Goal: Transaction & Acquisition: Purchase product/service

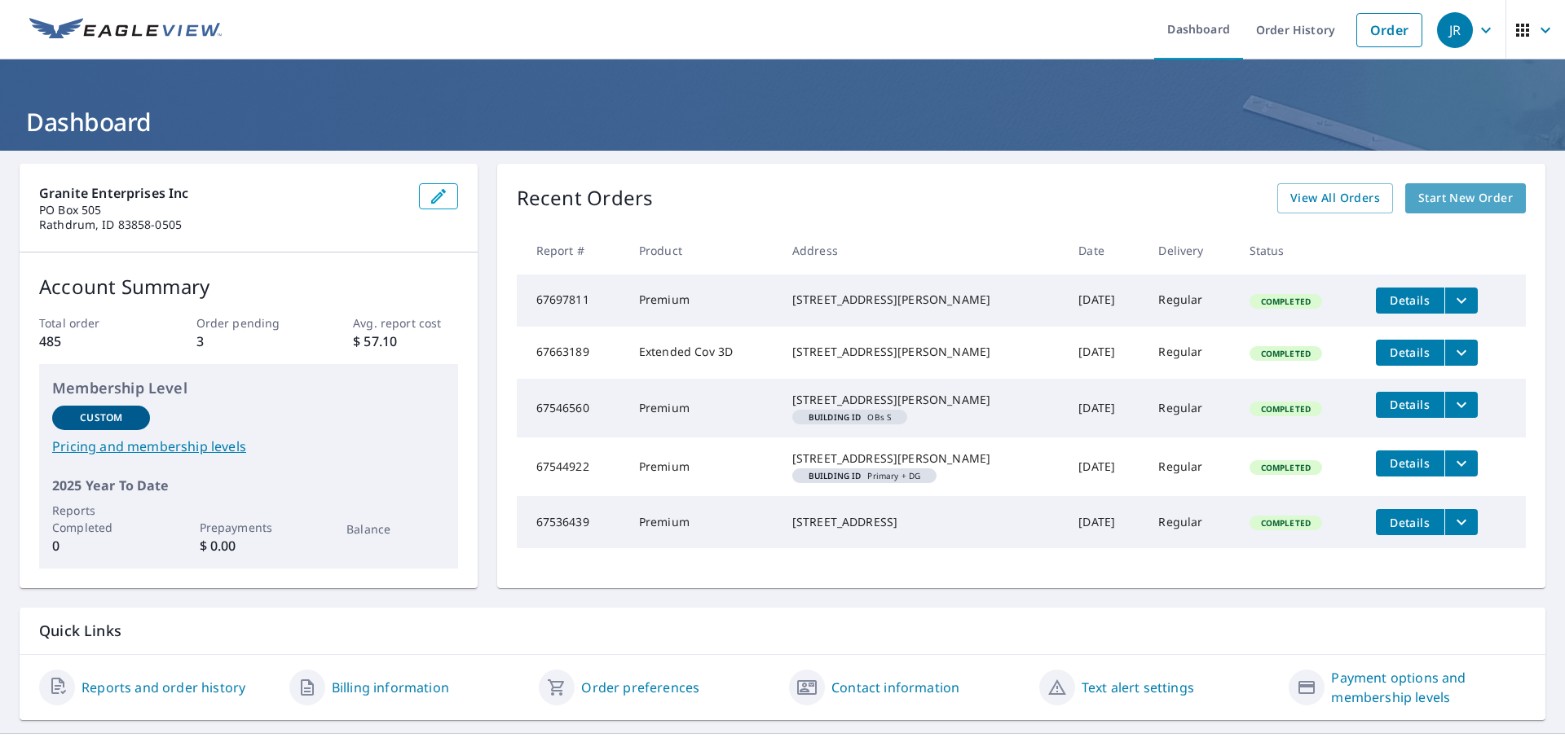
click at [1440, 202] on span "Start New Order" at bounding box center [1465, 198] width 95 height 20
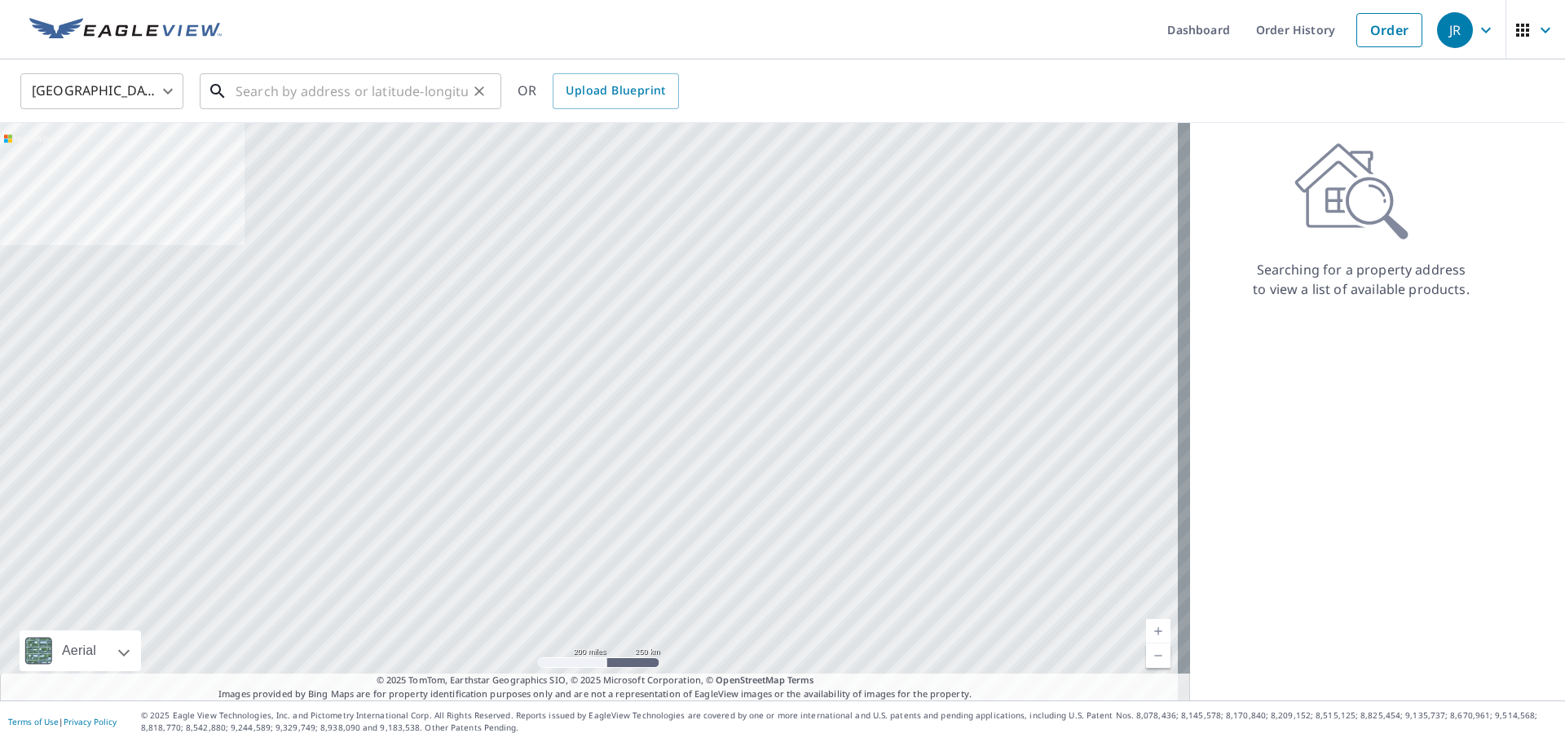
click at [343, 99] on input "text" at bounding box center [352, 91] width 232 height 46
paste input "[STREET_ADDRESS][PERSON_NAME]"
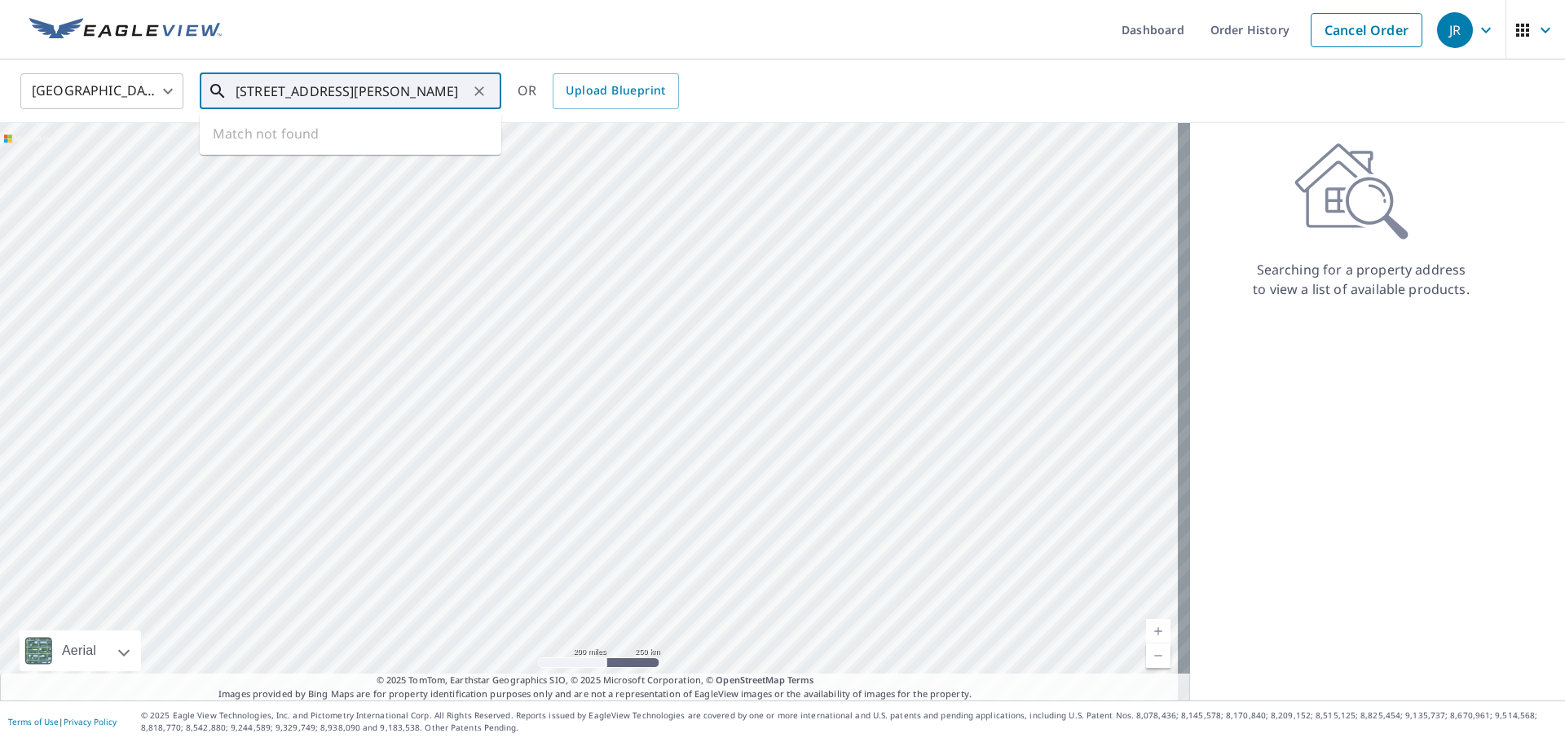
scroll to position [0, 27]
click at [377, 140] on span "[STREET_ADDRESS]" at bounding box center [360, 139] width 256 height 20
type input "[STREET_ADDRESS]"
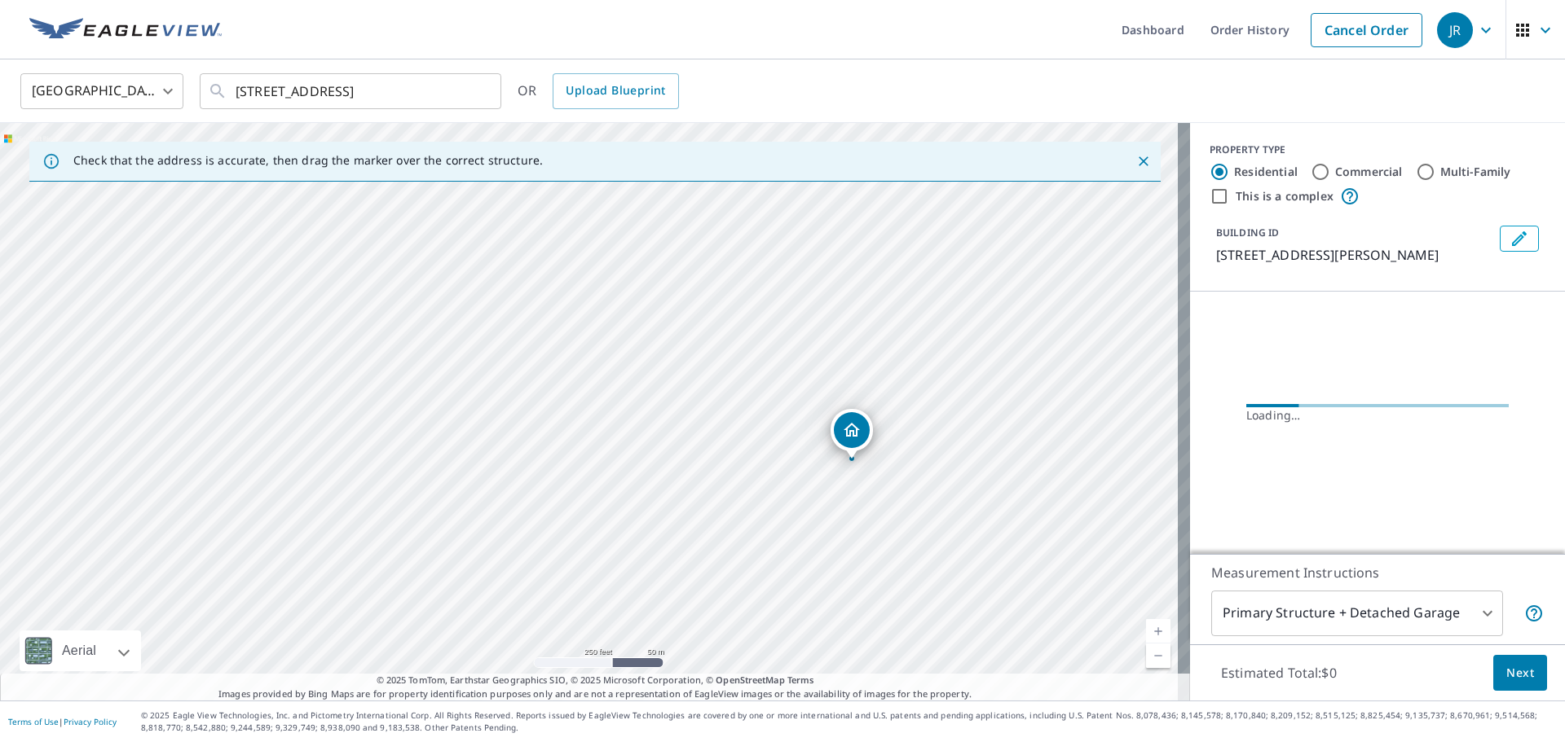
drag, startPoint x: 588, startPoint y: 384, endPoint x: 850, endPoint y: 434, distance: 267.1
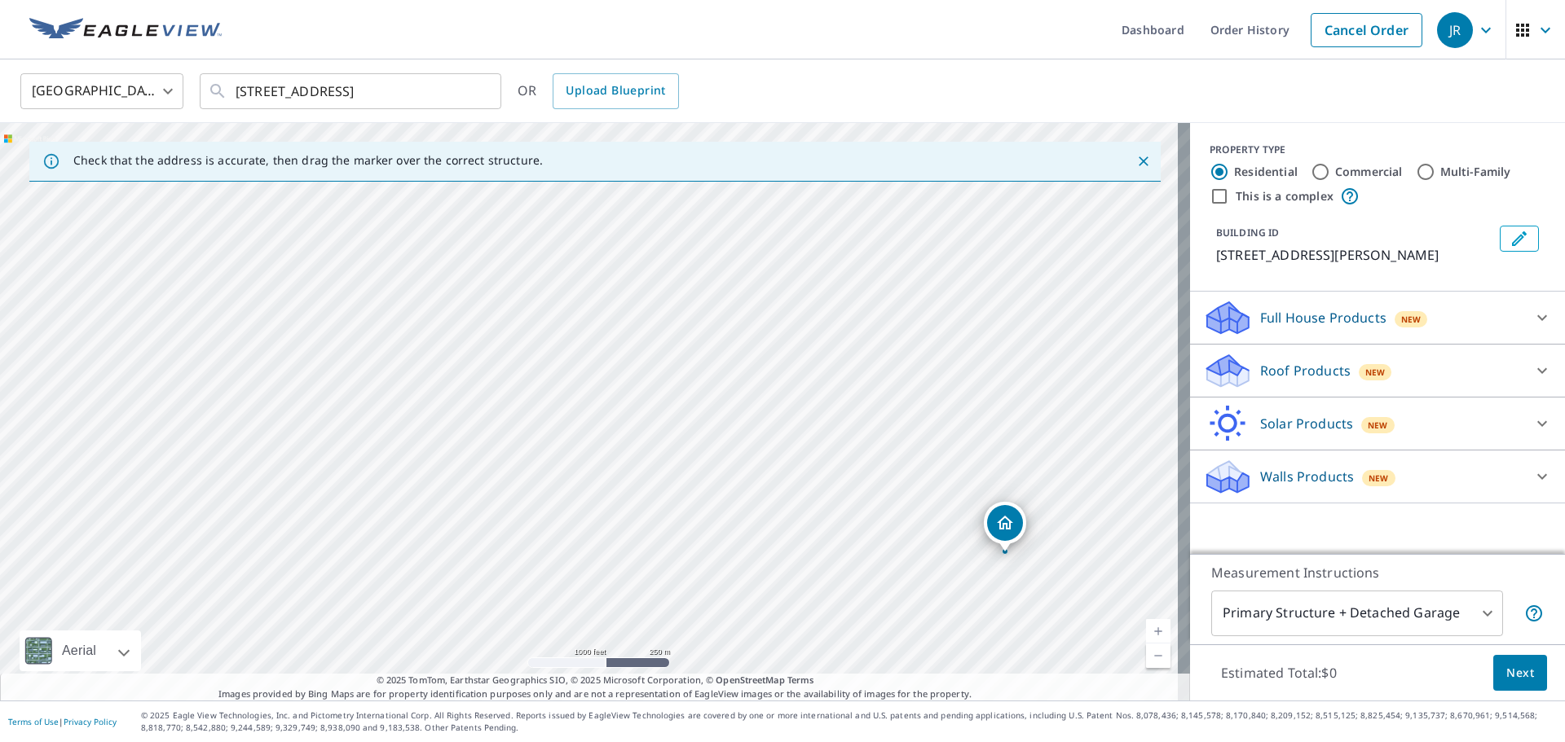
drag, startPoint x: 605, startPoint y: 384, endPoint x: 1066, endPoint y: 564, distance: 495.2
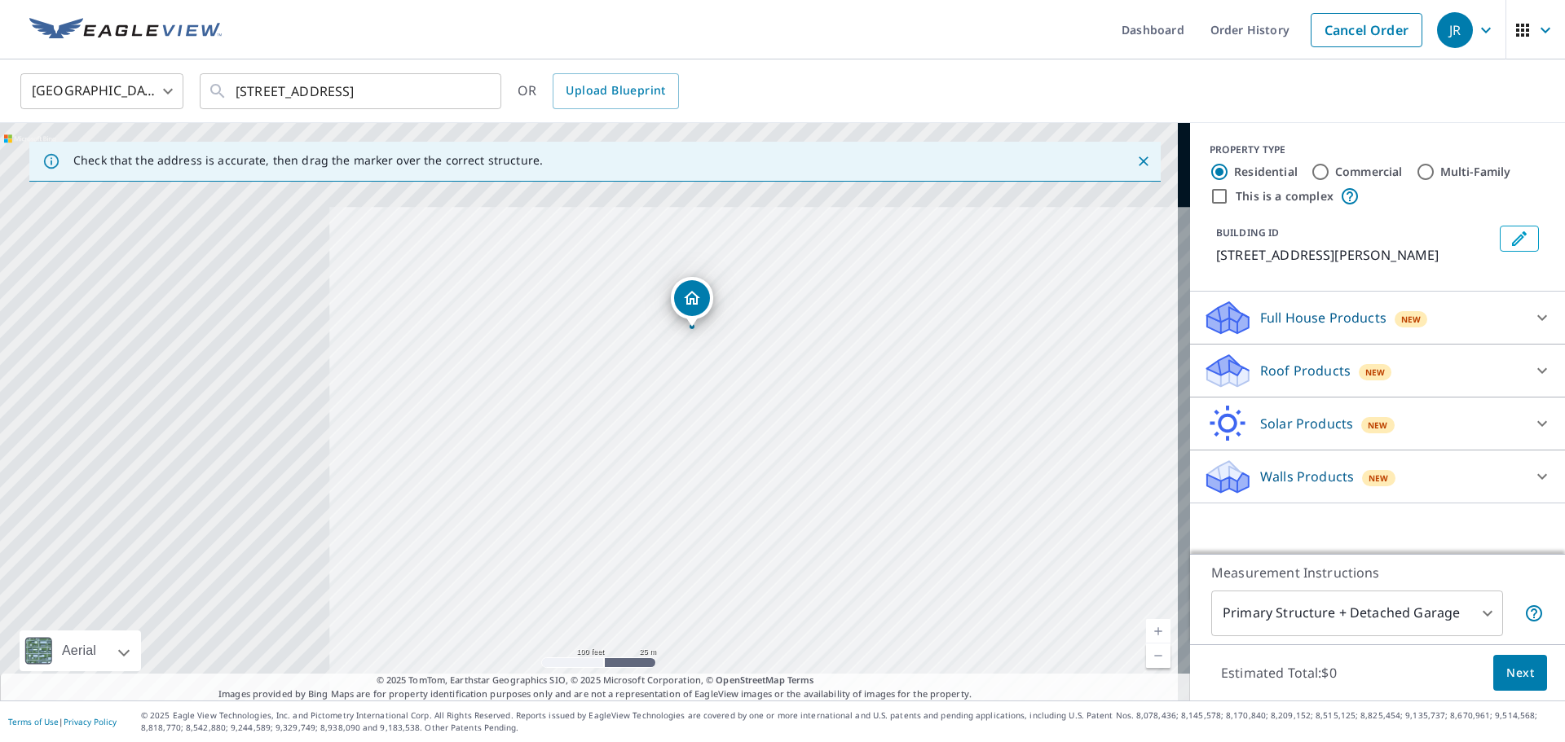
drag, startPoint x: 496, startPoint y: 326, endPoint x: 1151, endPoint y: 707, distance: 757.8
click at [1151, 707] on div "Dashboard Order History Cancel Order JR United States US ​ [STREET_ADDRESS] ​ O…" at bounding box center [782, 371] width 1565 height 742
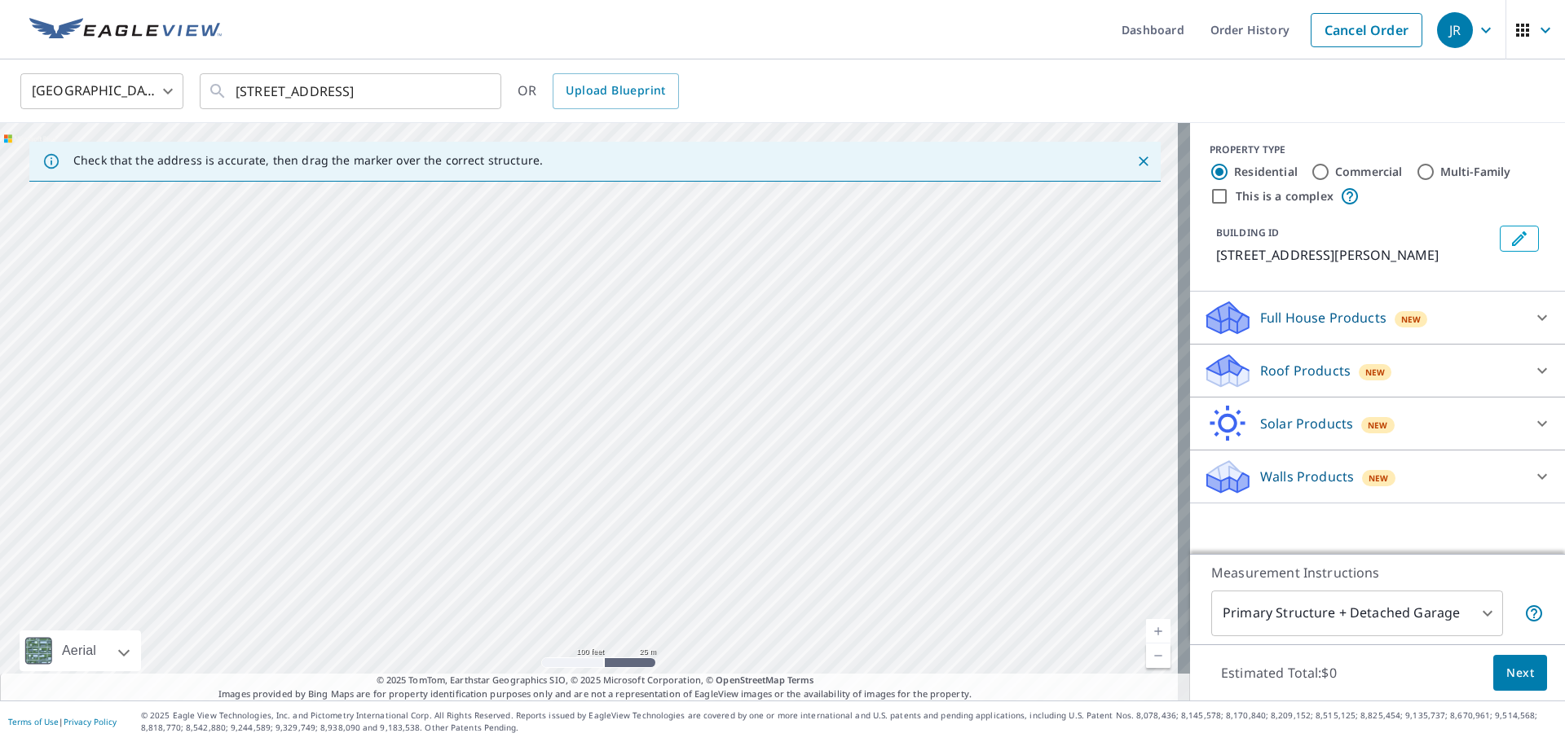
click at [886, 385] on div "[STREET_ADDRESS]" at bounding box center [595, 412] width 1190 height 578
drag, startPoint x: 642, startPoint y: 357, endPoint x: 1082, endPoint y: 723, distance: 572.3
click at [1082, 723] on div "Dashboard Order History Cancel Order JR United States US ​ [STREET_ADDRESS] ​ O…" at bounding box center [782, 371] width 1565 height 742
drag, startPoint x: 975, startPoint y: 605, endPoint x: 1122, endPoint y: 740, distance: 200.2
click at [1122, 740] on div "Dashboard Order History Cancel Order JR United States US ​ [STREET_ADDRESS] ​ O…" at bounding box center [782, 371] width 1565 height 742
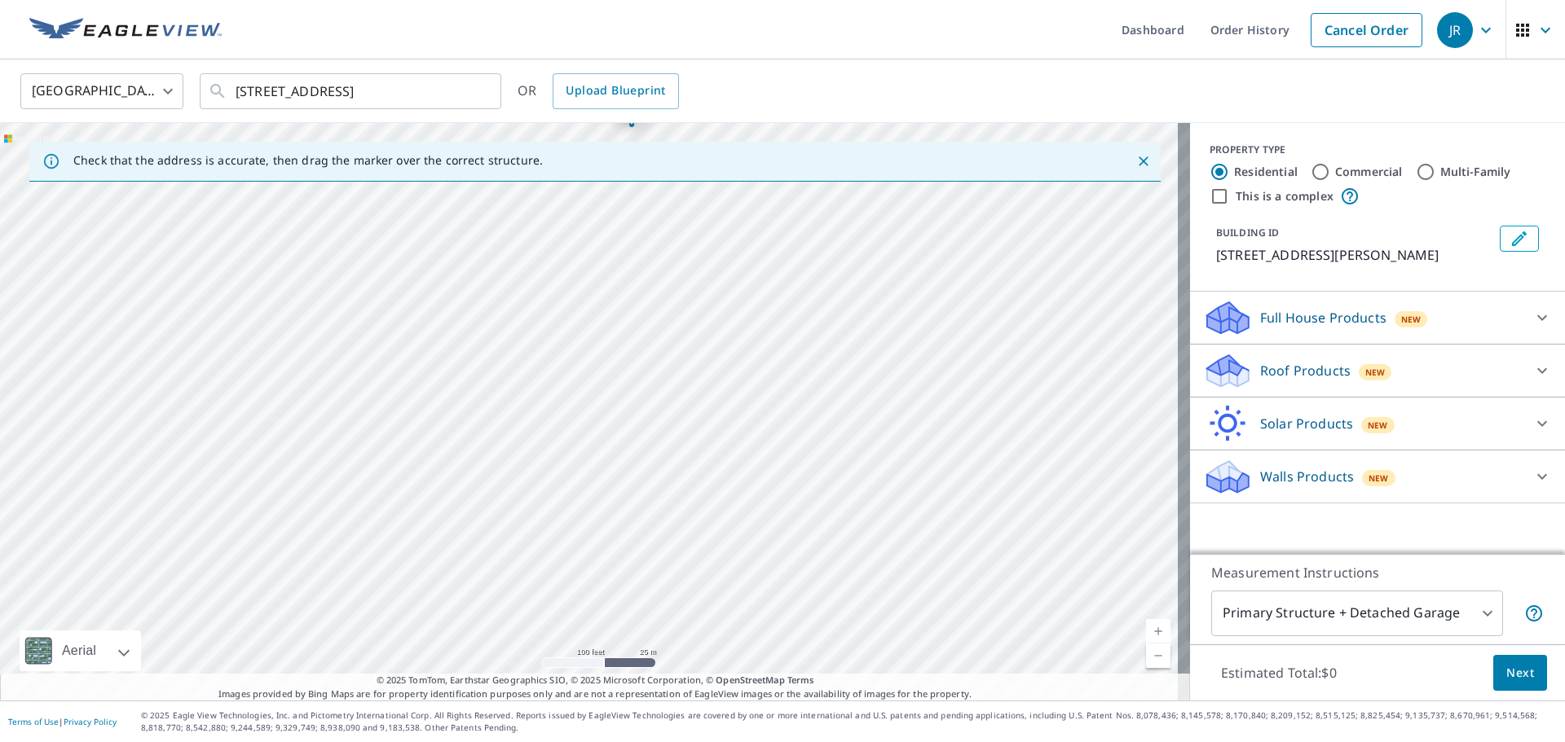
click at [773, 433] on div "[STREET_ADDRESS]" at bounding box center [595, 412] width 1190 height 578
drag, startPoint x: 606, startPoint y: 302, endPoint x: 954, endPoint y: 762, distance: 577.0
click at [954, 742] on html "[PERSON_NAME] Dashboard Order History Cancel Order JR United States US ​ [STREE…" at bounding box center [782, 371] width 1565 height 742
click at [857, 515] on div "[STREET_ADDRESS]" at bounding box center [595, 412] width 1190 height 578
drag, startPoint x: 862, startPoint y: 359, endPoint x: 813, endPoint y: 518, distance: 166.5
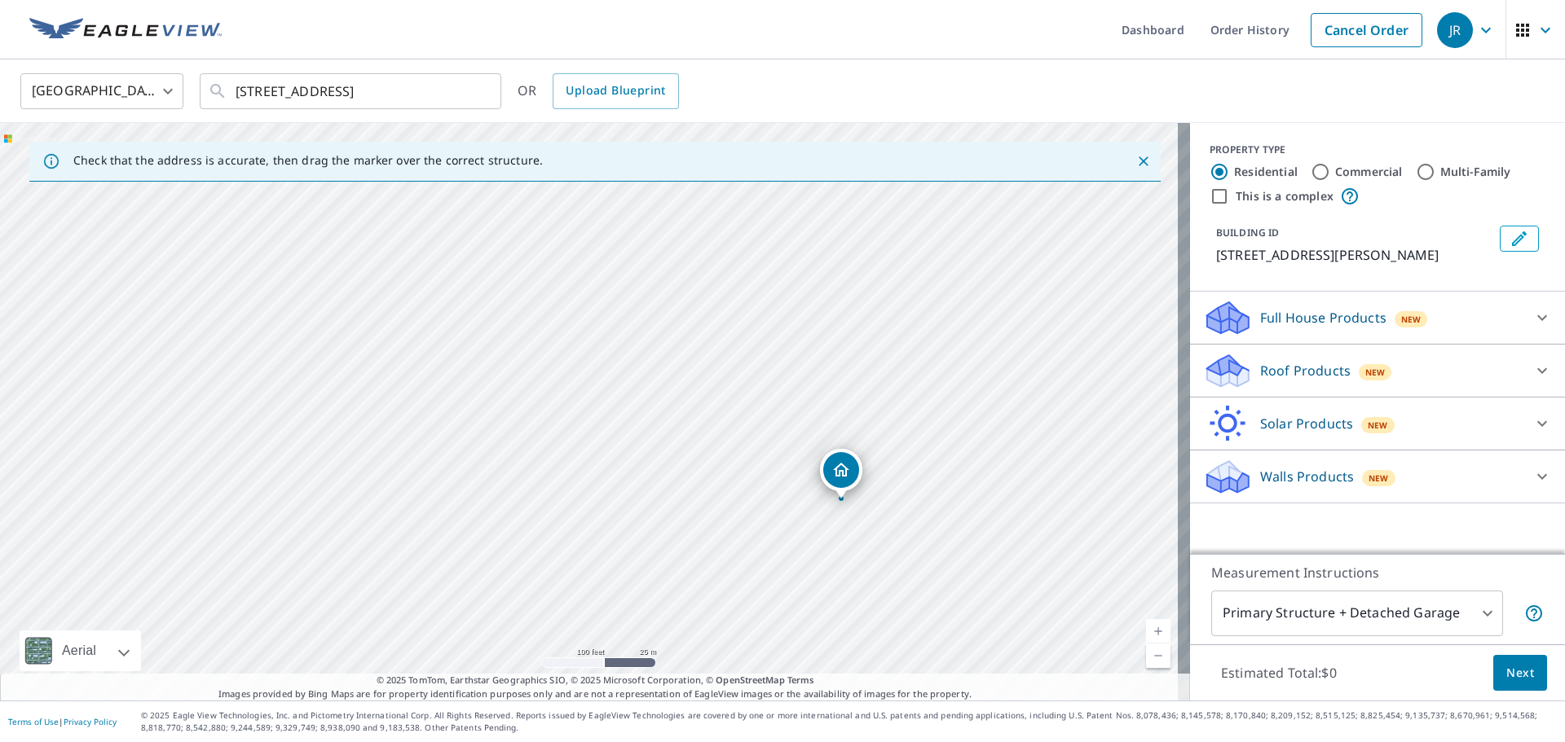
click at [813, 518] on div "[STREET_ADDRESS]" at bounding box center [595, 412] width 1190 height 578
drag, startPoint x: 833, startPoint y: 471, endPoint x: 799, endPoint y: 457, distance: 36.9
click at [1306, 373] on p "Roof Products" at bounding box center [1305, 371] width 90 height 20
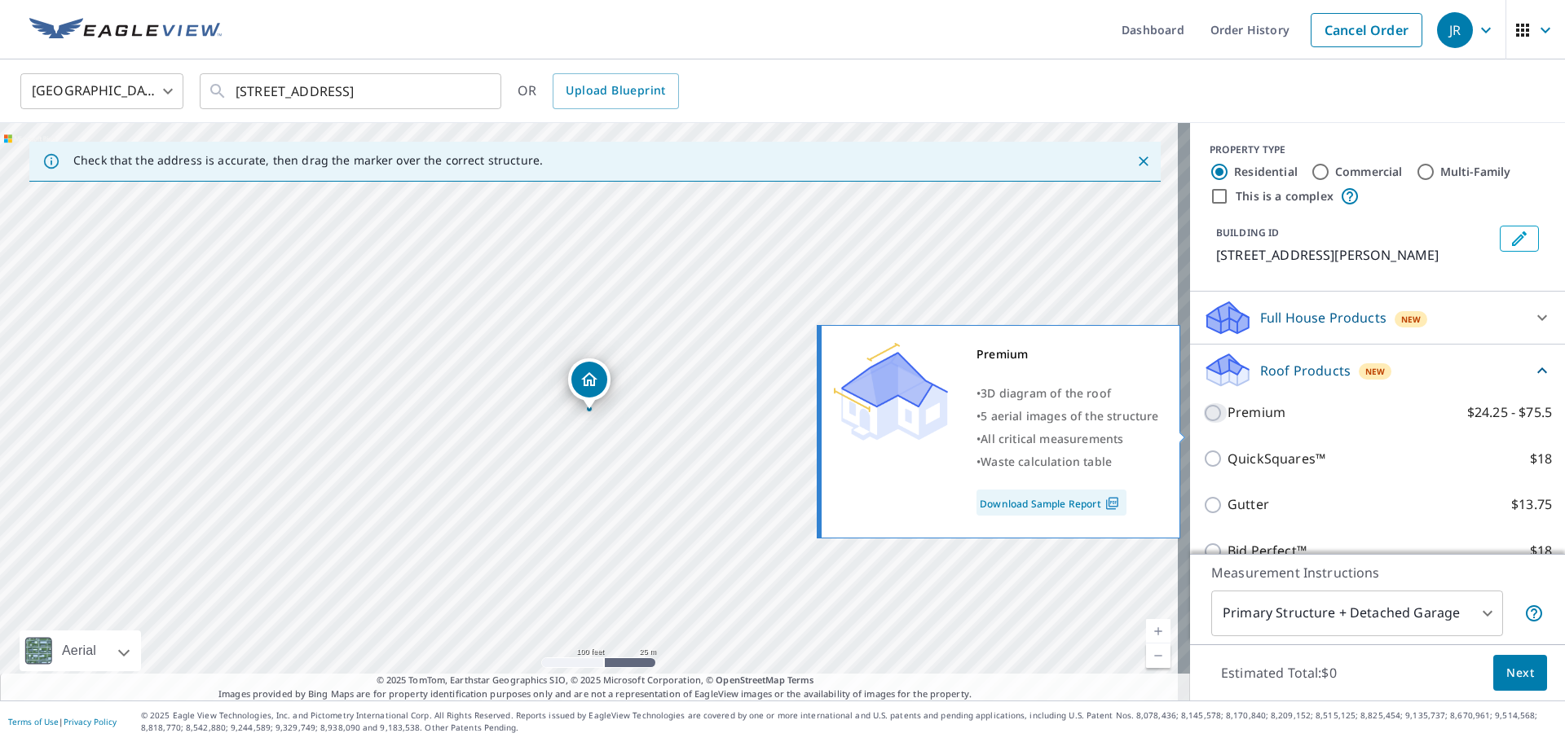
click at [1203, 423] on input "Premium $24.25 - $75.5" at bounding box center [1215, 413] width 24 height 20
checkbox input "true"
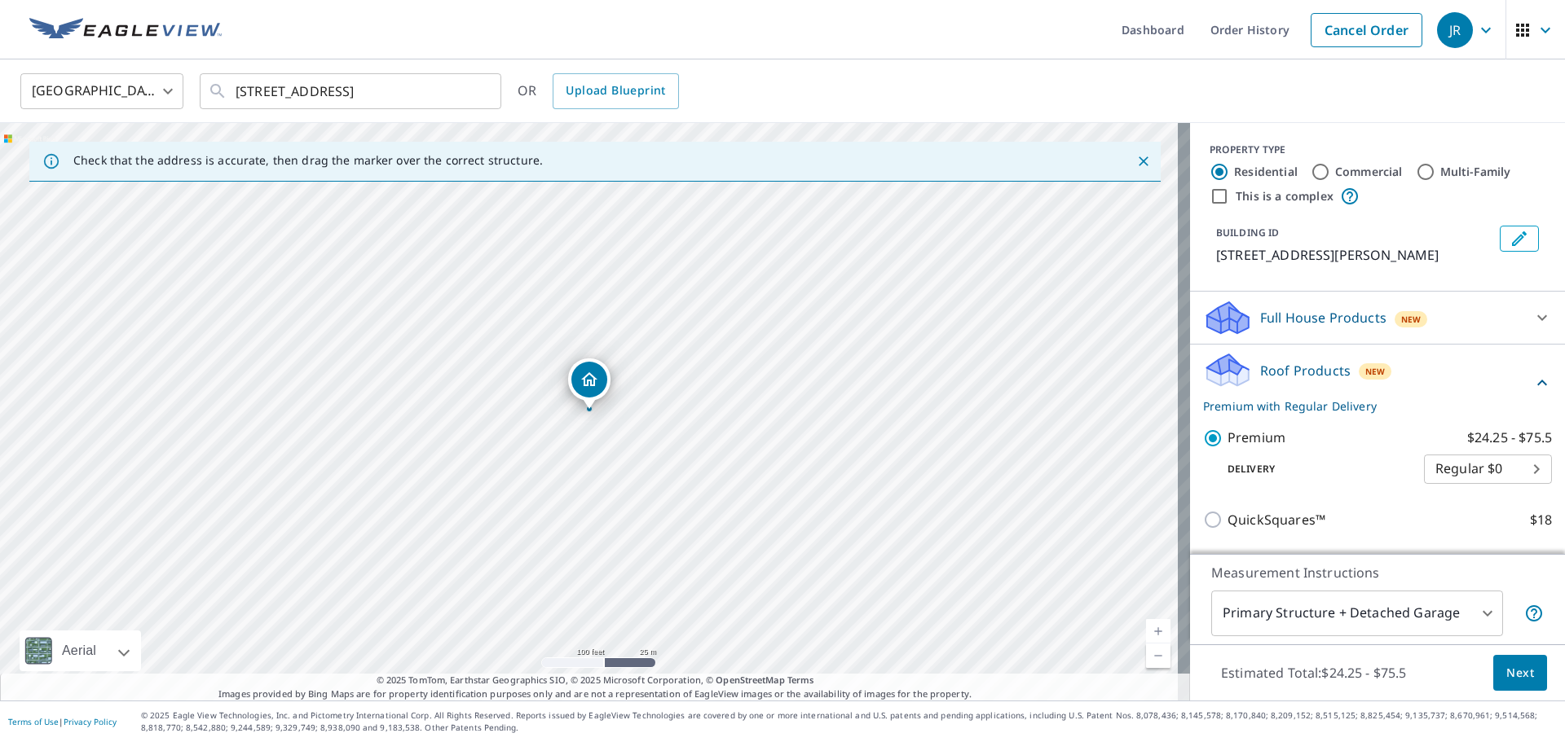
click at [1506, 673] on span "Next" at bounding box center [1520, 673] width 28 height 20
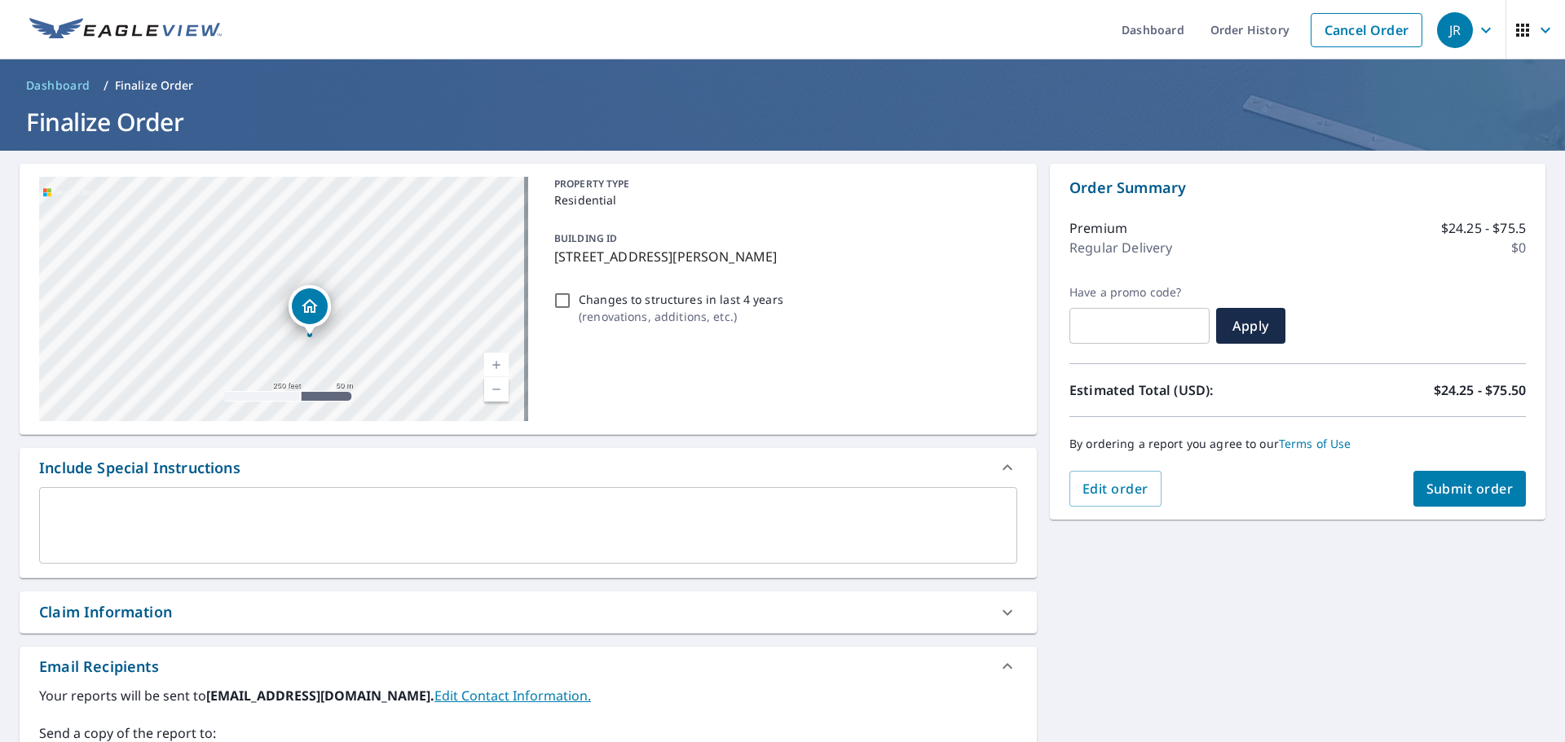
click at [90, 500] on div "x ​" at bounding box center [528, 525] width 978 height 77
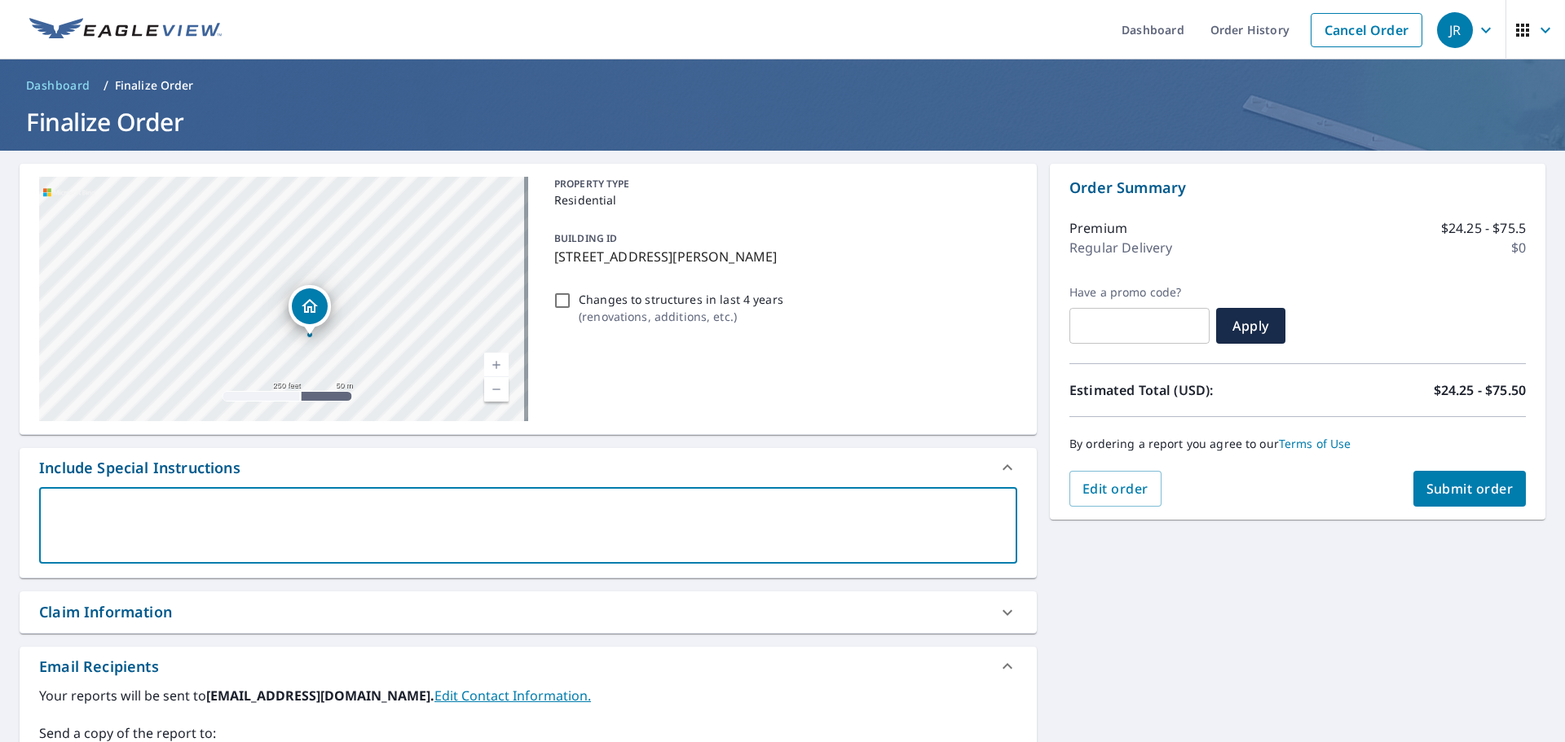
type textarea "M"
type textarea "x"
type textarea "Ma"
type textarea "x"
type textarea "Mai"
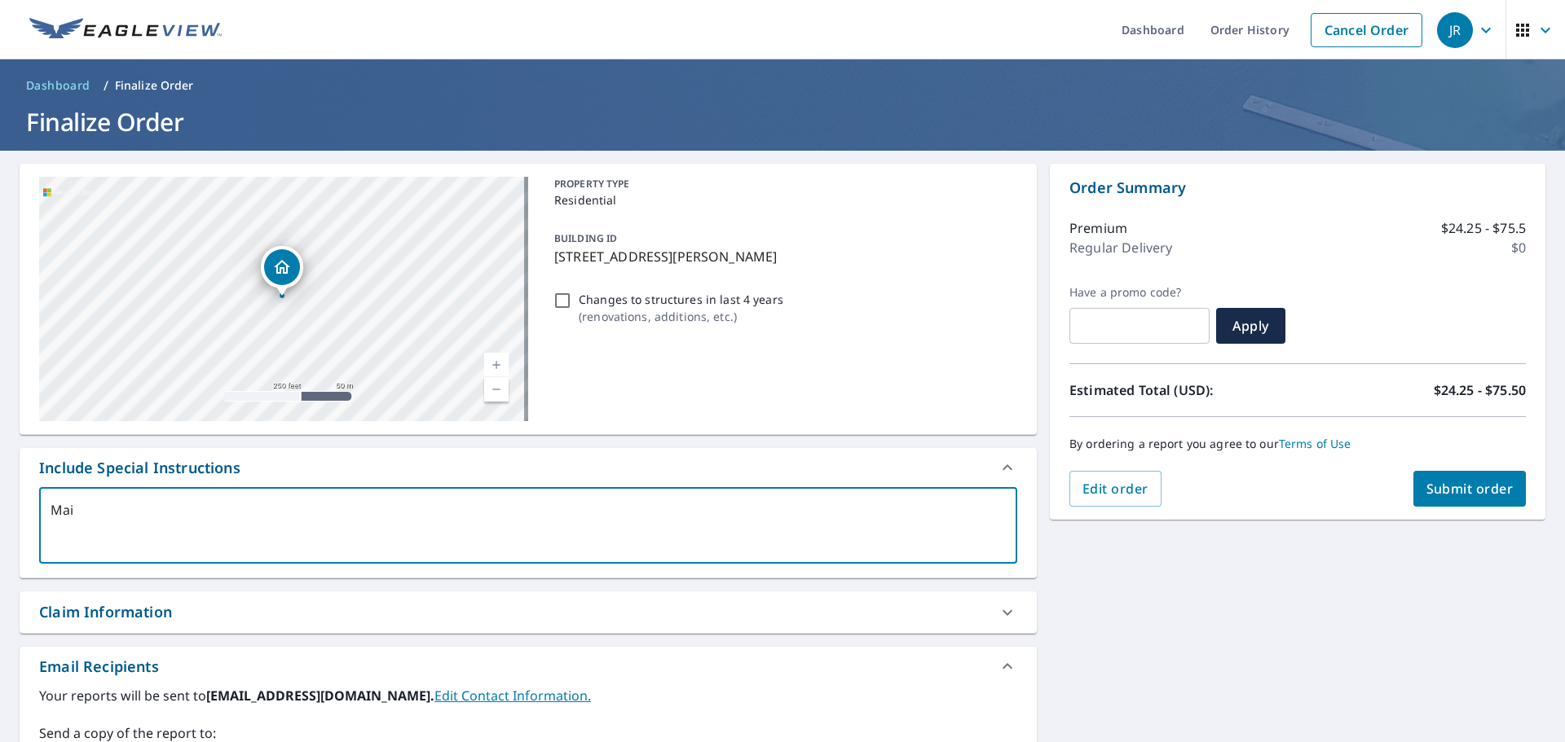
type textarea "x"
type textarea "Main"
type textarea "x"
type textarea "Main"
type textarea "x"
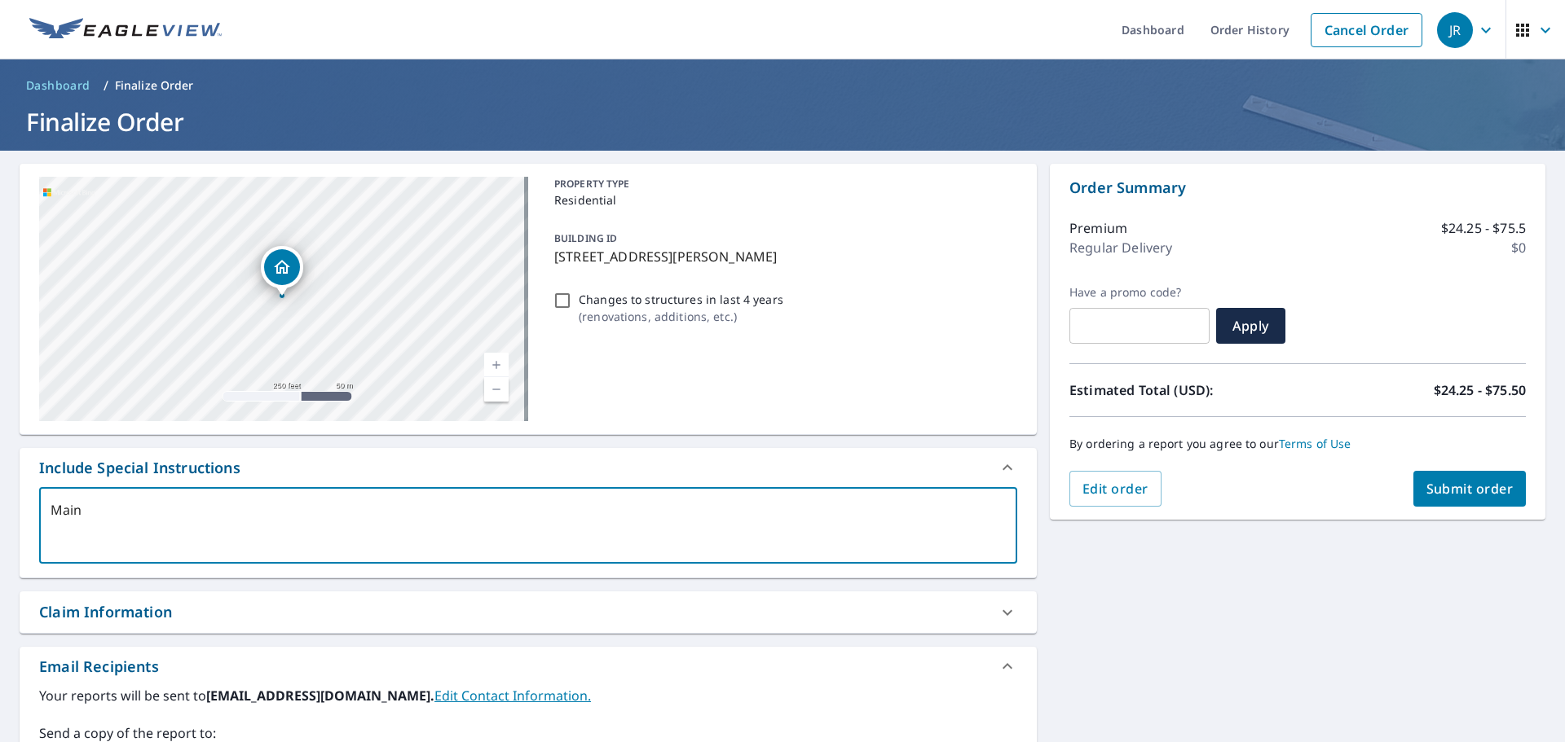
type textarea "Main b"
type textarea "x"
type textarea "Main bu"
type textarea "x"
type textarea "Main [PERSON_NAME]"
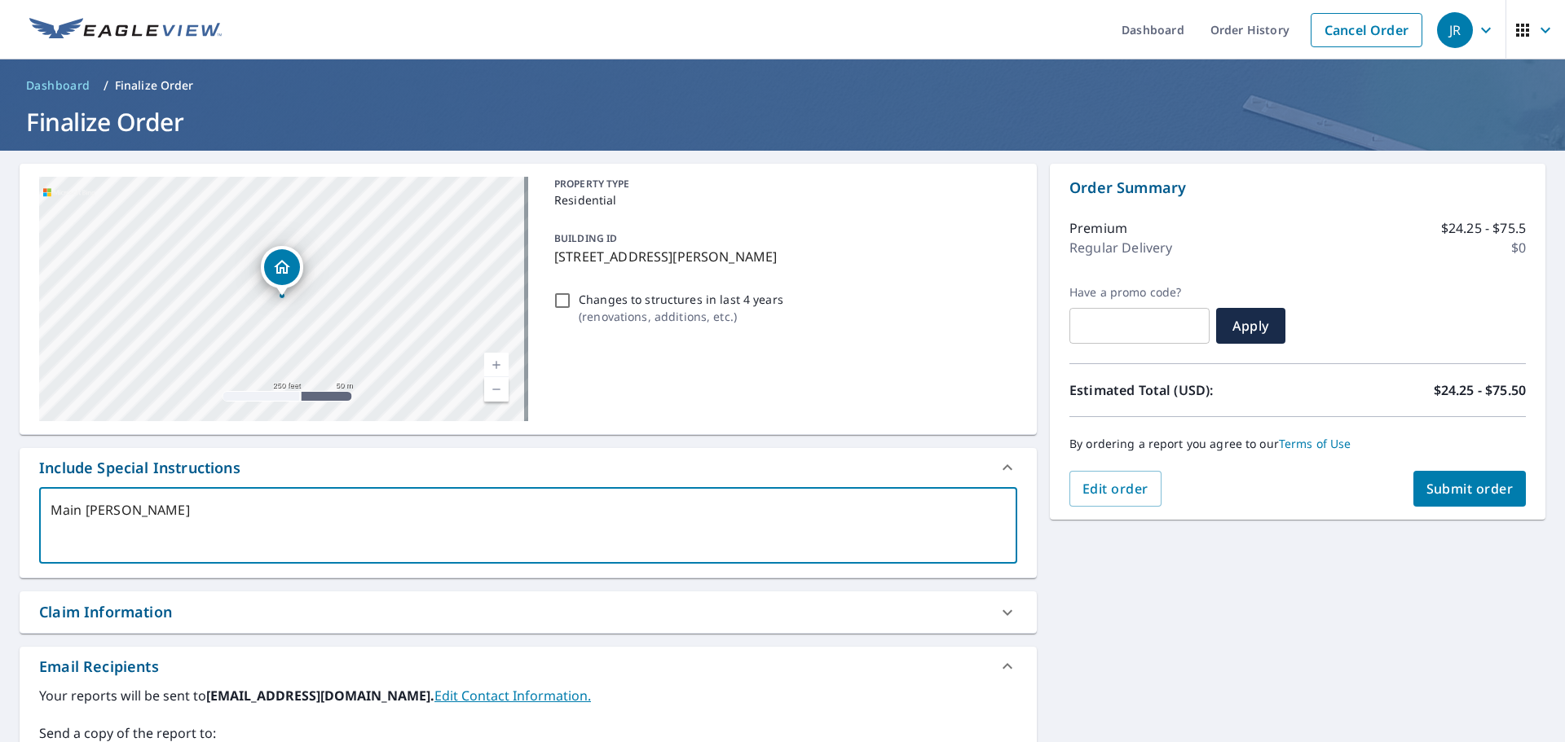
type textarea "x"
type textarea "Main buil"
type textarea "x"
type textarea "Main build"
type textarea "x"
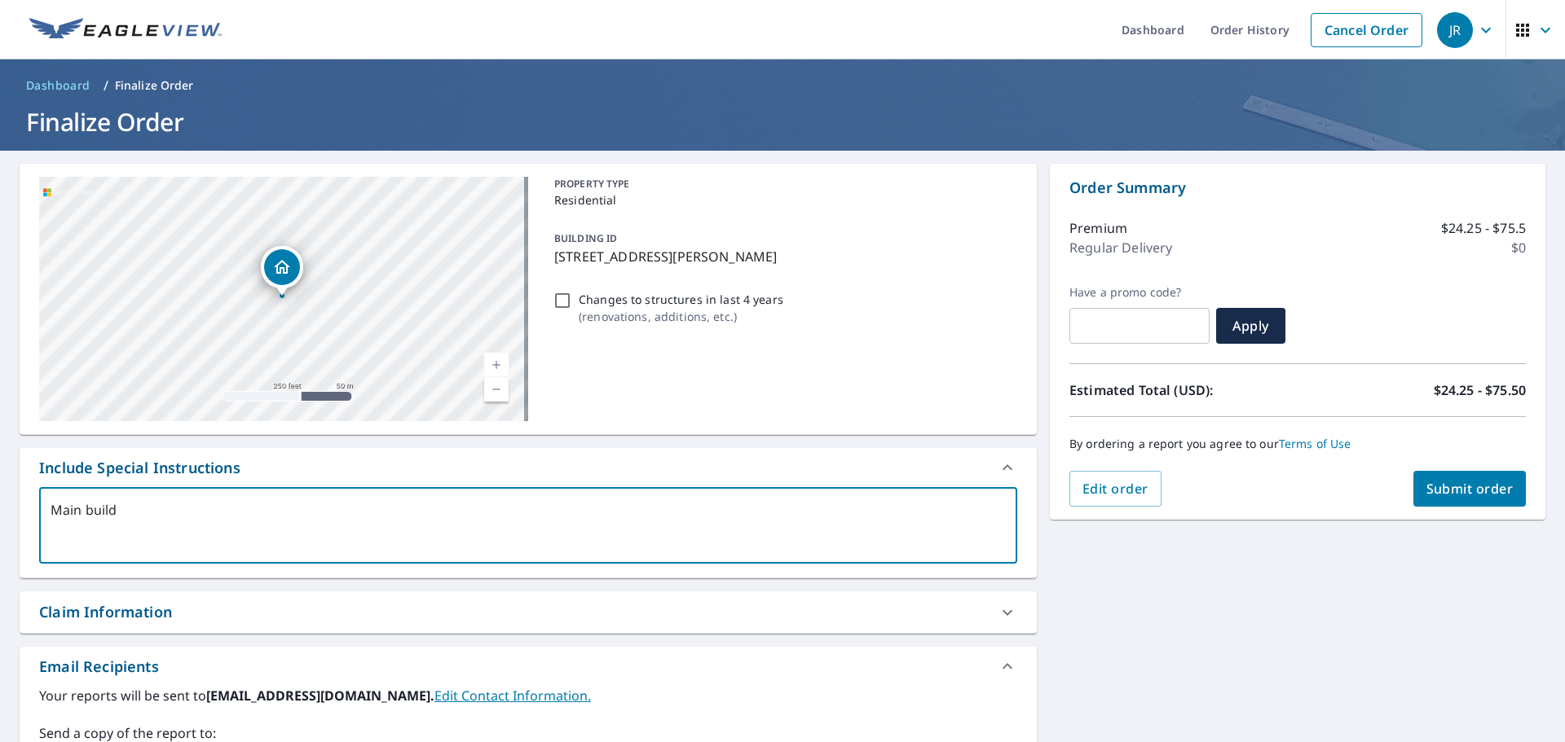
type textarea "Main buildi"
type textarea "x"
type textarea "Main buildin"
type textarea "x"
type textarea "Main building"
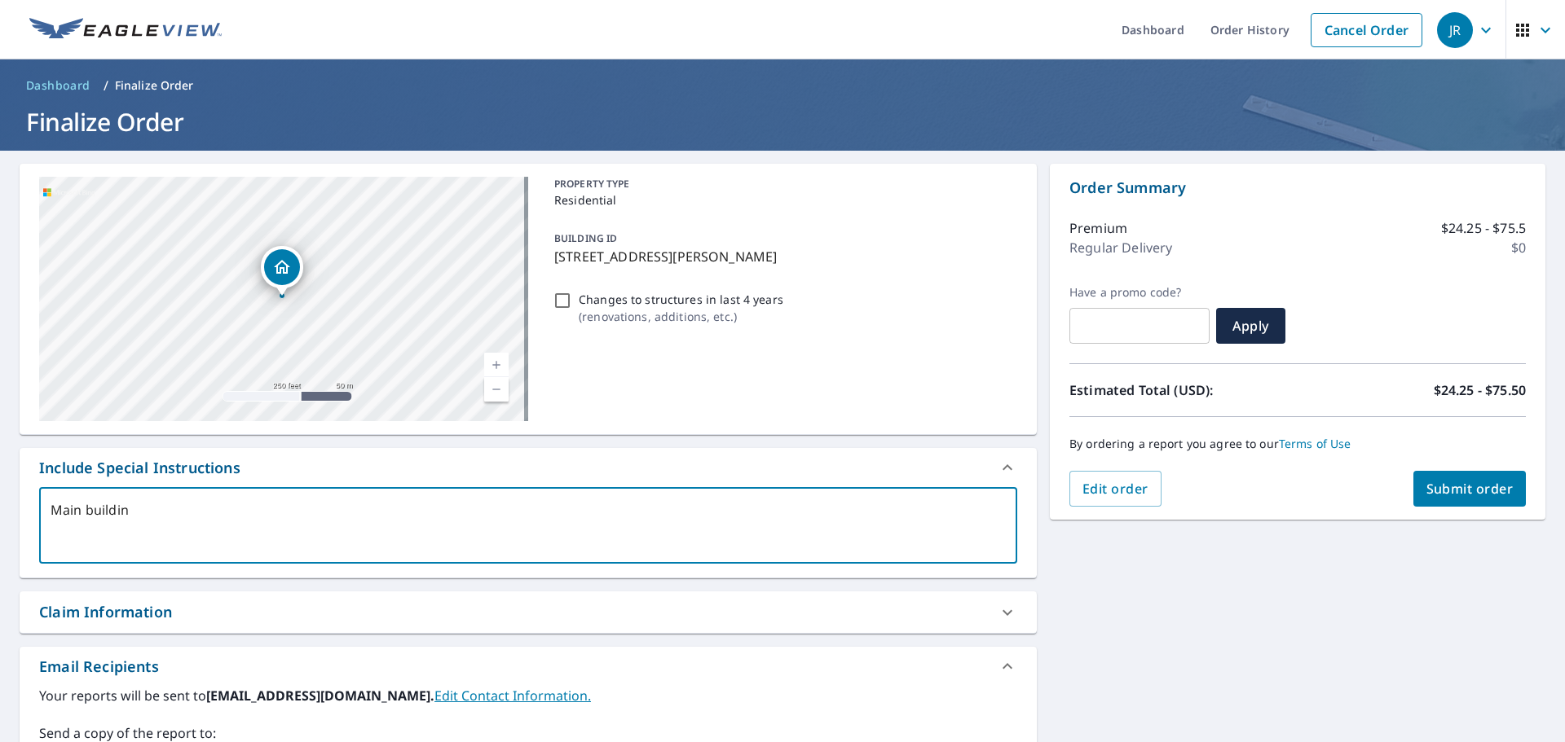
type textarea "x"
type textarea "Main building"
type textarea "x"
type textarea "Main building a"
type textarea "x"
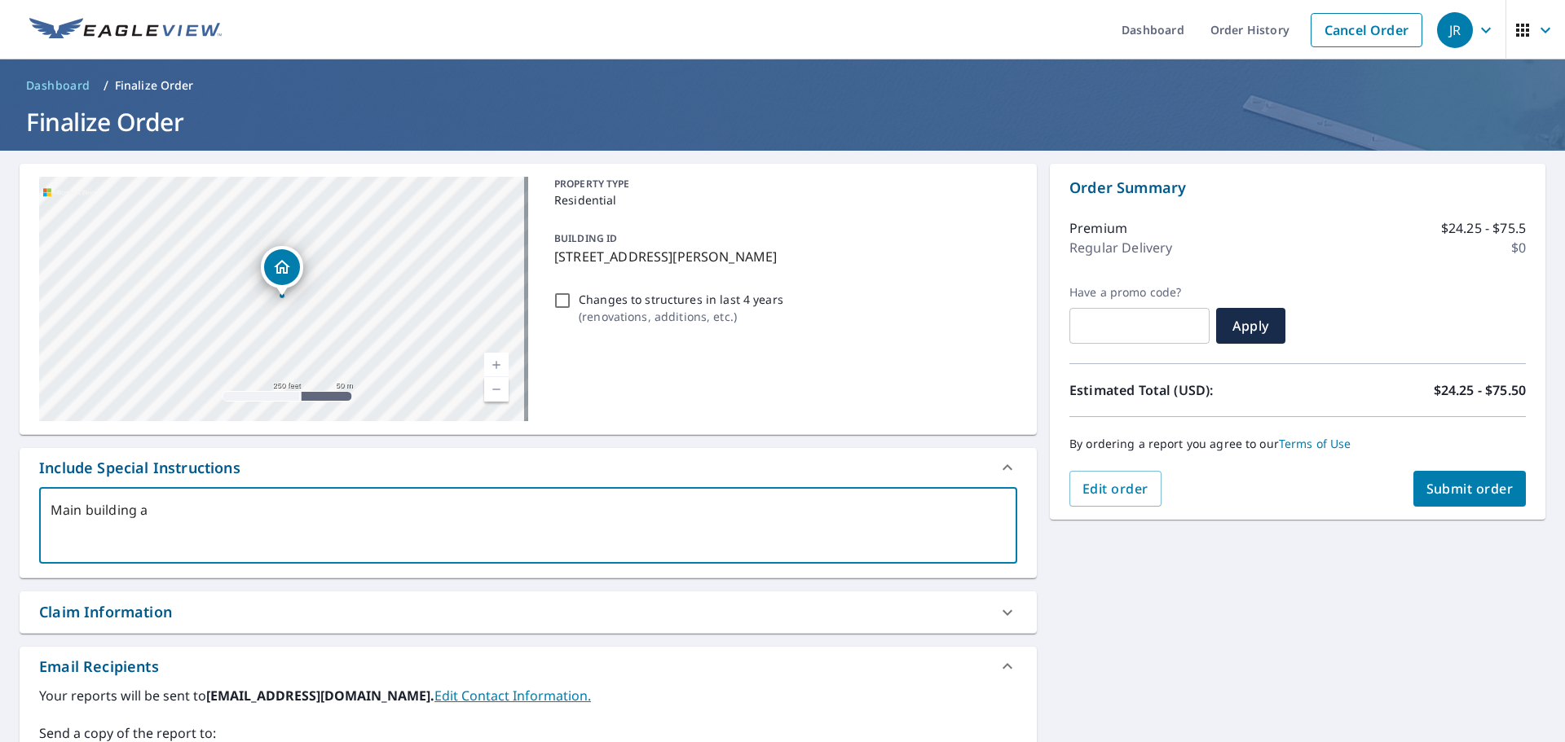
type textarea "Main building an"
type textarea "x"
type textarea "Main building and"
type textarea "x"
type textarea "Main building and"
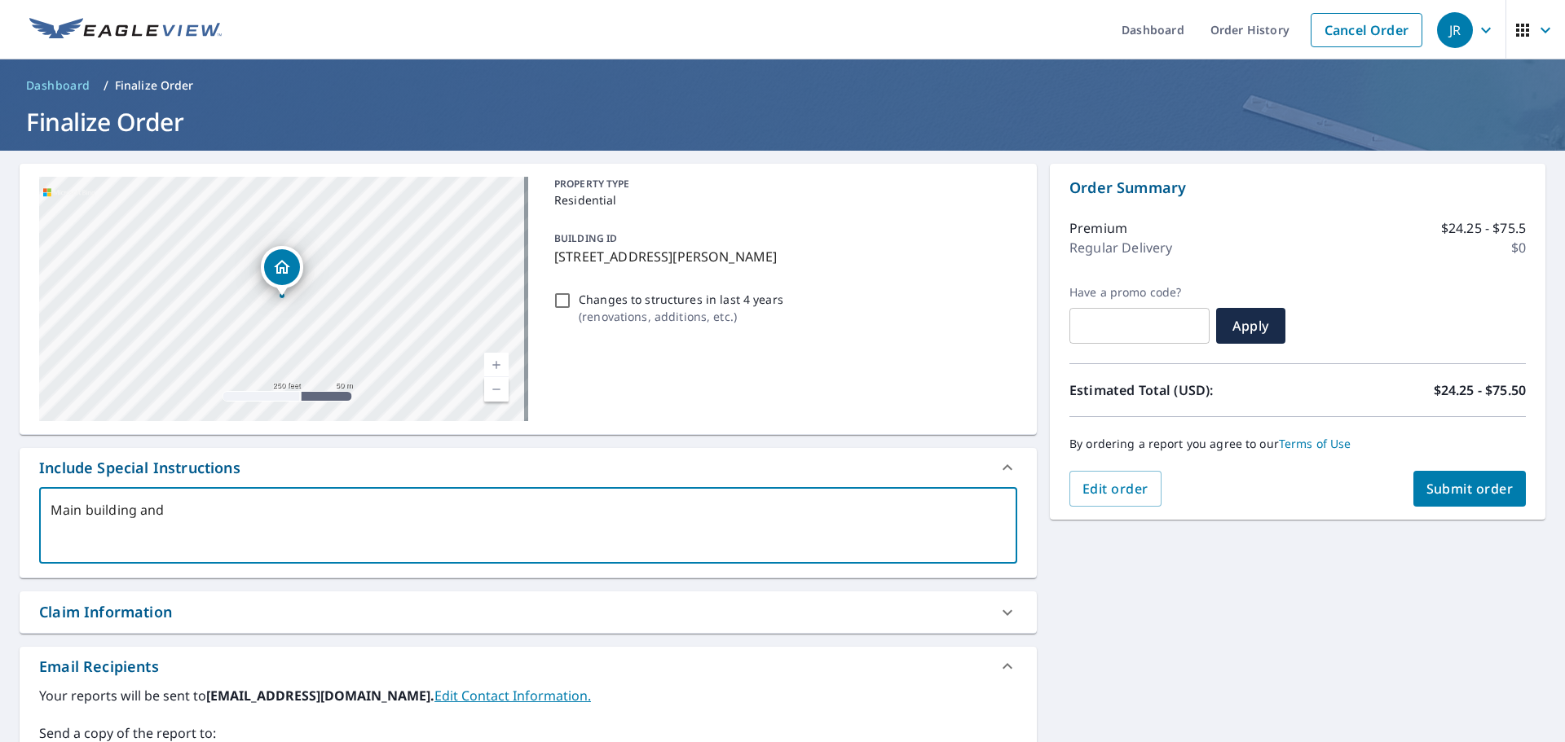
type textarea "x"
type textarea "Main building and h"
type textarea "x"
type textarea "Main building and"
type textarea "x"
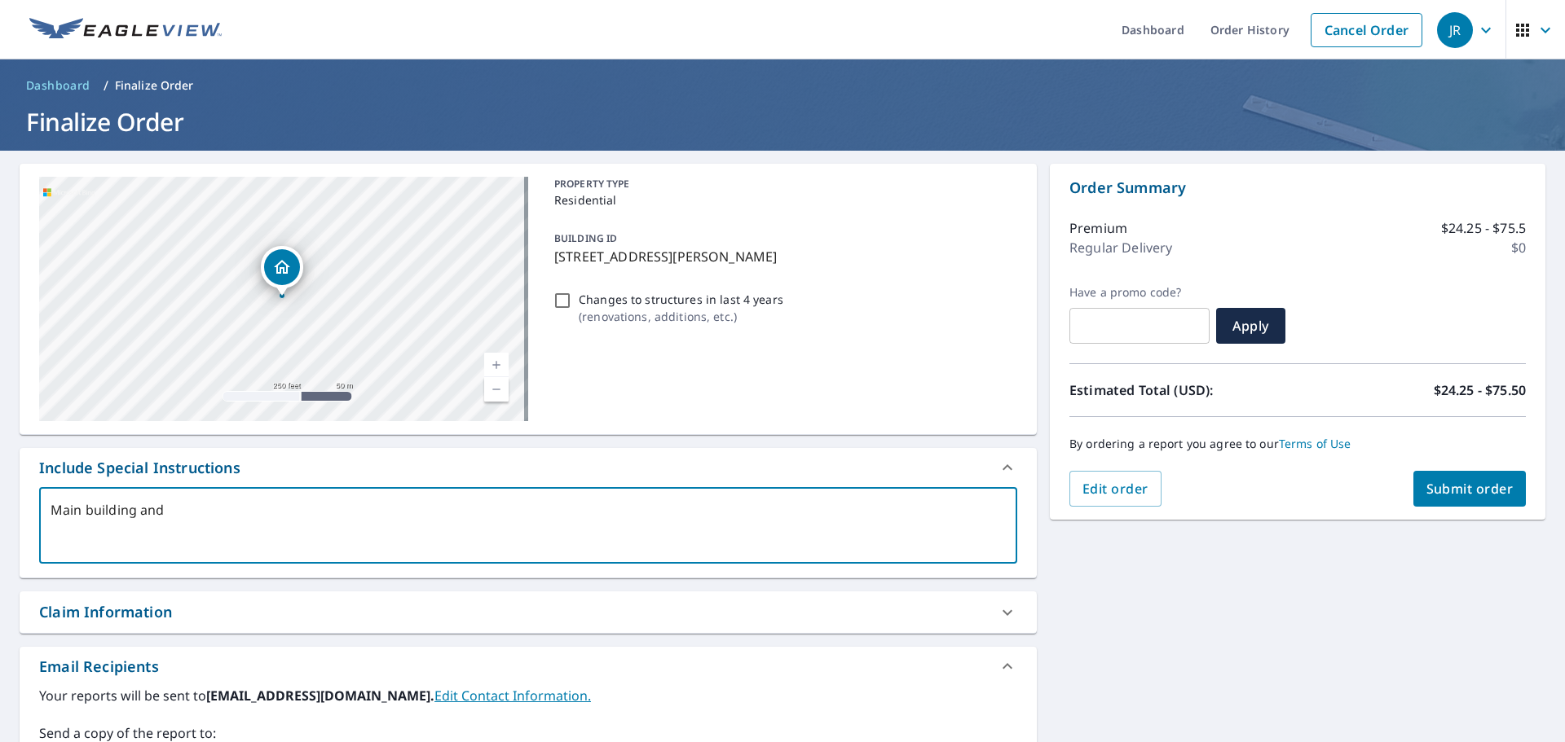
type textarea "Main building and t"
type textarea "x"
type textarea "Main building and th"
type textarea "x"
type textarea "Main building and the"
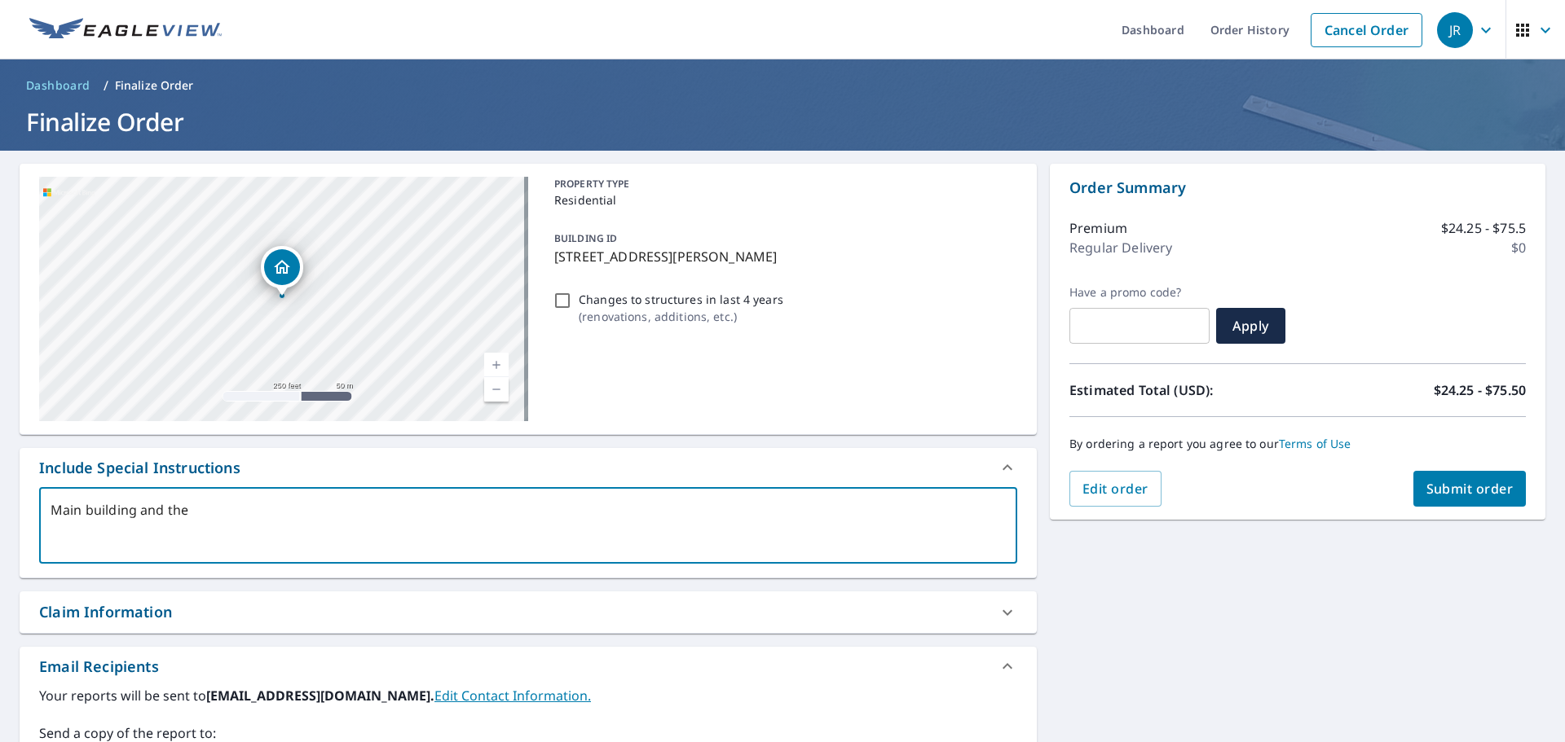
type textarea "x"
type textarea "Main building and the"
type textarea "x"
type textarea "Main building and the L"
type textarea "x"
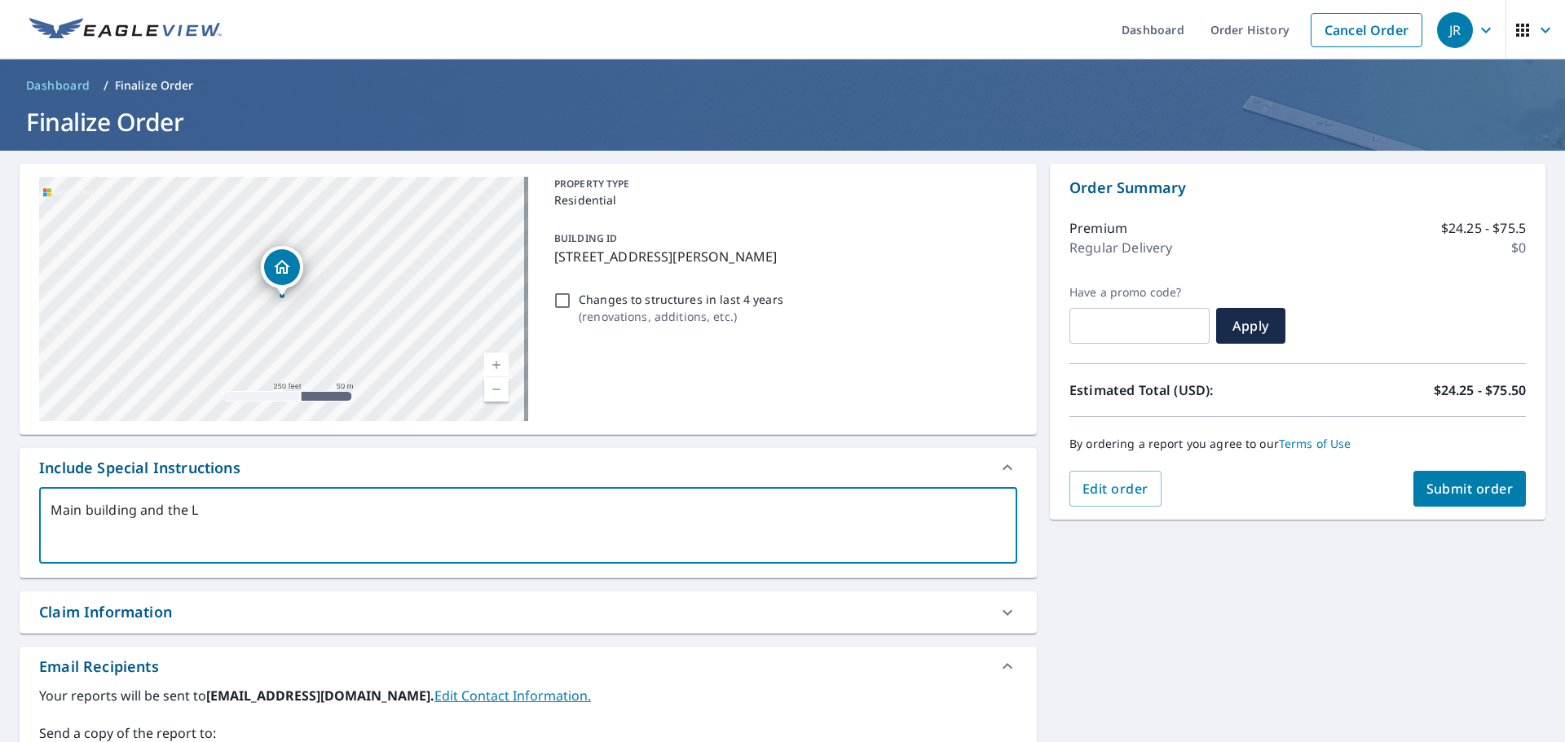
type textarea "Main building and the L"
type textarea "x"
type textarea "Main building and the L s"
type textarea "x"
type textarea "Main building and the L sh"
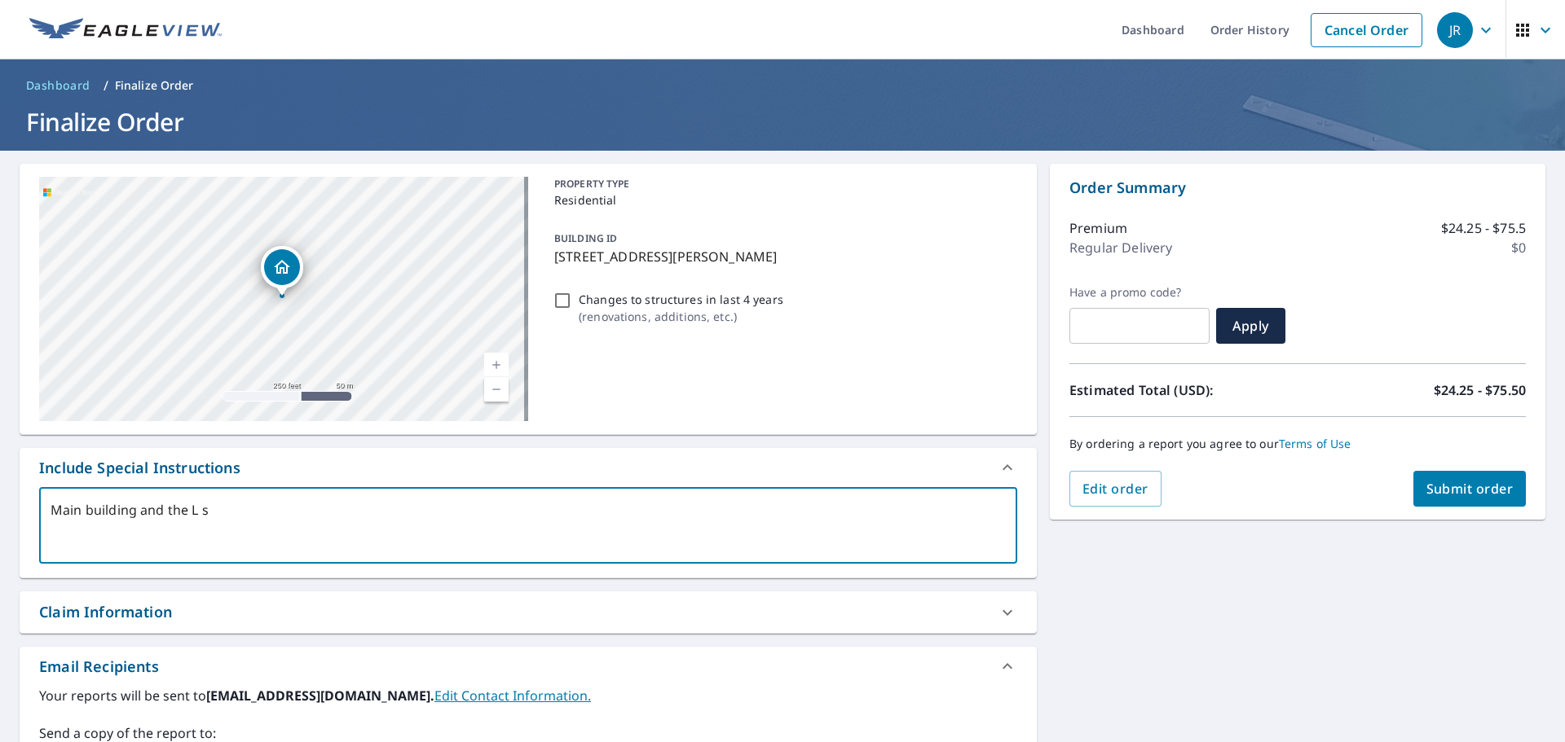
type textarea "x"
type textarea "Main building and the L sha"
type textarea "x"
type textarea "Main building and the L shap"
type textarea "x"
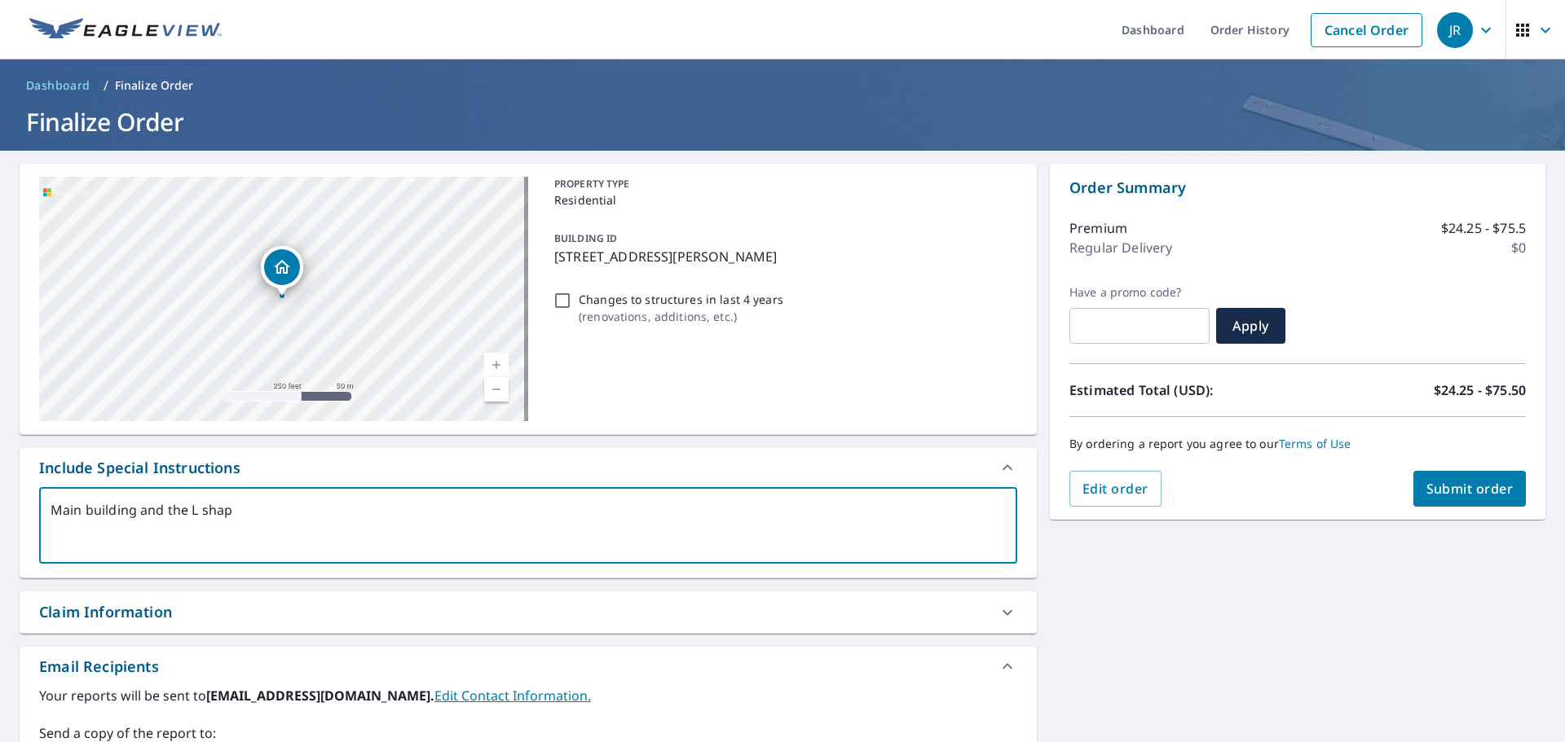
type textarea "Main building and the L shape"
type textarea "x"
type textarea "Main building and the L shapes"
type textarea "x"
type textarea "Main building and the L shapes"
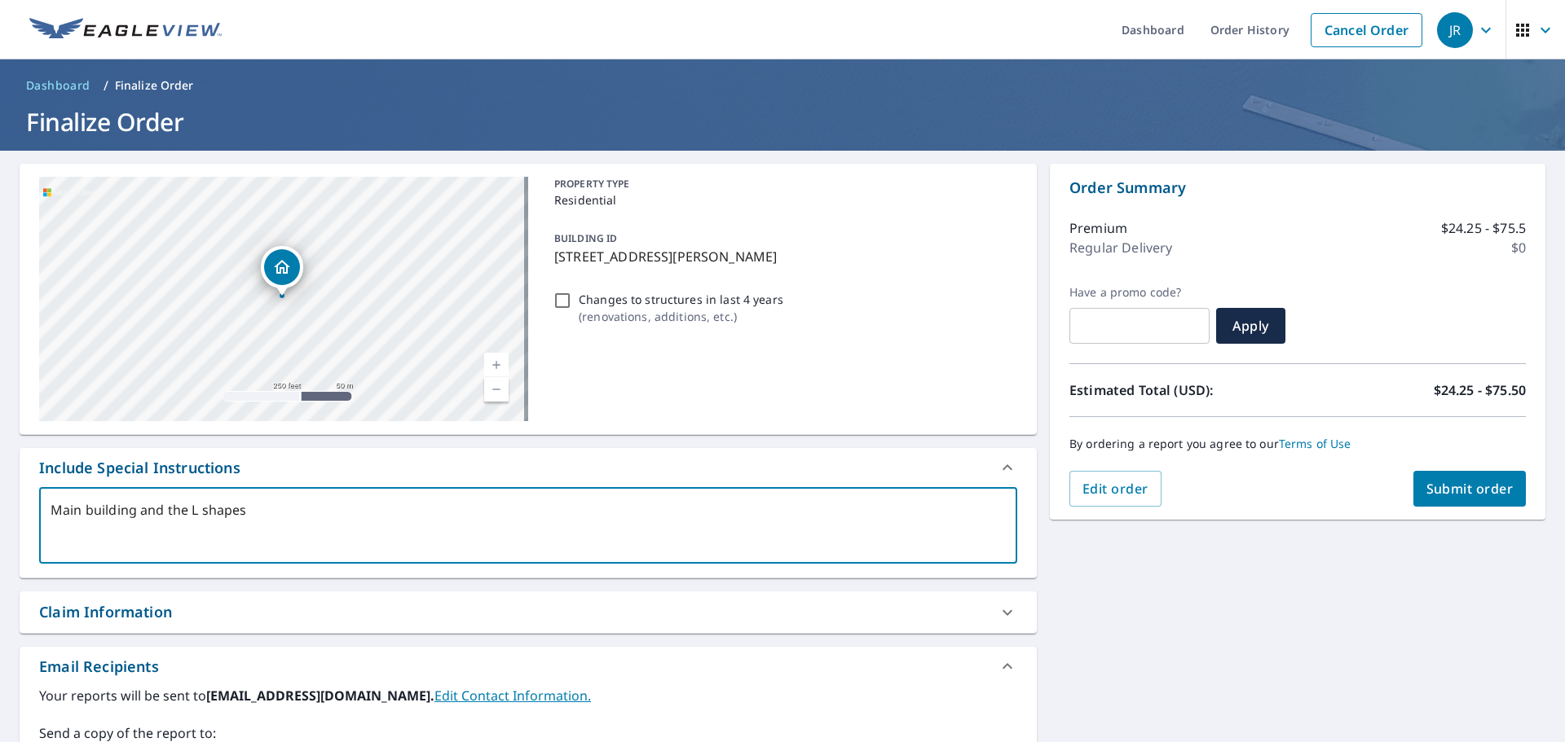
type textarea "x"
type textarea "Main building and the L shapes o"
type textarea "x"
type textarea "Main building and the L shapes ou"
type textarea "x"
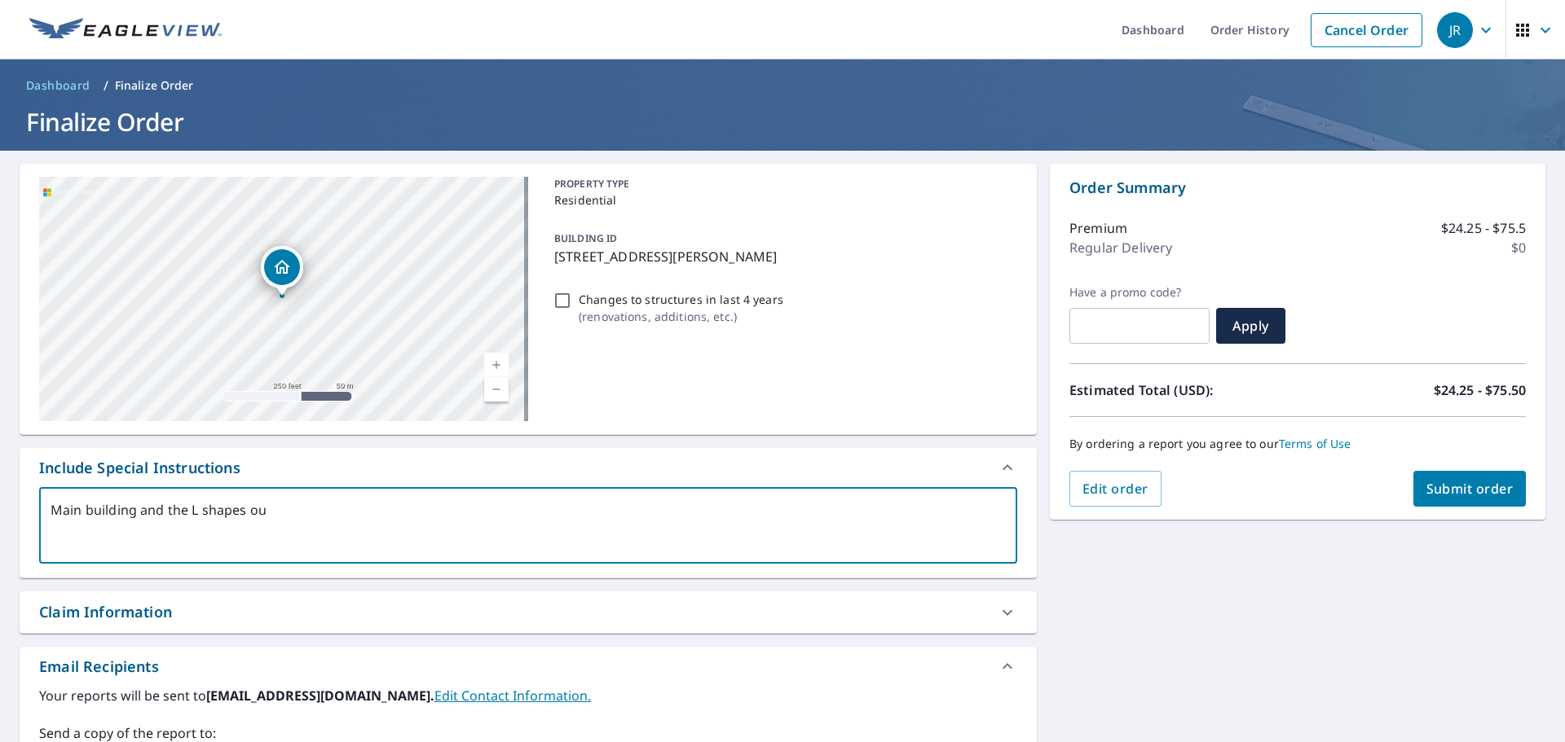
type textarea "Main building and the L shapes o"
type textarea "x"
type textarea "Main building and the L shapes"
type textarea "x"
type textarea "Main building and the L shapes"
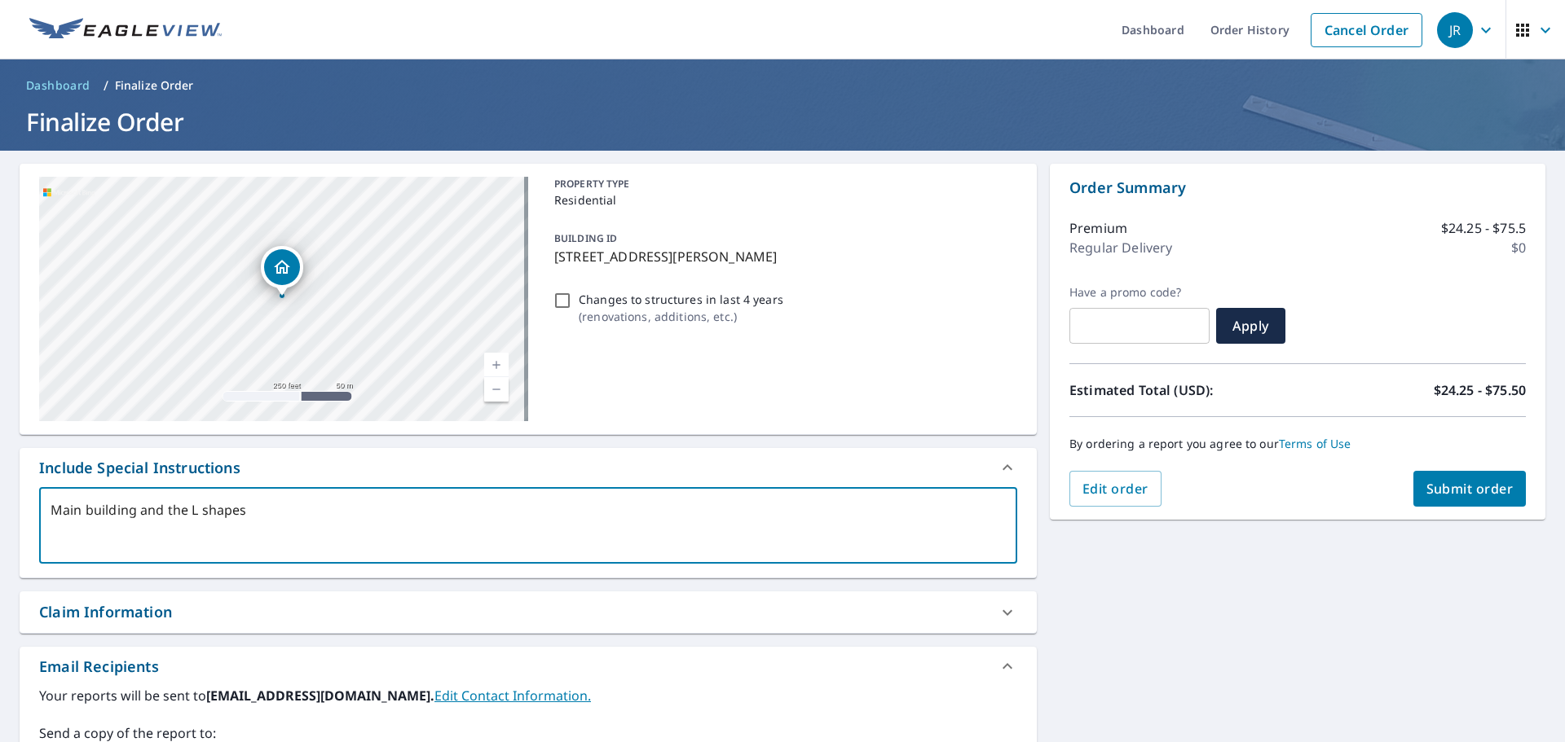
type textarea "x"
type textarea "Main building and the L shape"
type textarea "x"
type textarea "Main building and the L shaped"
type textarea "x"
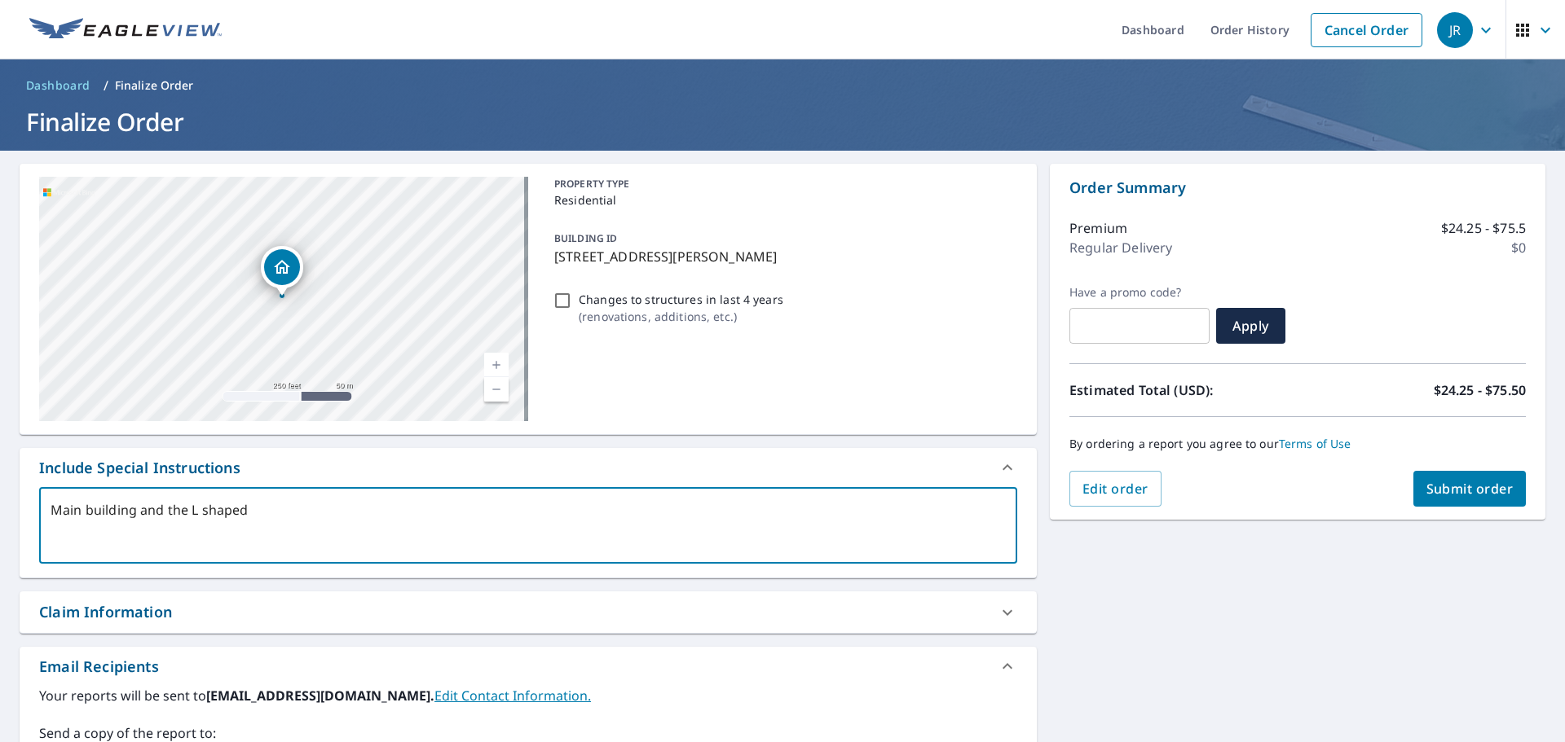
type textarea "Main building and the L shaped"
type textarea "x"
type textarea "Main building and the L shaped o"
type textarea "x"
type textarea "Main building and the L shaped ou"
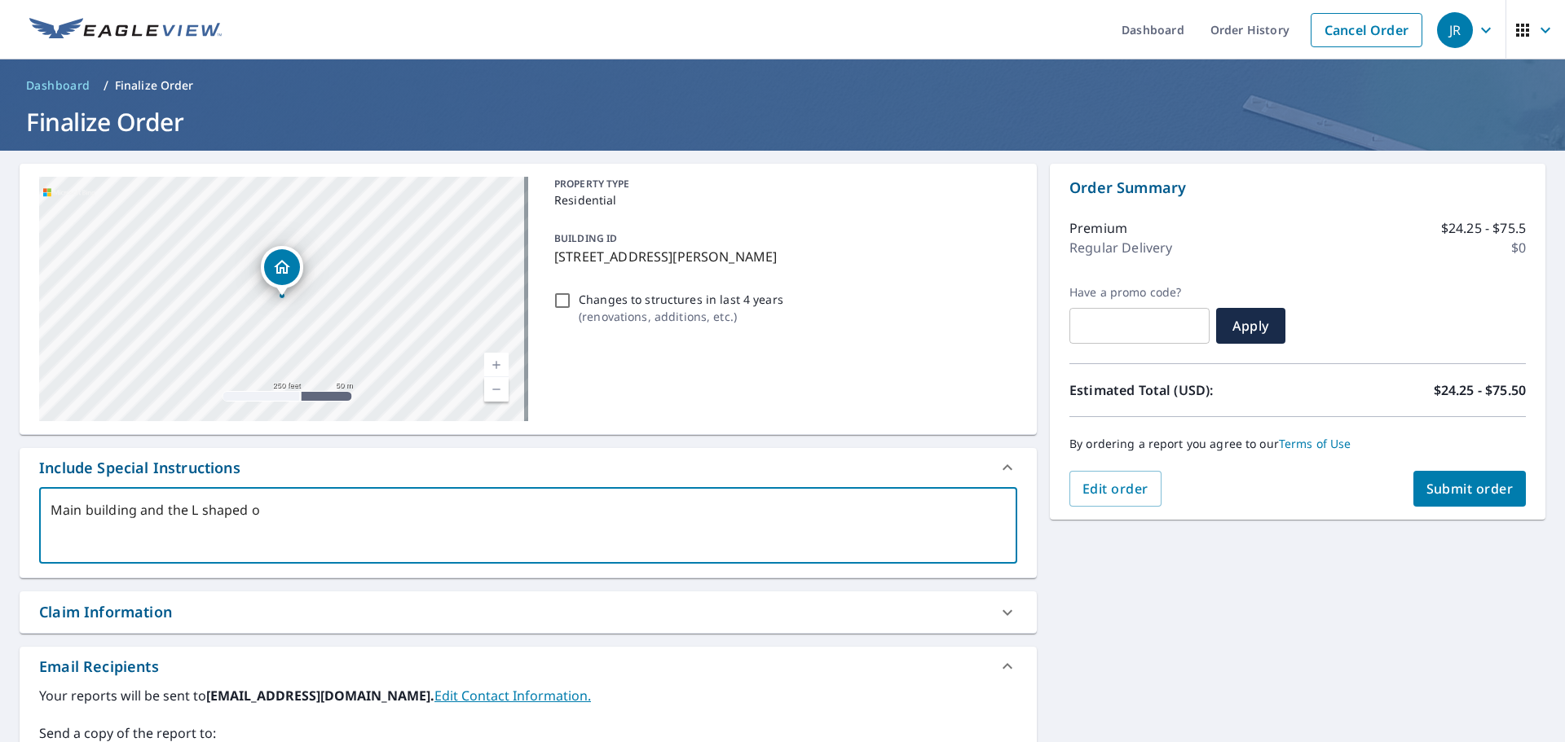
type textarea "x"
type textarea "Main building and the L shaped out"
type textarea "x"
type textarea "Main building and the L shaped out"
type textarea "x"
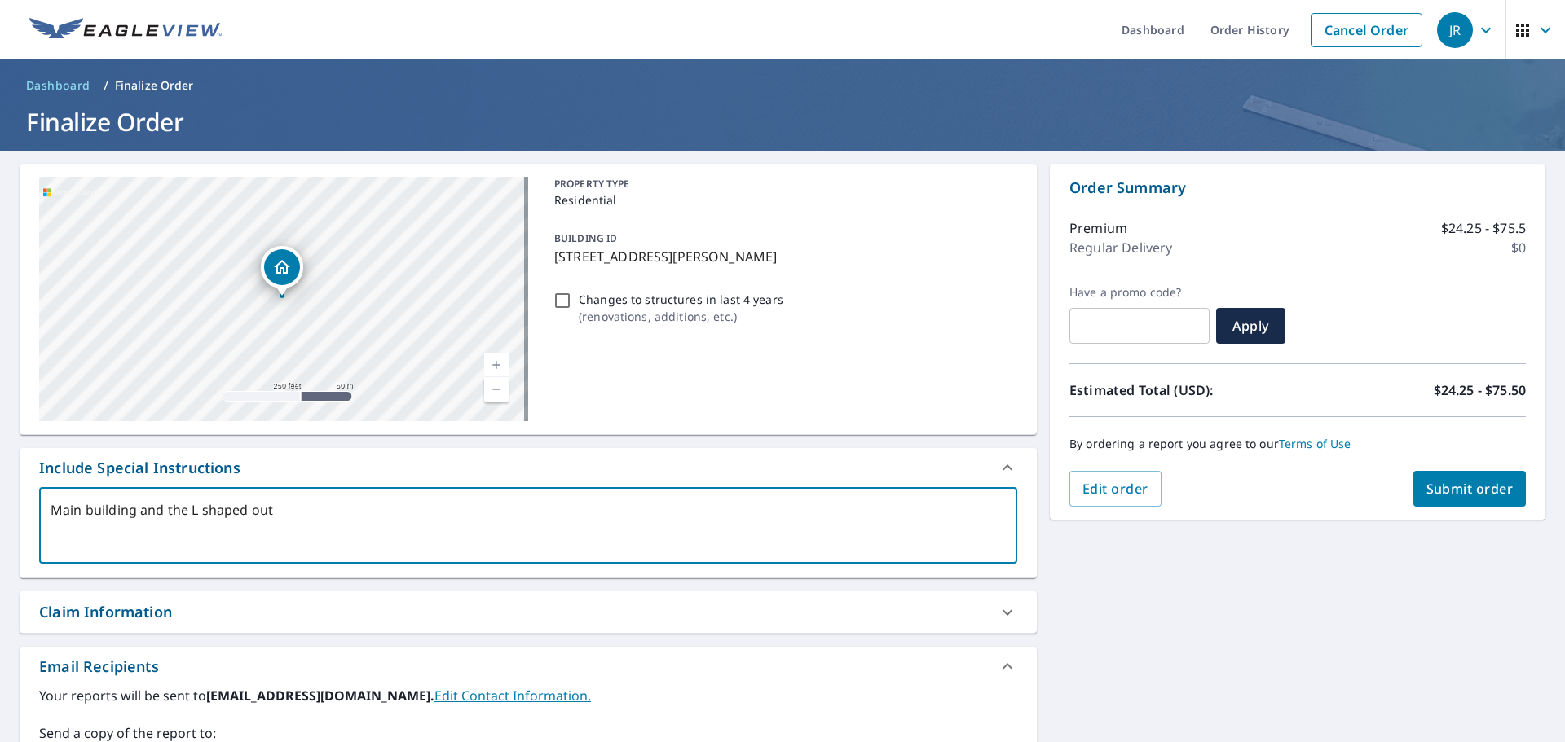
type textarea "Main building and the L shaped out b"
type textarea "x"
type textarea "Main building and the L shaped out bu"
type textarea "x"
type textarea "Main building and the L shaped out [PERSON_NAME]"
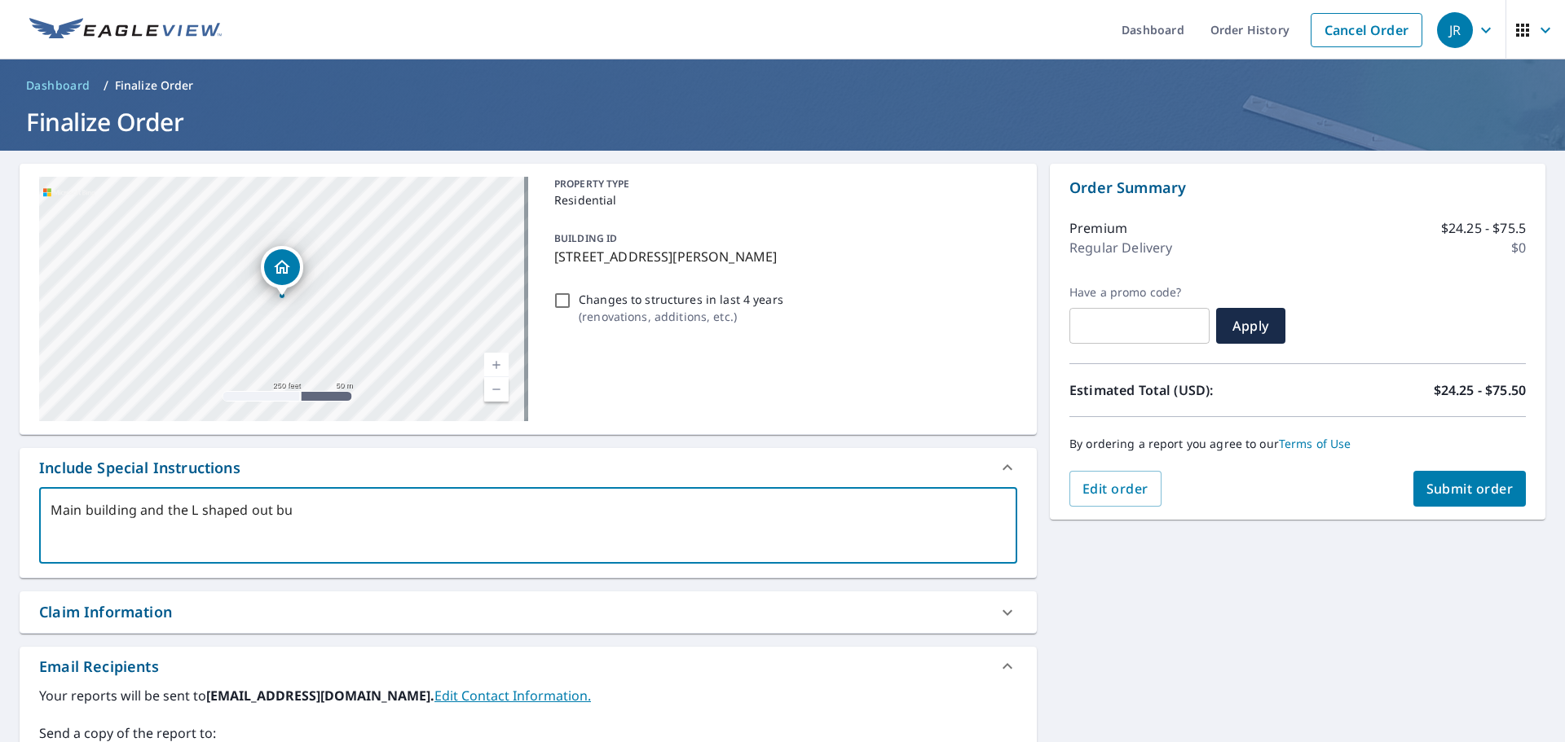
type textarea "x"
type textarea "Main building and the L shaped out buil"
type textarea "x"
type textarea "Main building and the L shaped out build"
type textarea "x"
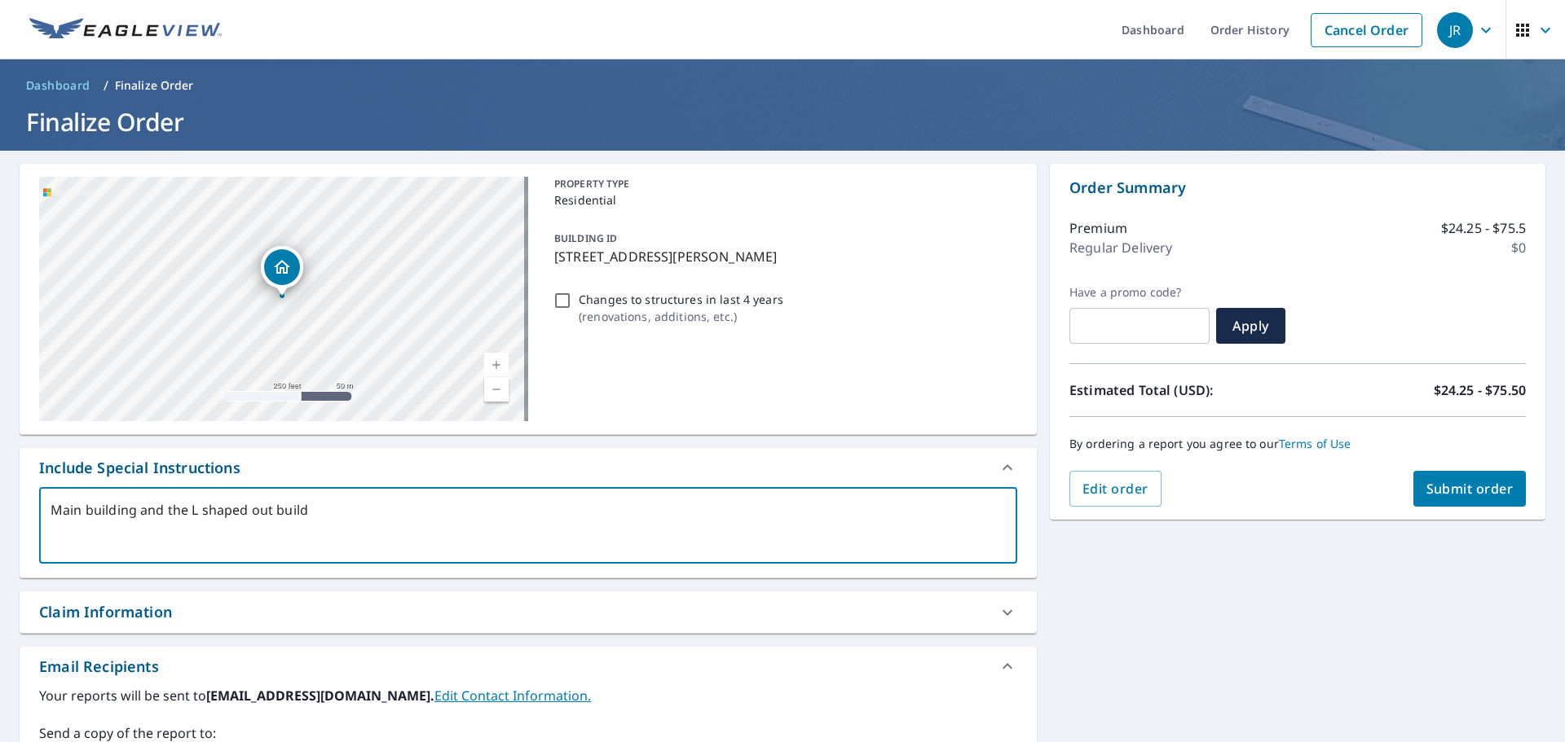
type textarea "Main building and the L shaped out buildi"
type textarea "x"
type textarea "Main building and the L shaped out buildin"
type textarea "x"
type textarea "Main building and the L shaped out building"
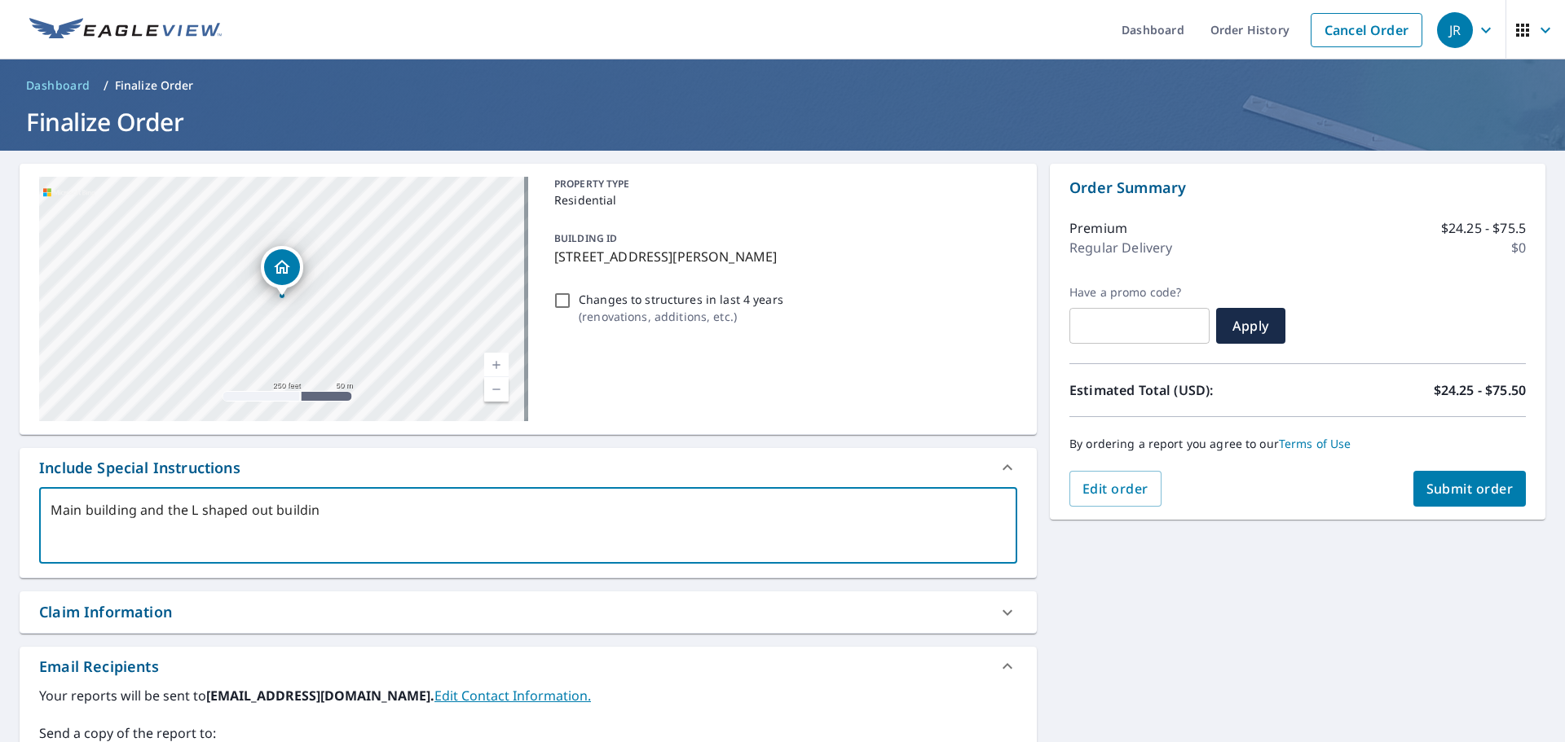
type textarea "x"
type textarea "Main building and the L shaped out building"
type textarea "x"
type textarea "Main building and the L shaped out building t"
type textarea "x"
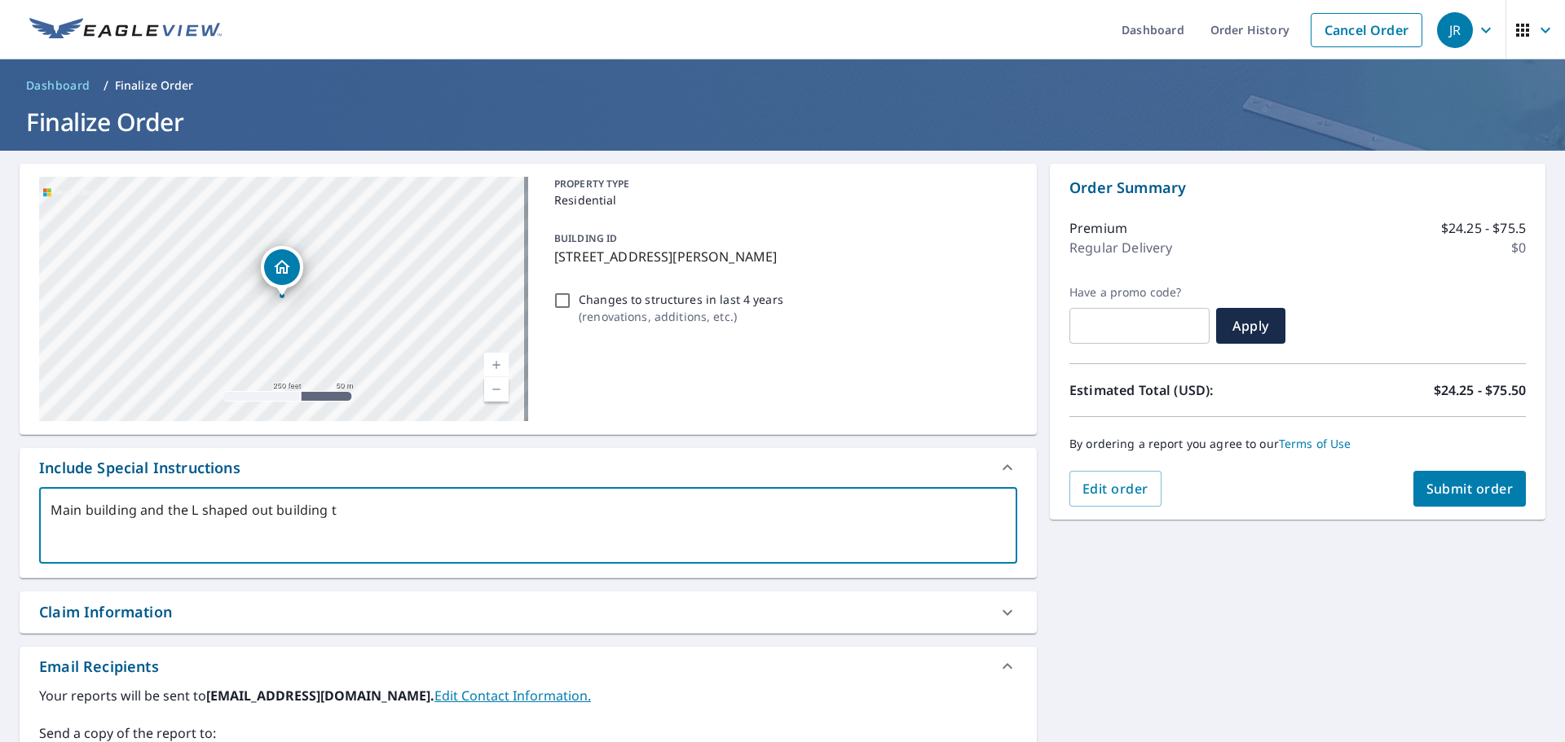
type textarea "Main building and the L shaped out building th"
type textarea "x"
type textarea "Main building and the L shaped out building tha"
type textarea "x"
type textarea "Main building and the L shaped out building that"
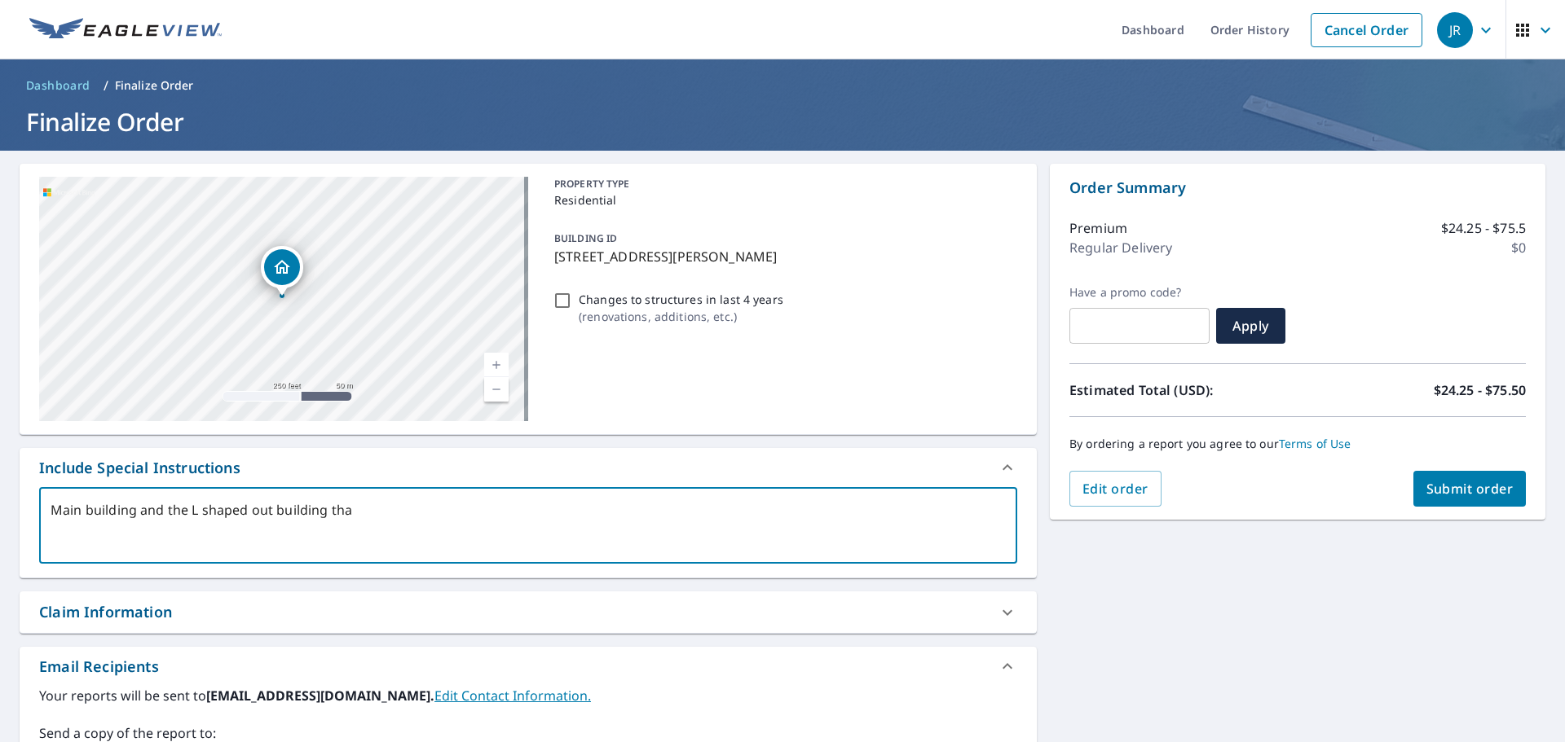
type textarea "x"
type textarea "Main building and the L shaped out building that"
type textarea "x"
type textarea "Main building and the L shaped out building that t"
type textarea "x"
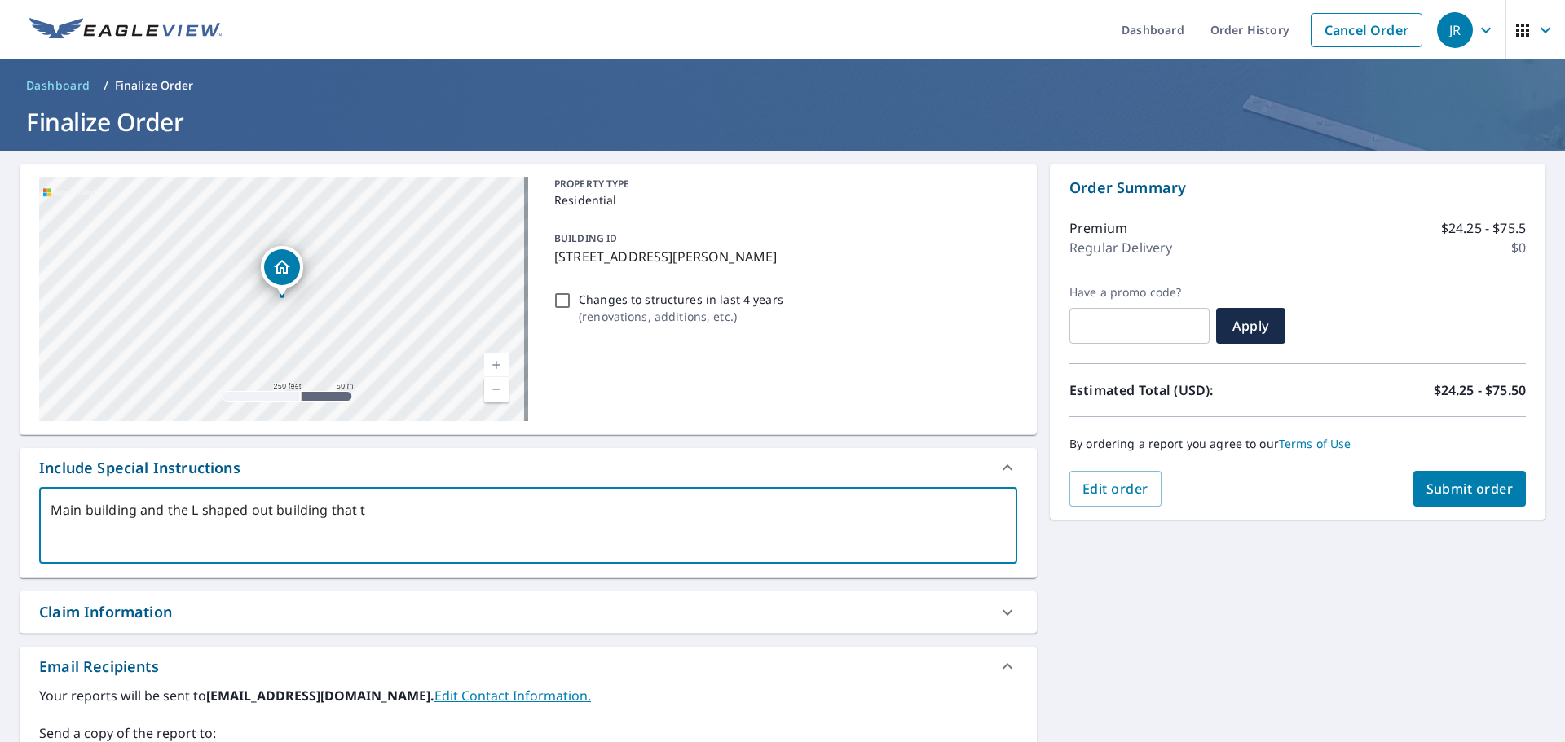
type textarea "Main building and the L shaped out building that to"
type textarea "x"
type textarea "Main building and the L shaped out building that tou"
type textarea "x"
type textarea "Main building and the L shaped out building that touc"
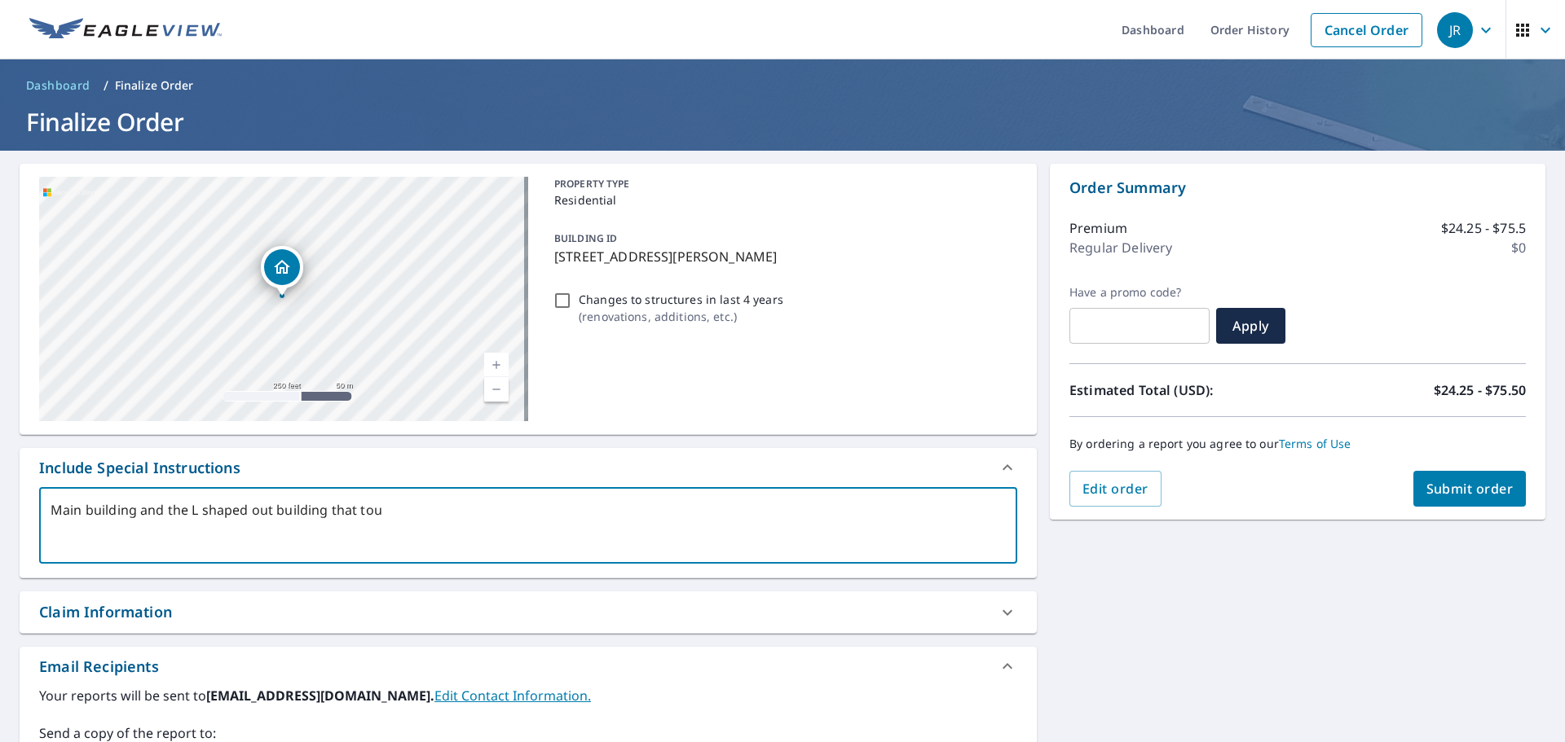
type textarea "x"
type textarea "Main building and the L shaped out building that touch"
type textarea "x"
type textarea "Main building and the L shaped out building that touche"
type textarea "x"
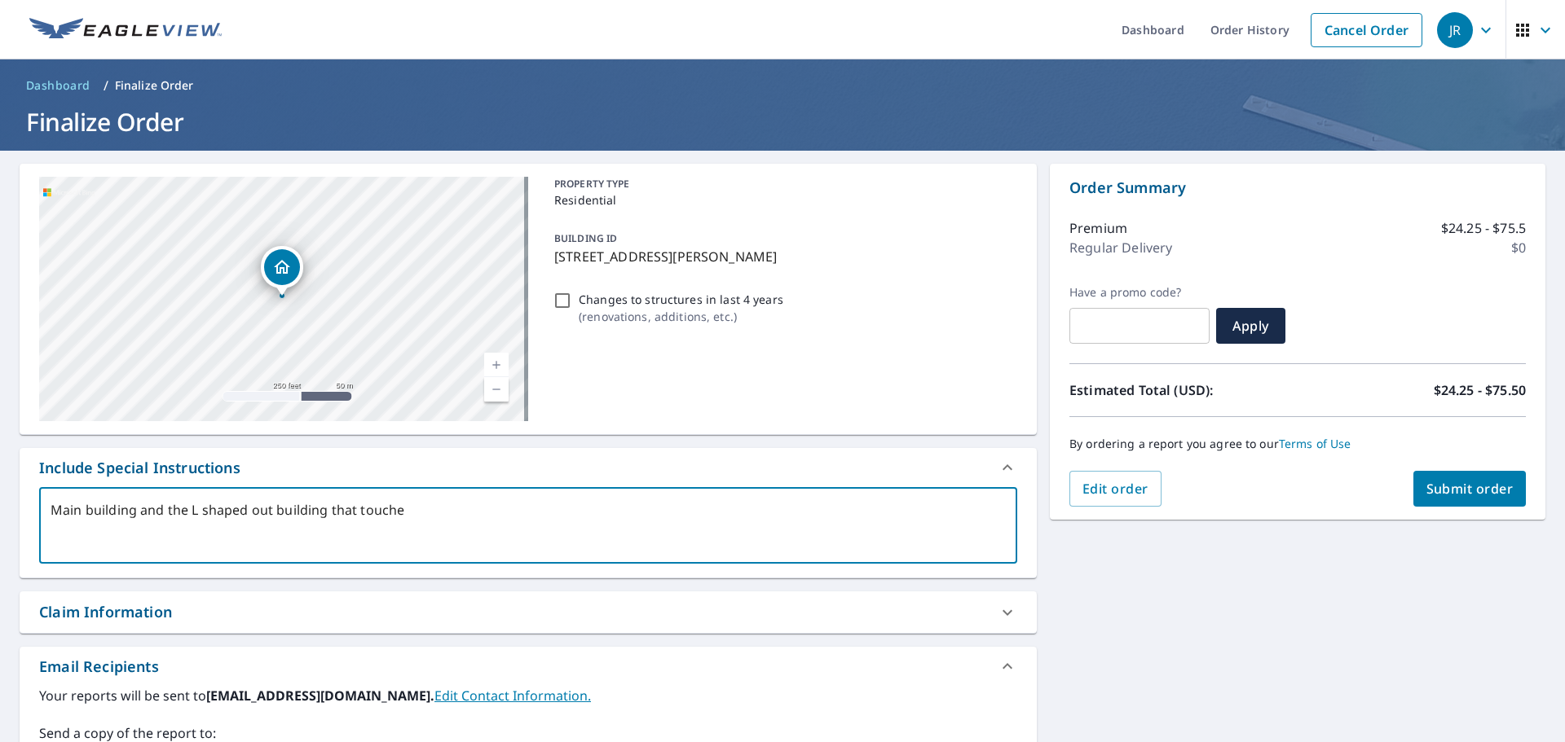
type textarea "Main building and the L shaped out building that touches"
type textarea "x"
type textarea "Main building and the L shaped out building that touches"
type textarea "x"
type textarea "Main building and the L shaped out building that touches t"
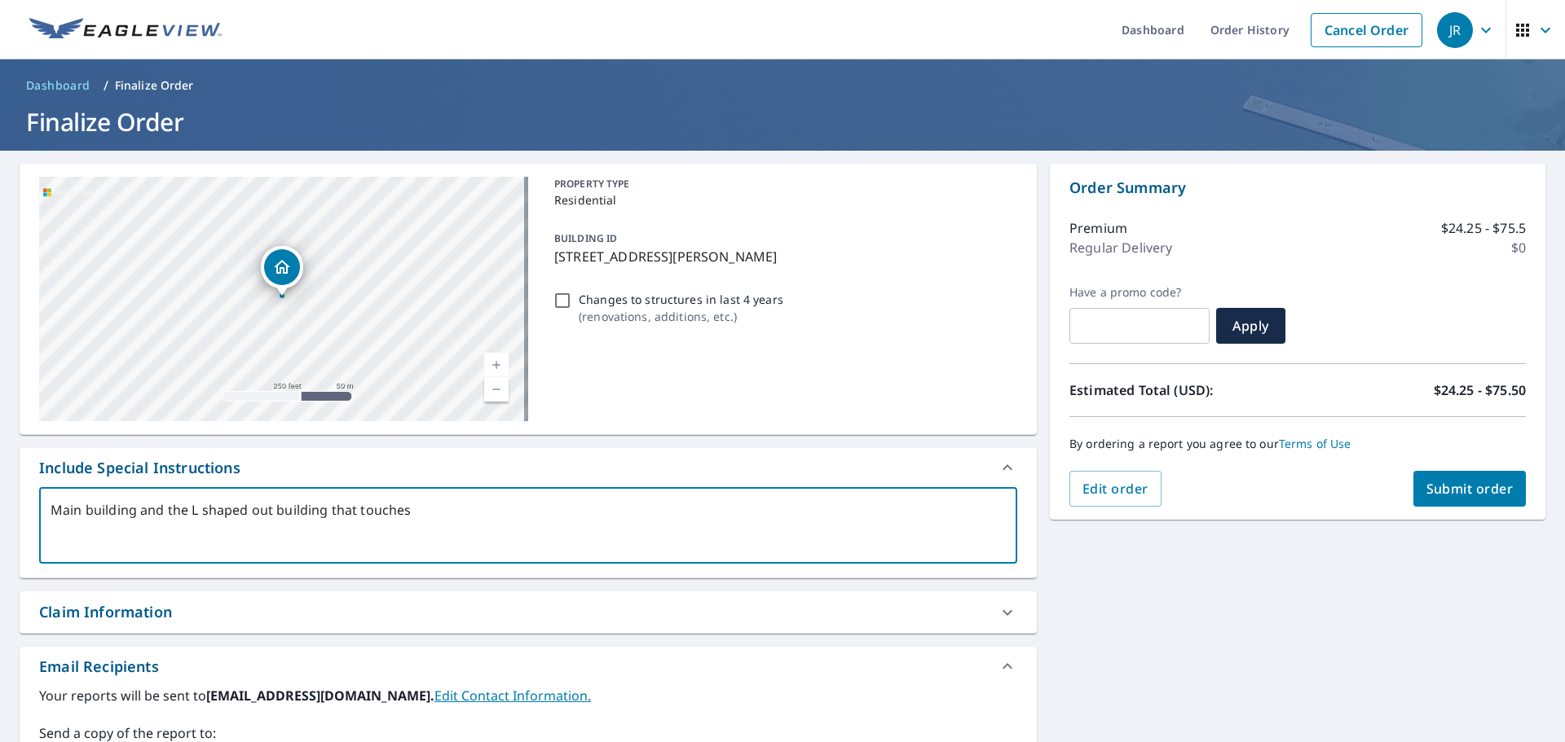
type textarea "x"
type textarea "Main building and the L shaped out building that touches th"
type textarea "x"
type textarea "Main building and the L shaped out building that touches the"
type textarea "x"
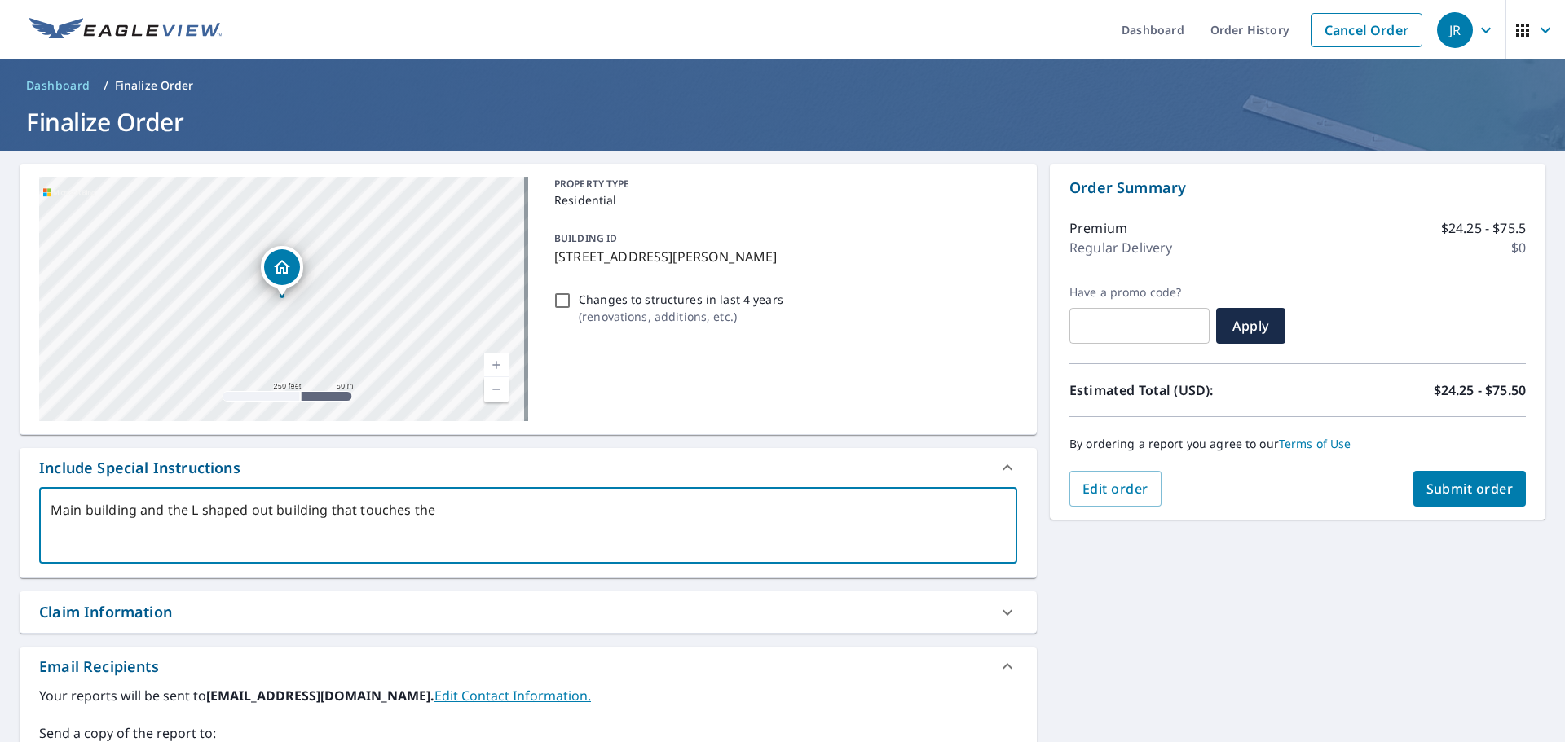
type textarea "Main building and the L shaped out building that touches the"
type textarea "x"
type textarea "Main building and the L shaped out building that touches the a"
type textarea "x"
type textarea "Main building and the L shaped out building that touches the as"
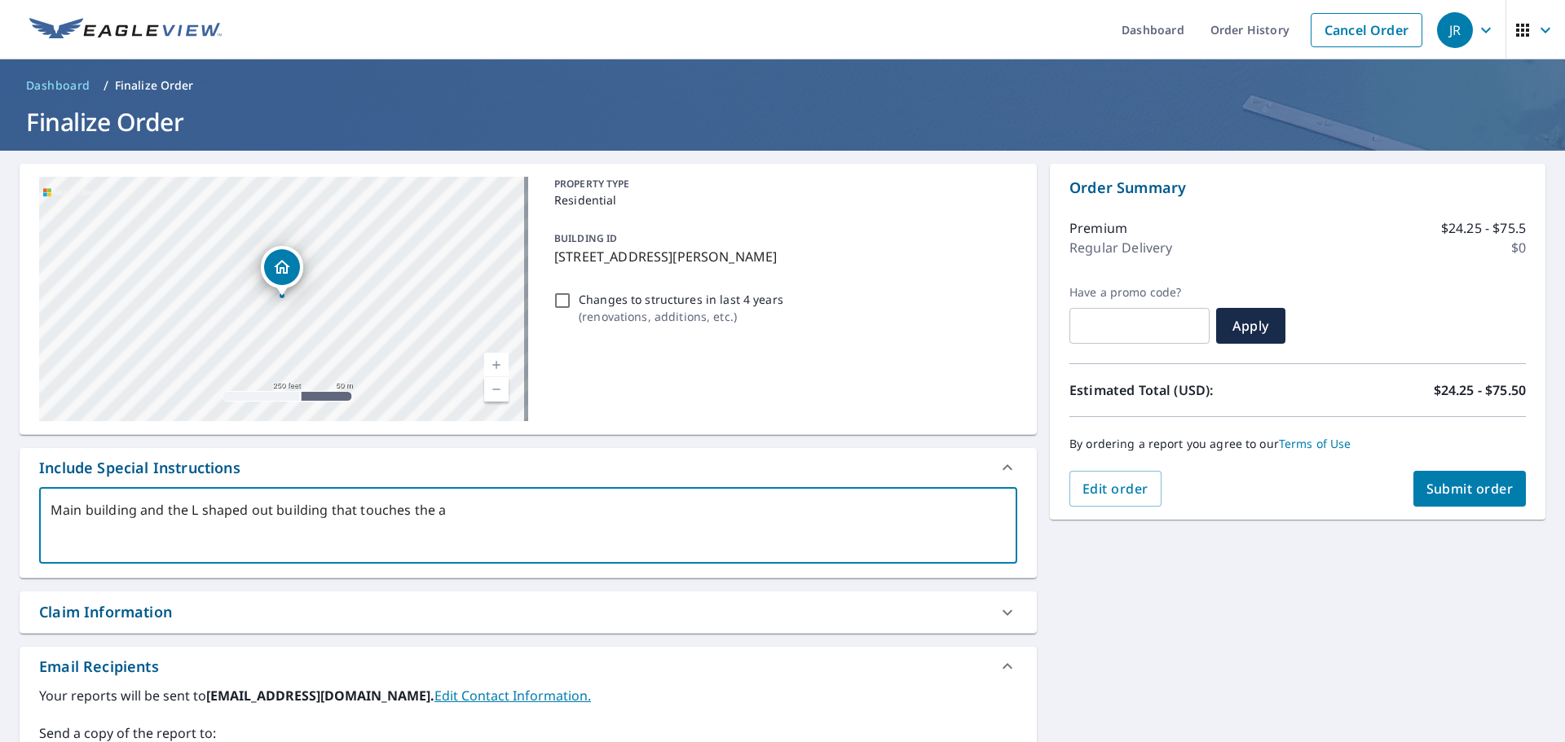
type textarea "x"
type textarea "Main building and the L shaped out building that touches the asp"
type textarea "x"
type textarea "Main building and the L shaped out building that touches the asph"
type textarea "x"
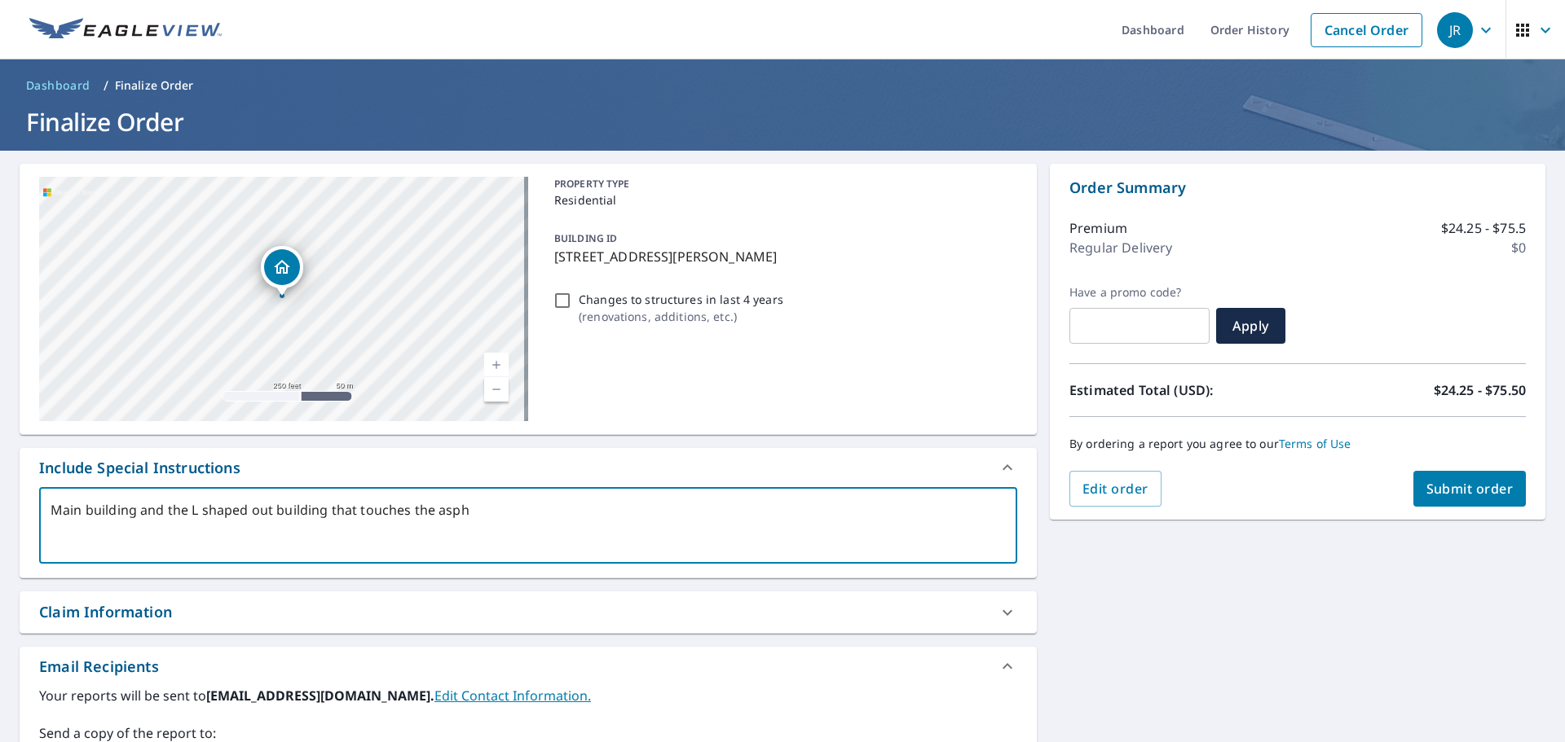
type textarea "Main building and the L shaped out building that touches the aspha"
type textarea "x"
type textarea "Main building and the L shaped out building that touches the asphas"
type textarea "x"
type textarea "Main building and the L shaped out building that touches the asphasl"
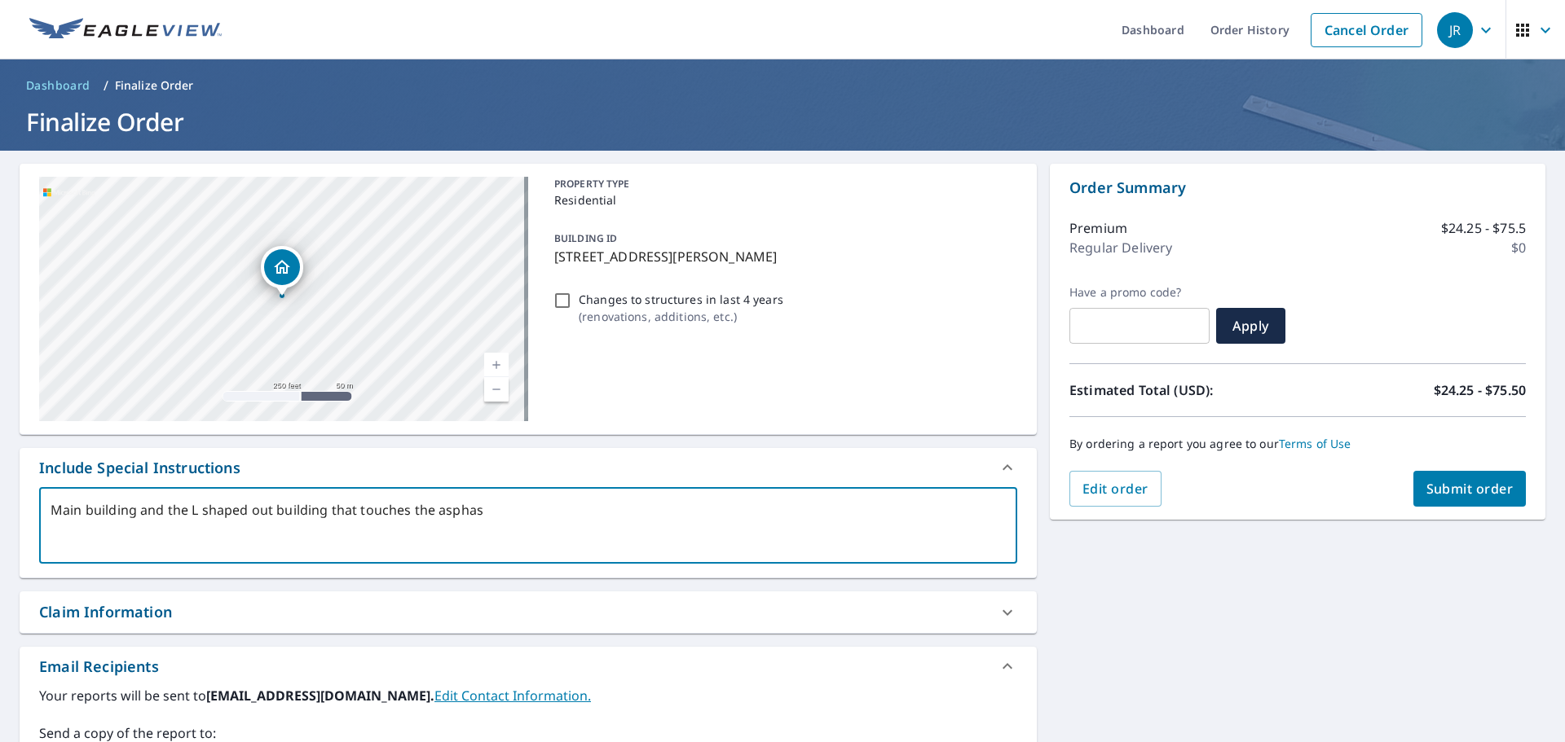
type textarea "x"
type textarea "Main building and the L shaped out building that touches the asphaslt"
type textarea "x"
type textarea "Main building and the L shaped out building that touches the asphaslt"
type textarea "x"
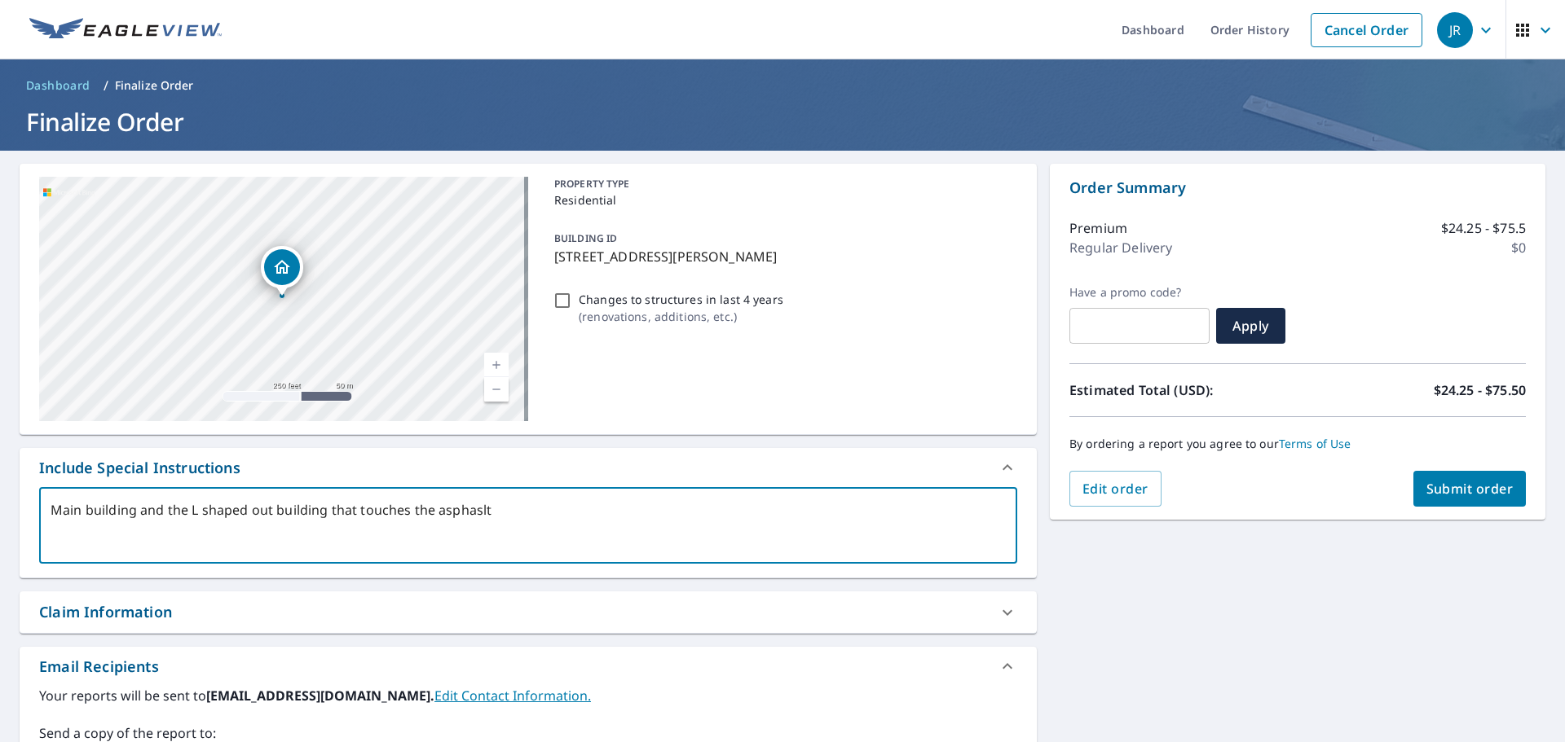
type textarea "Main building and the L shaped out building that touches the asphaslt"
type textarea "x"
type textarea "Main building and the L shaped out building that touches the asphasl"
type textarea "x"
type textarea "Main building and the L shaped out building that touches the asphas"
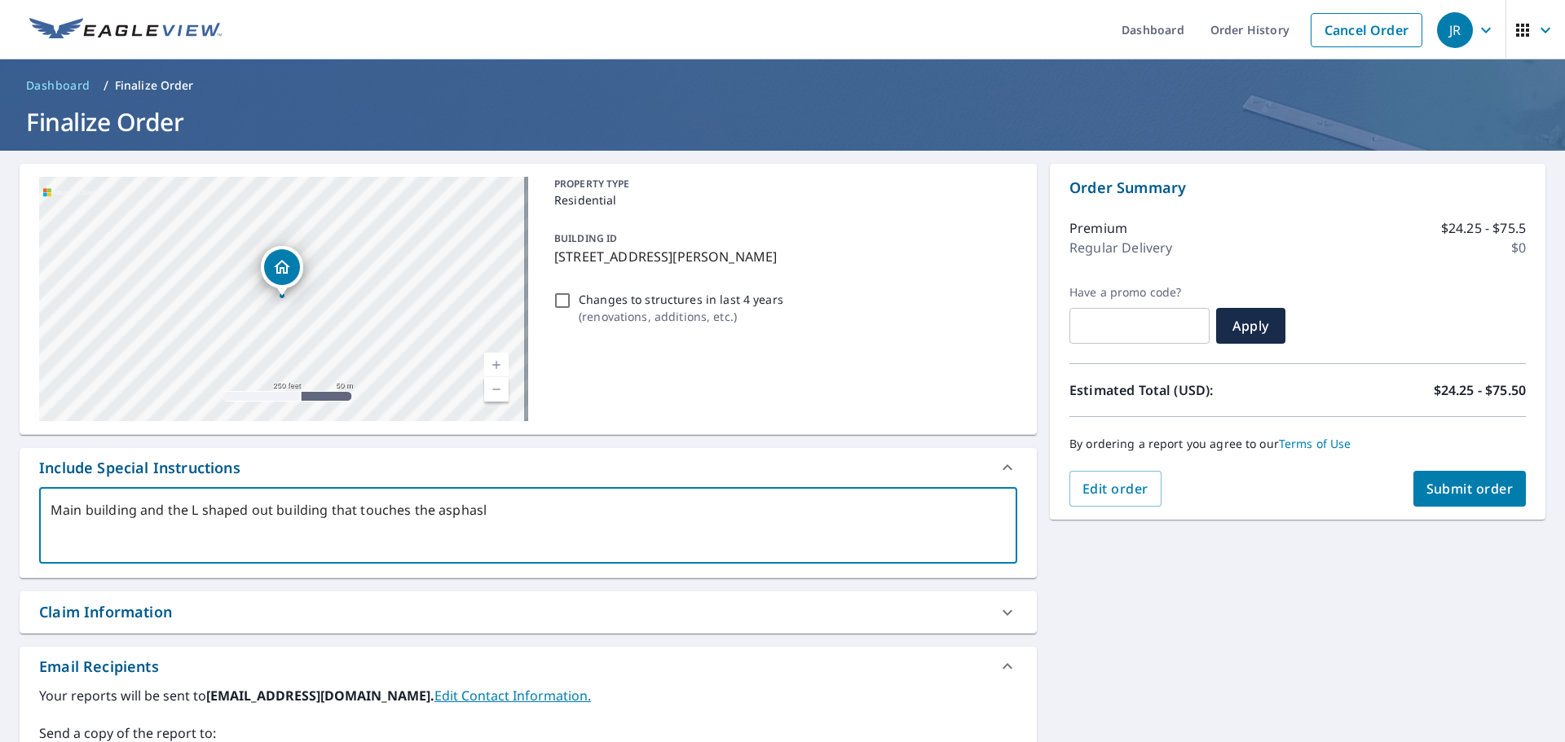
type textarea "x"
type textarea "Main building and the L shaped out building that touches the aspha"
type textarea "x"
type textarea "Main building and the L shaped out building that touches the asphal"
type textarea "x"
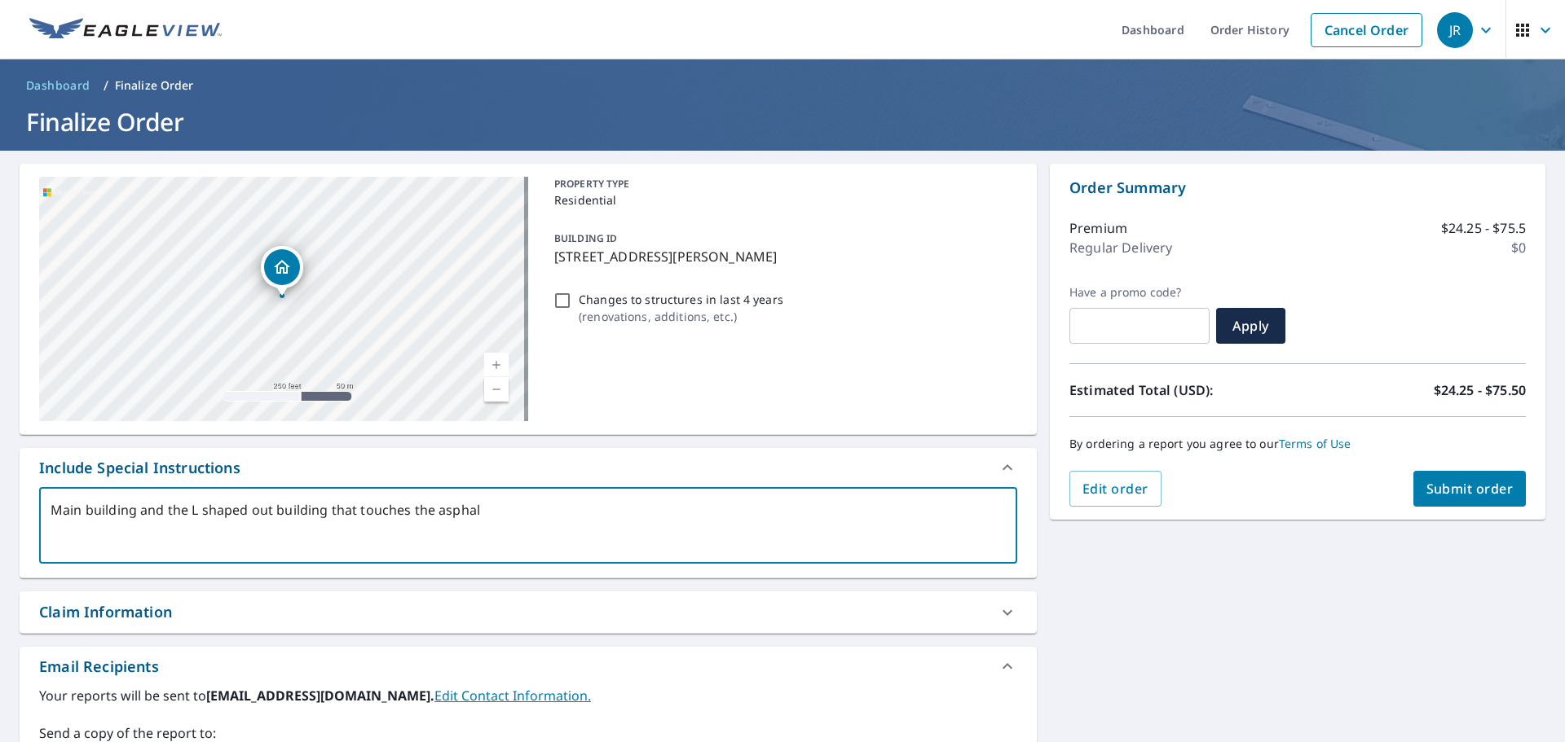
type textarea "Main building and the L shaped out building that touches the asphalt"
type textarea "x"
type textarea "Main building and the L shaped out building that touches the asphalt"
type textarea "x"
type textarea "Main building and the L shaped out building that touches the asphalt p"
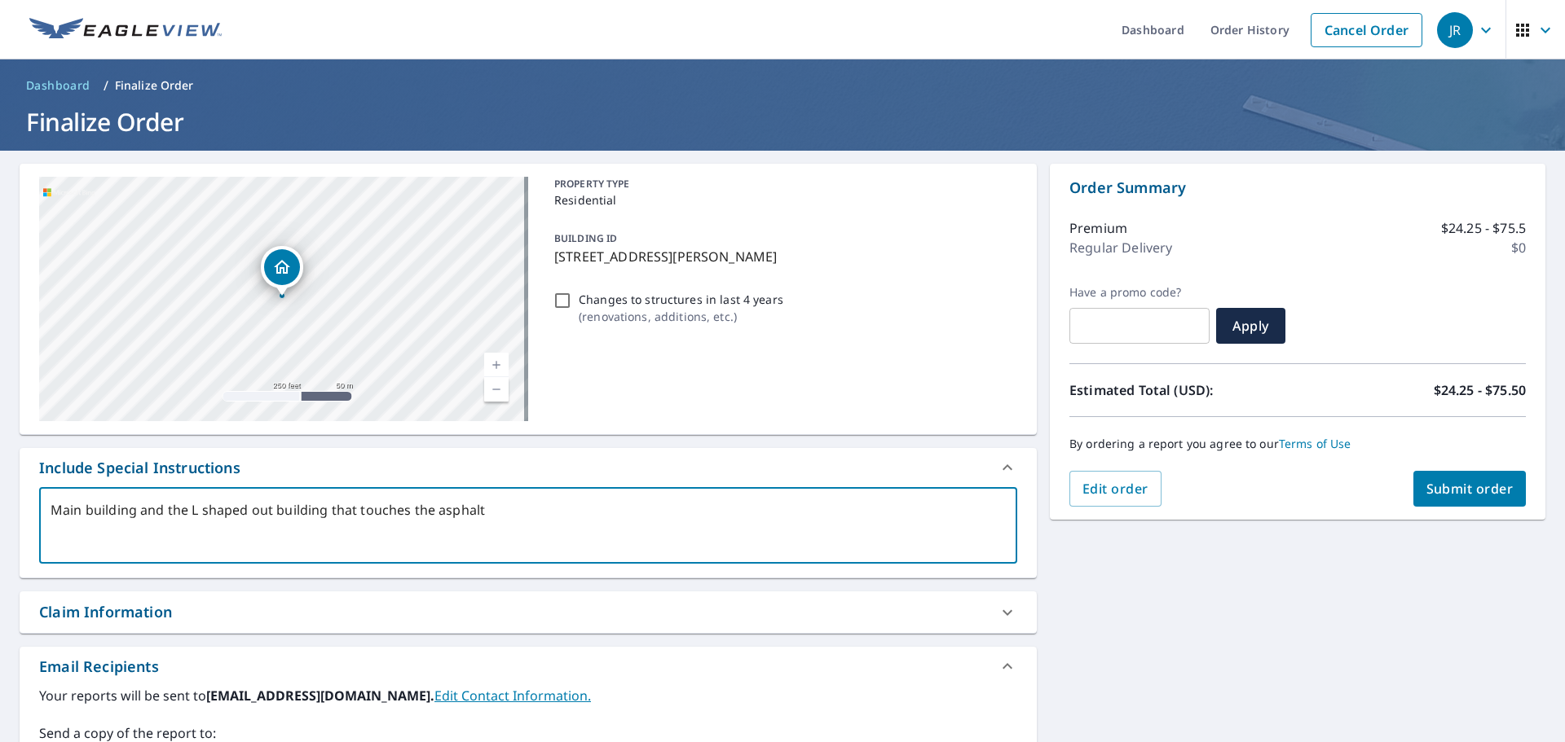
type textarea "x"
type textarea "Main building and the L shaped out building that touches the asphalt pa"
type textarea "x"
type textarea "Main building and the L shaped out building that touches the asphalt pav"
type textarea "x"
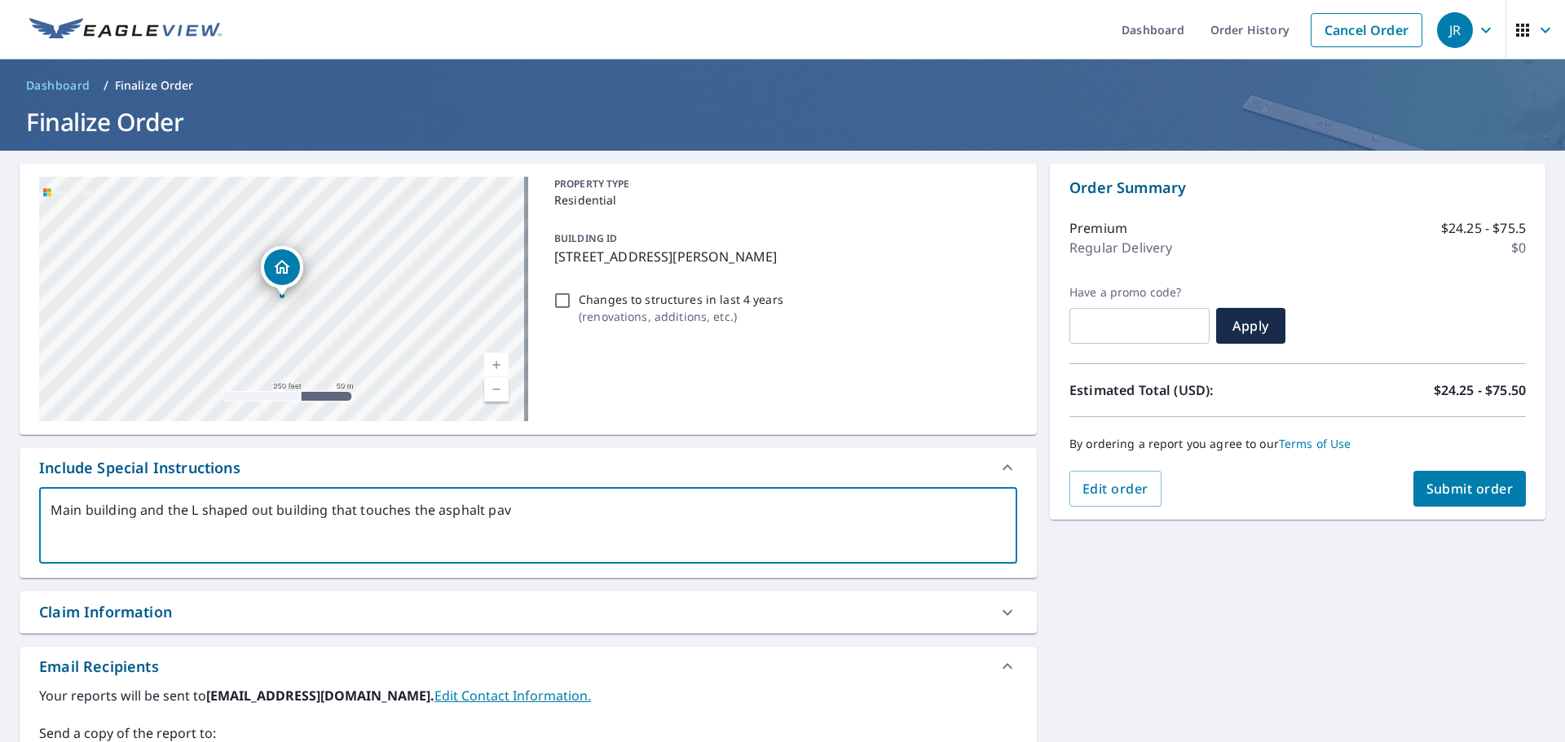
type textarea "Main building and the L shaped out building that touches the asphalt pave"
type textarea "x"
type textarea "Main building and the L shaped out building that touches the asphalt pavem"
type textarea "x"
type textarea "Main building and the L shaped out building that touches the asphalt paveme"
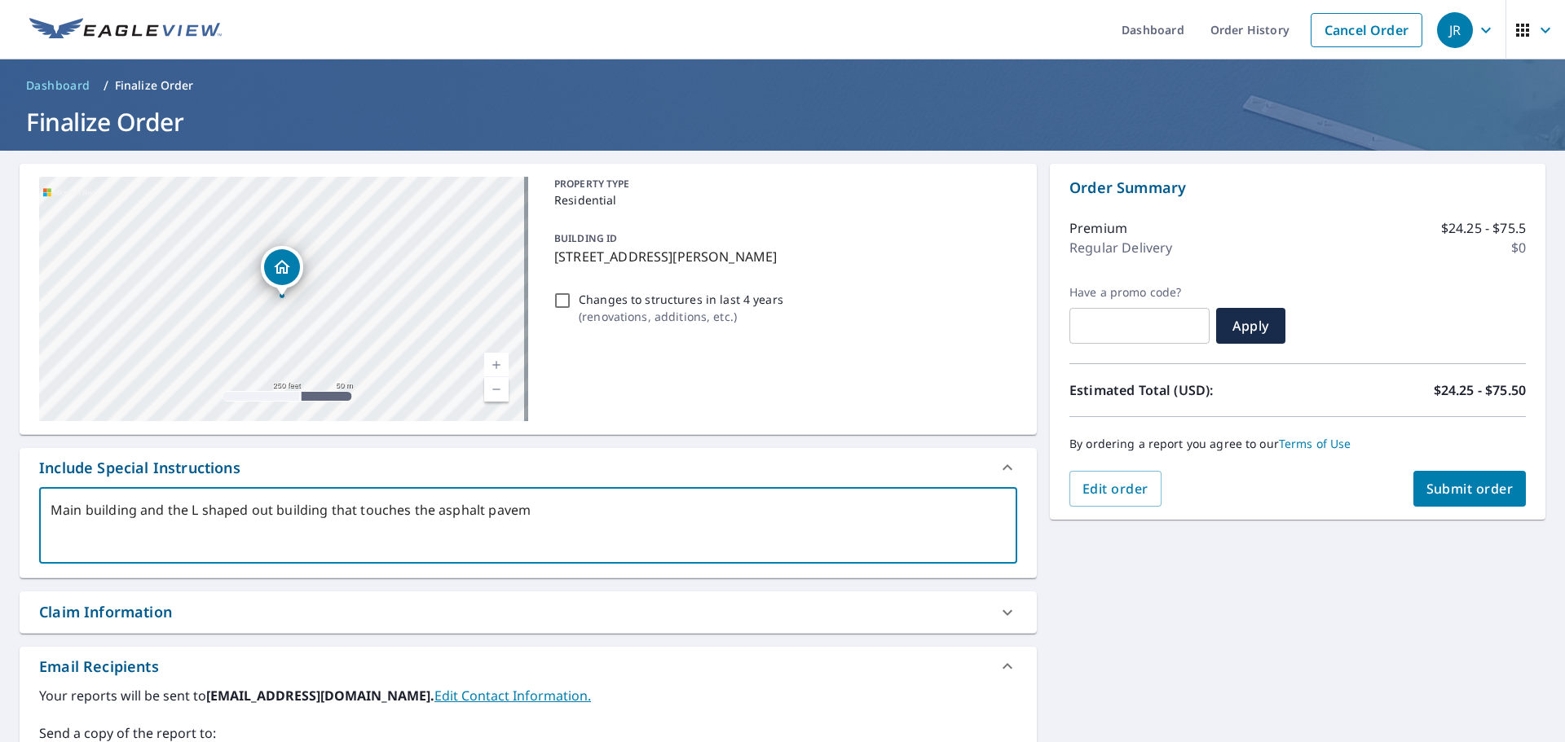
type textarea "x"
type textarea "Main building and the L shaped out building that touches the asphalt pavemen"
type textarea "x"
type textarea "Main building and the L shaped out building that touches the asphalt pavement"
type textarea "x"
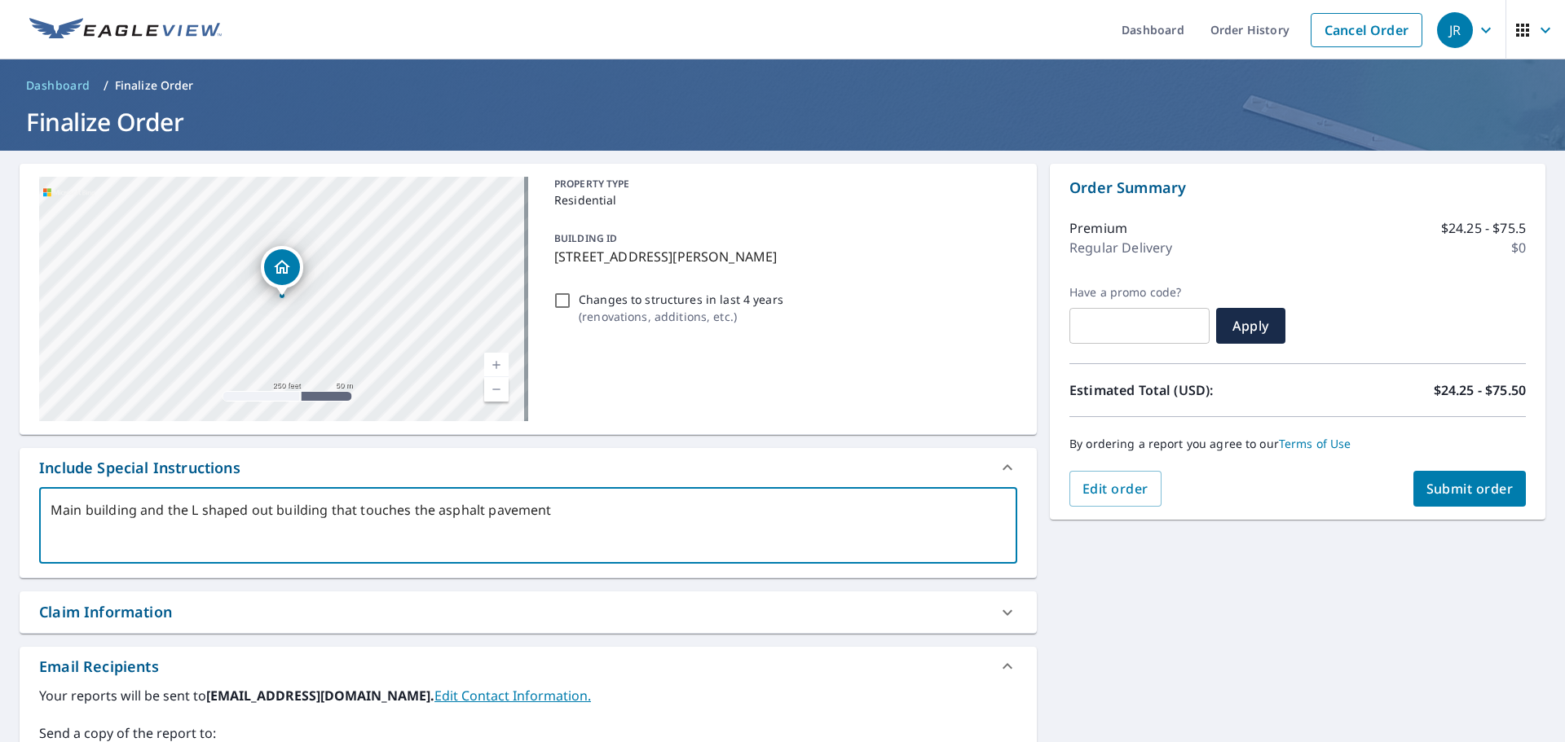
type textarea "Main building and the L shaped out building that touches the asphalt pavement"
type textarea "x"
type textarea "Main building and the L shaped out building that touches the asphalt pavement"
type textarea "x"
type textarea "Main building and the L shaped out building that touches the asphalt pavement."
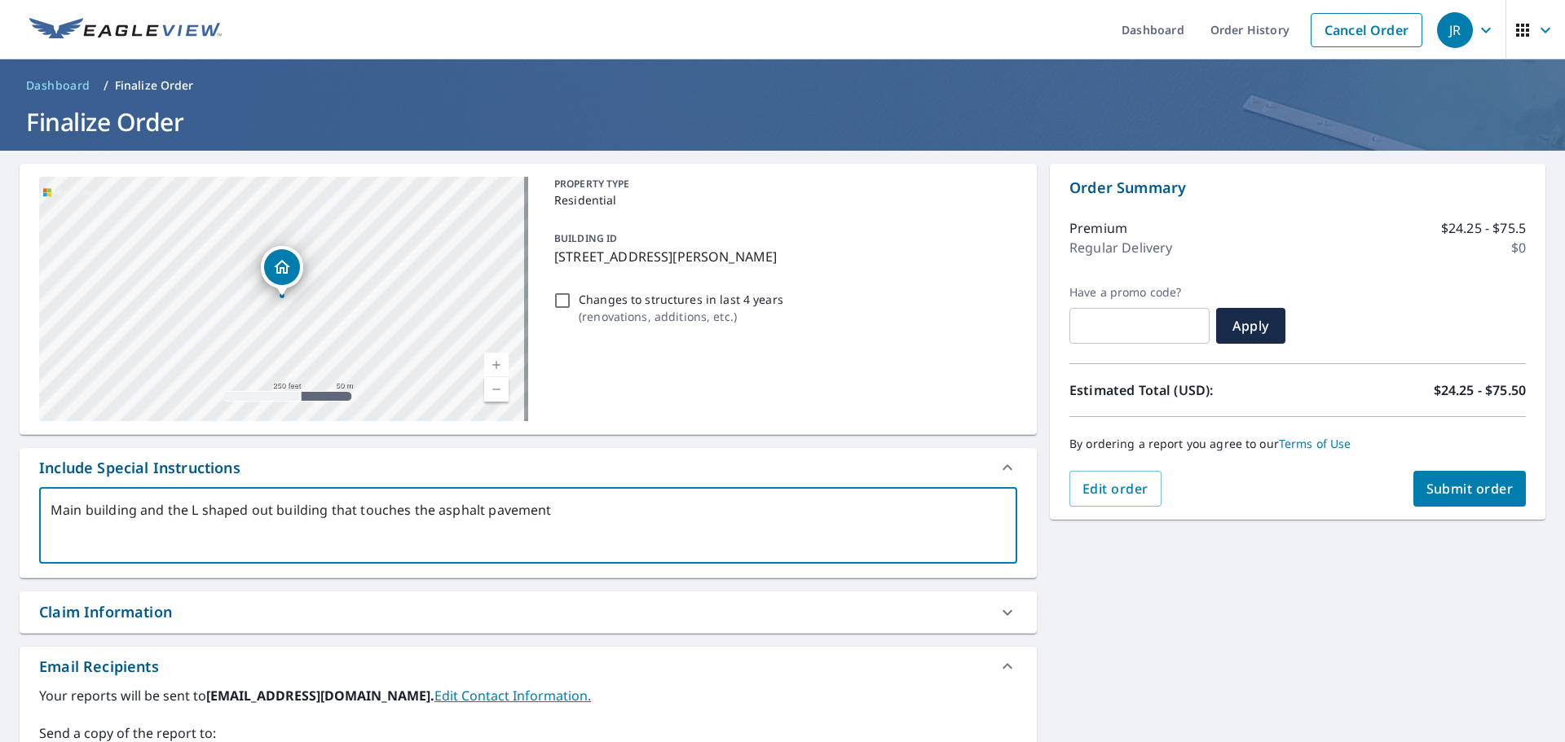
type textarea "x"
type textarea "Main building and the L shaped out building that touches the asphalt pavement."
type textarea "x"
click at [1460, 492] on span "Submit order" at bounding box center [1469, 489] width 87 height 18
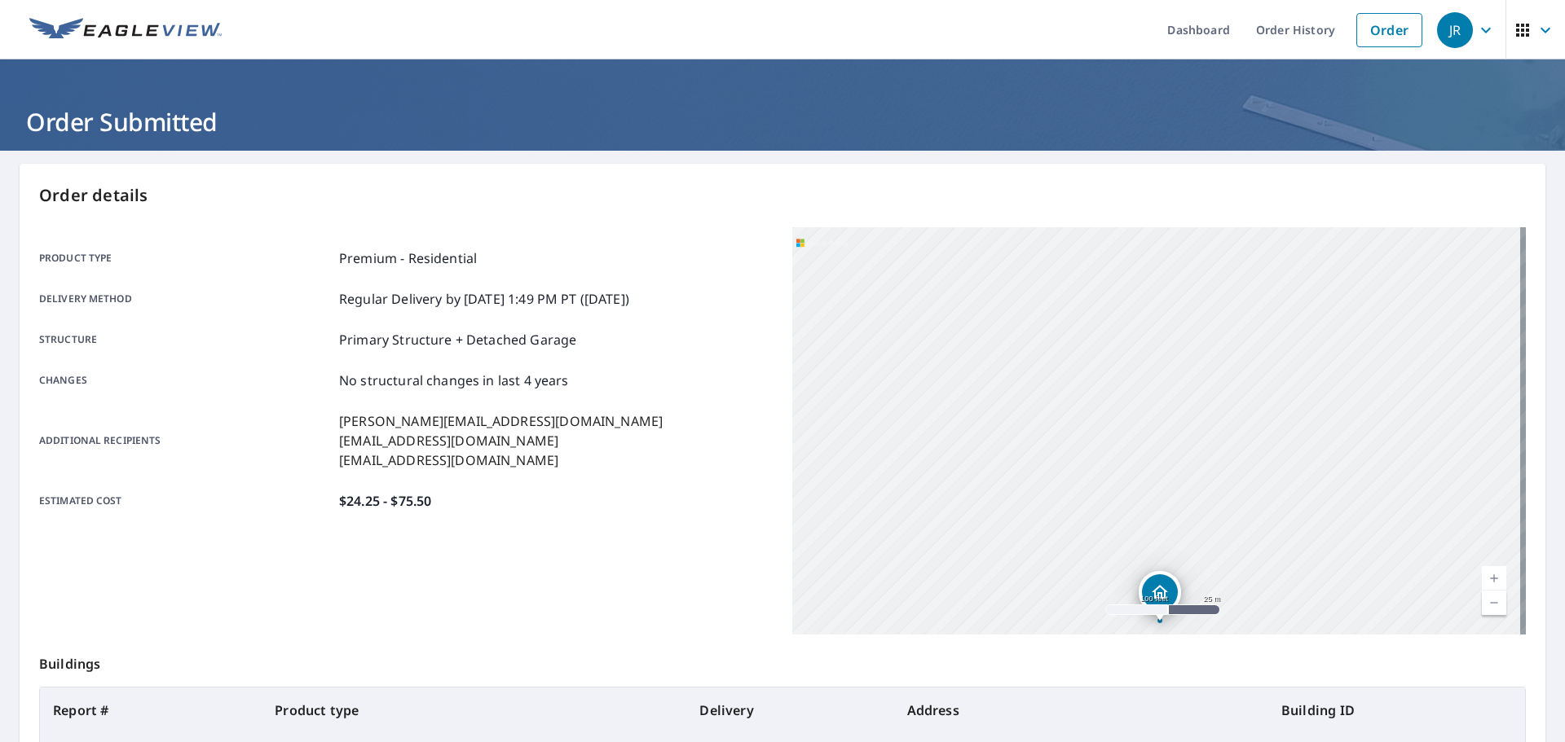
drag, startPoint x: 1152, startPoint y: 388, endPoint x: 1164, endPoint y: 314, distance: 75.2
click at [1164, 315] on div "[STREET_ADDRESS]" at bounding box center [1158, 430] width 733 height 407
click at [1389, 43] on link "Order" at bounding box center [1389, 30] width 66 height 34
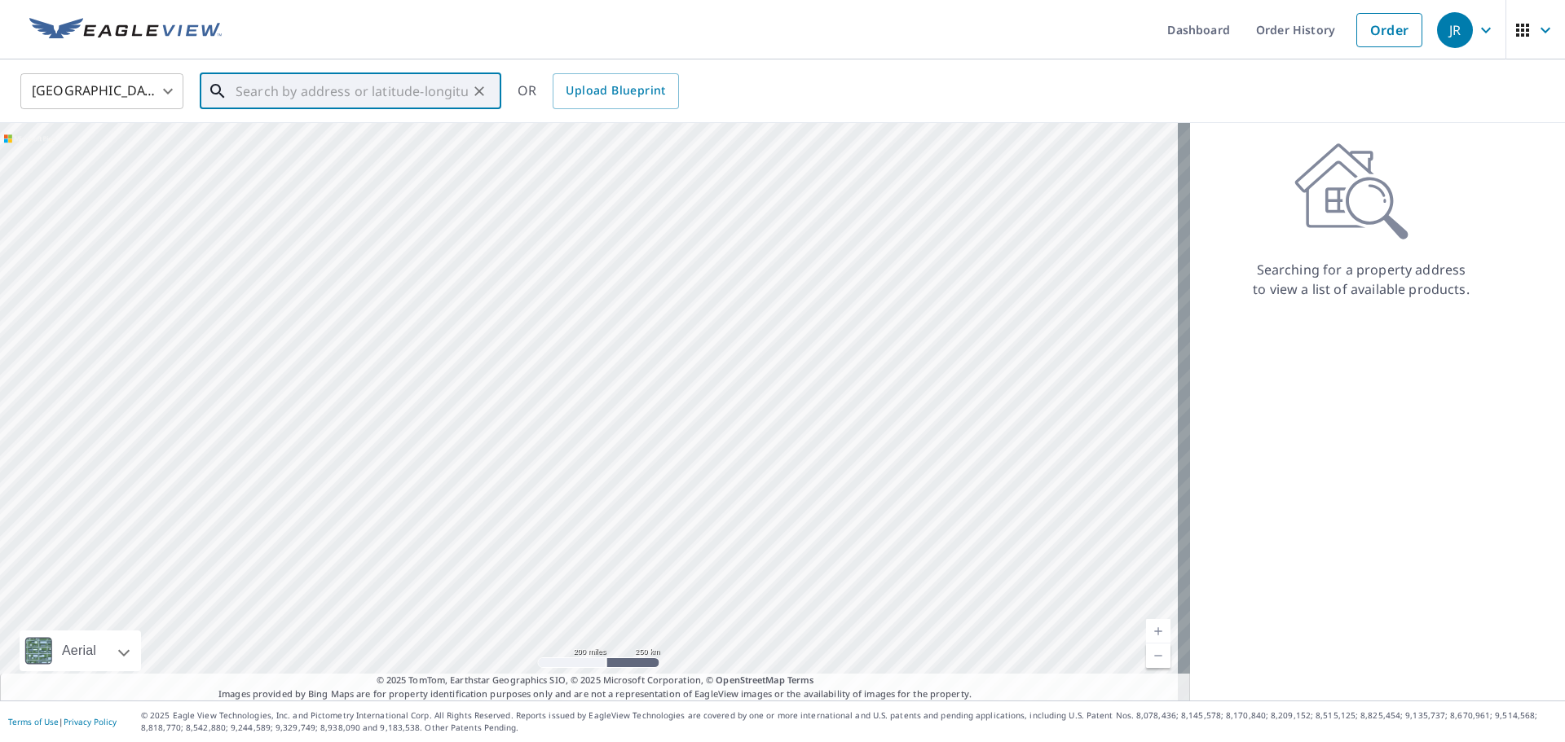
click at [268, 88] on input "text" at bounding box center [352, 91] width 232 height 46
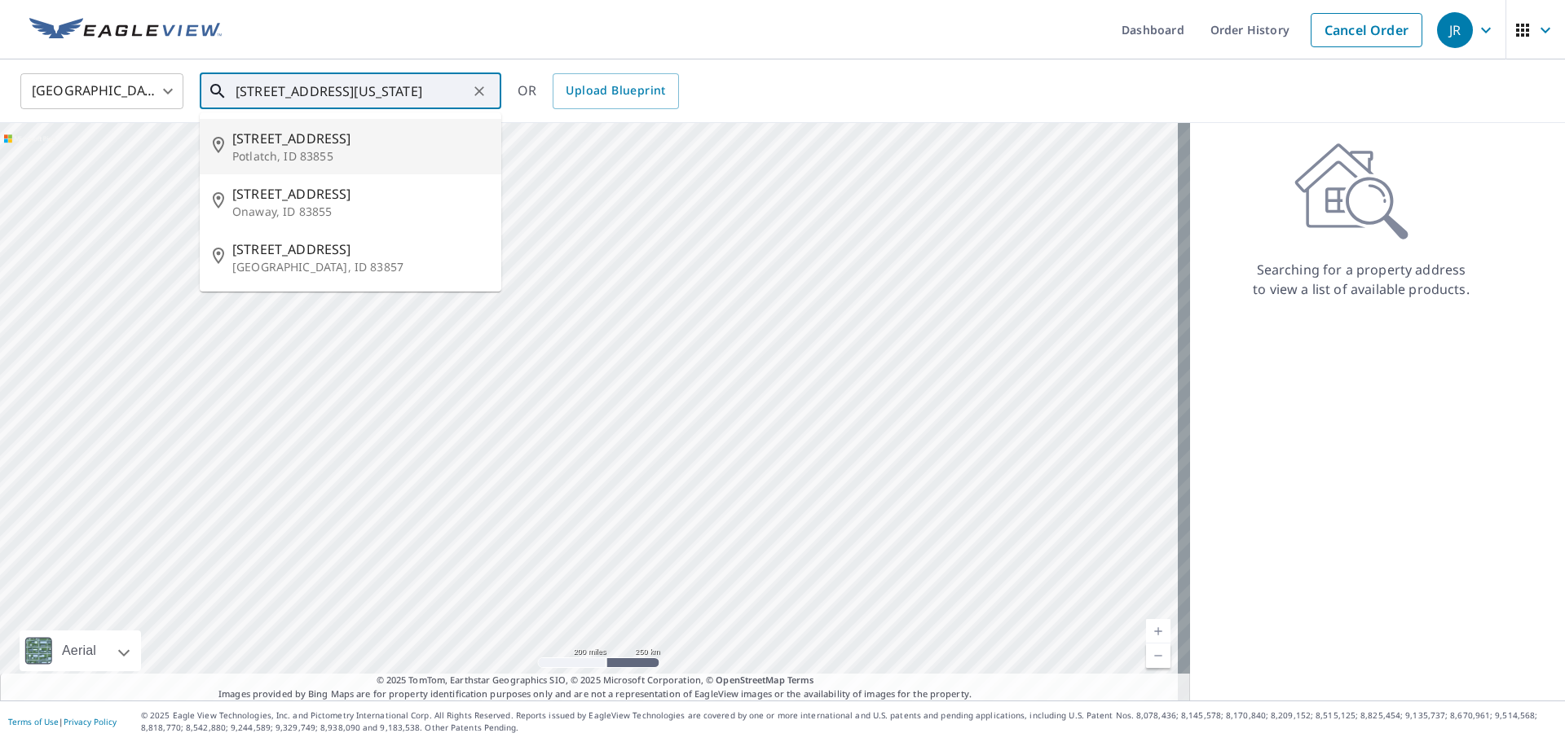
click at [264, 143] on span "[STREET_ADDRESS]" at bounding box center [360, 139] width 256 height 20
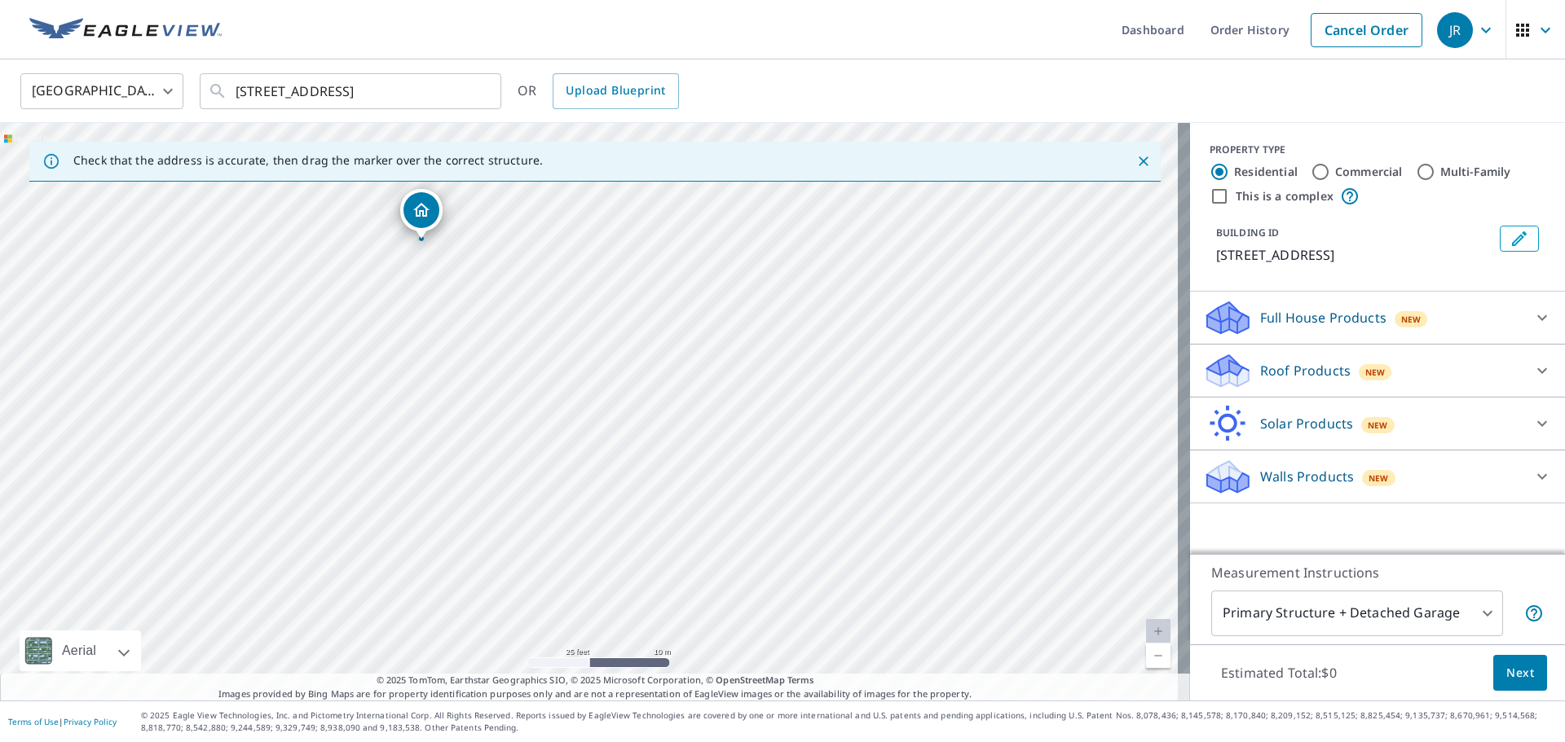
drag, startPoint x: 566, startPoint y: 310, endPoint x: 764, endPoint y: 520, distance: 289.4
click at [764, 520] on div "[STREET_ADDRESS]" at bounding box center [595, 412] width 1190 height 578
drag, startPoint x: 637, startPoint y: 441, endPoint x: 522, endPoint y: 634, distance: 225.2
drag, startPoint x: 521, startPoint y: 410, endPoint x: 725, endPoint y: 781, distance: 423.5
click at [725, 742] on html "[PERSON_NAME] Dashboard Order History Cancel Order JR United States US ​ [STREE…" at bounding box center [782, 371] width 1565 height 742
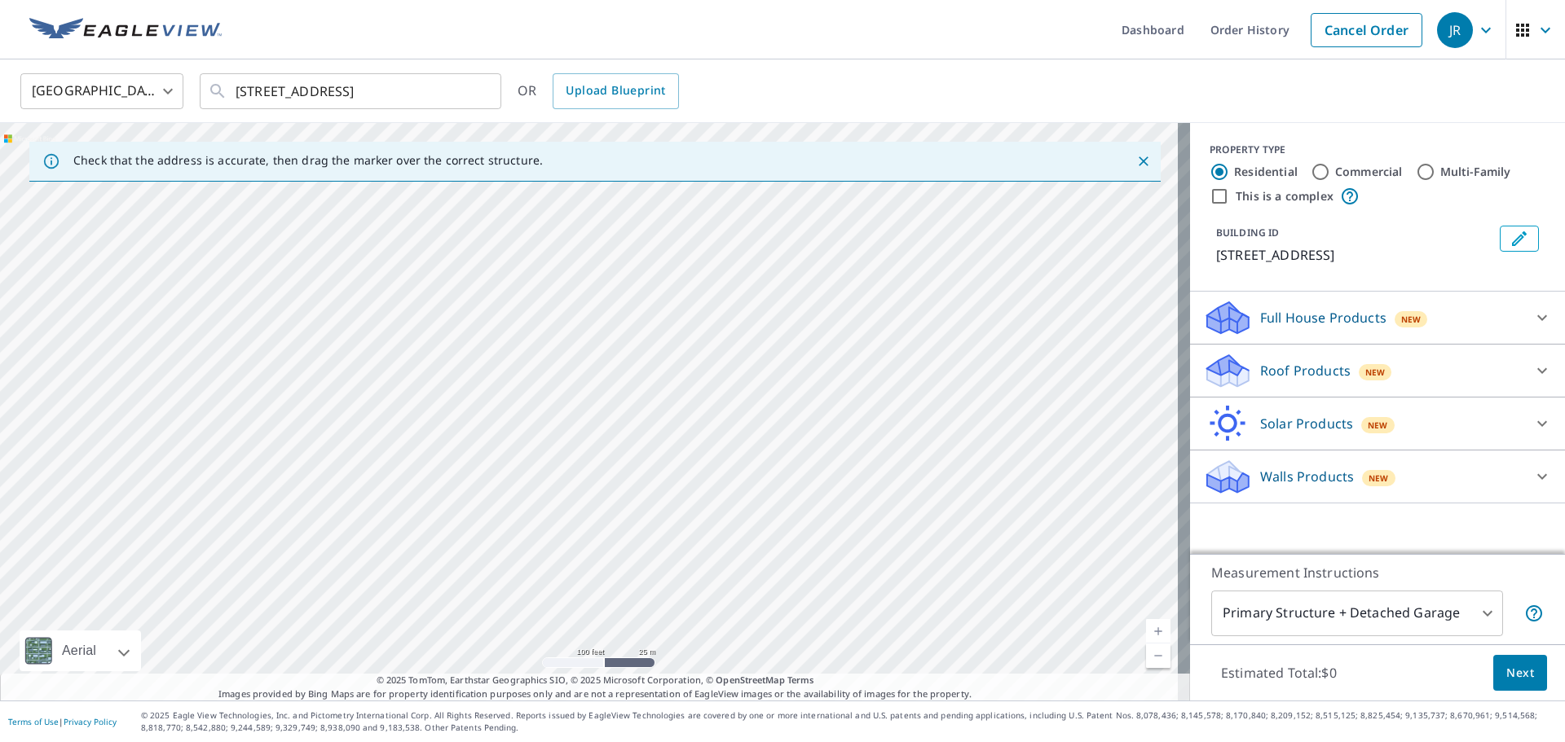
drag, startPoint x: 673, startPoint y: 465, endPoint x: 741, endPoint y: 704, distance: 249.0
click at [740, 692] on div "Check that the address is accurate, then drag the marker over the correct struc…" at bounding box center [595, 412] width 1190 height 578
click at [679, 393] on div "[STREET_ADDRESS][PERSON_NAME]" at bounding box center [595, 412] width 1190 height 578
drag, startPoint x: 656, startPoint y: 434, endPoint x: 720, endPoint y: 781, distance: 352.3
click at [720, 742] on html "[PERSON_NAME] Dashboard Order History Cancel Order JR United States US ​ [STREE…" at bounding box center [782, 371] width 1565 height 742
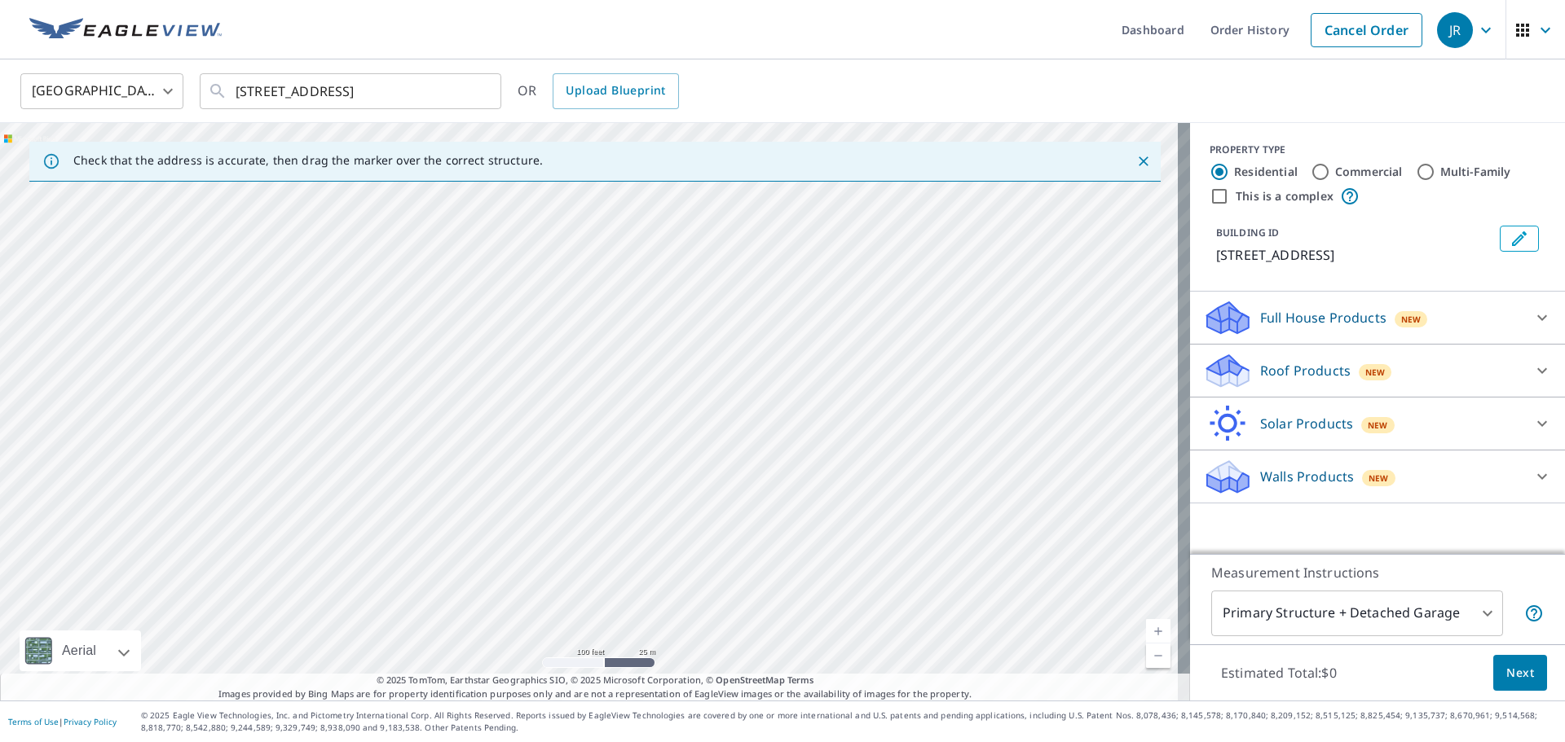
click at [646, 460] on div "[STREET_ADDRESS][PERSON_NAME]" at bounding box center [595, 412] width 1190 height 578
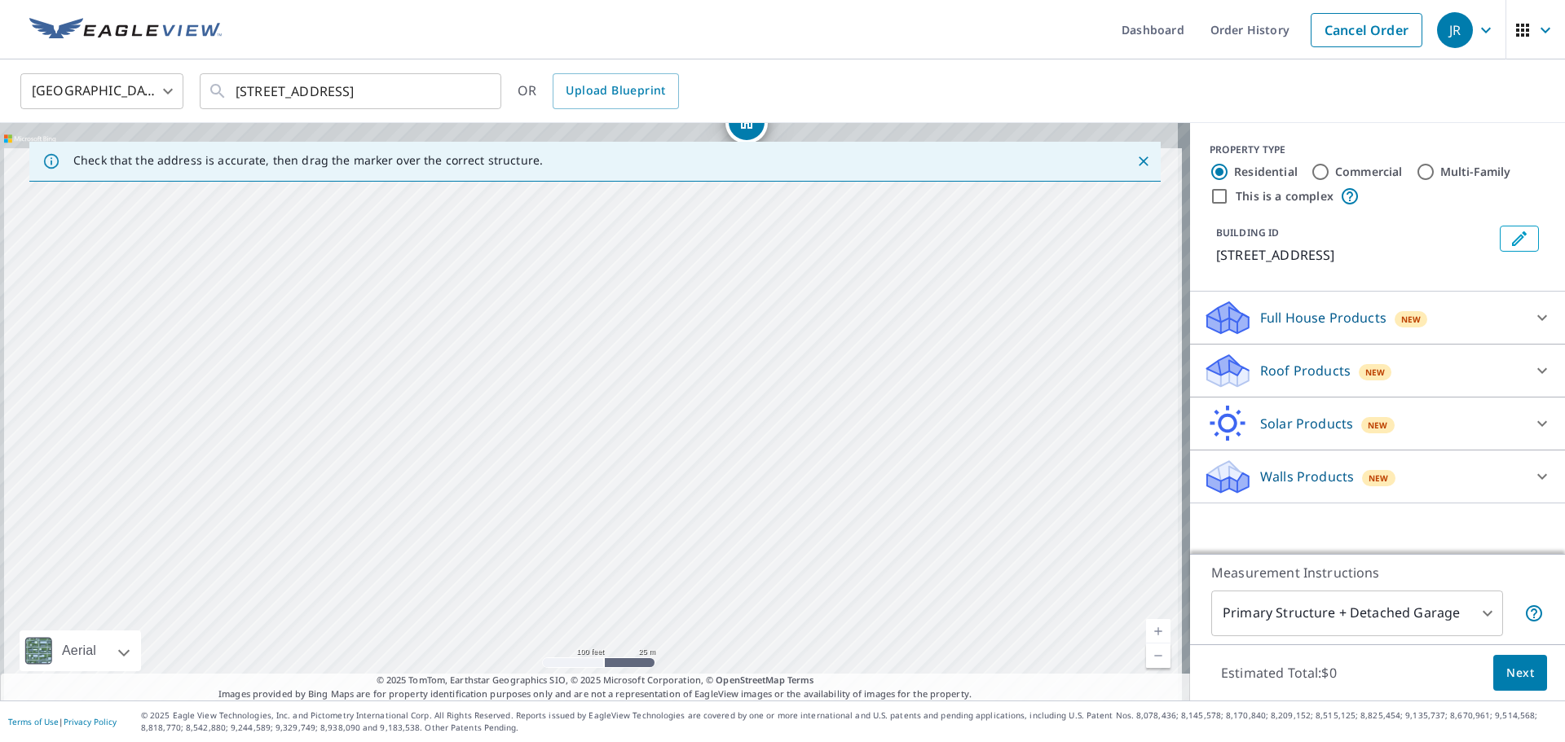
drag, startPoint x: 644, startPoint y: 263, endPoint x: 690, endPoint y: 623, distance: 362.4
click at [690, 623] on div "[STREET_ADDRESS][PERSON_NAME]" at bounding box center [595, 412] width 1190 height 578
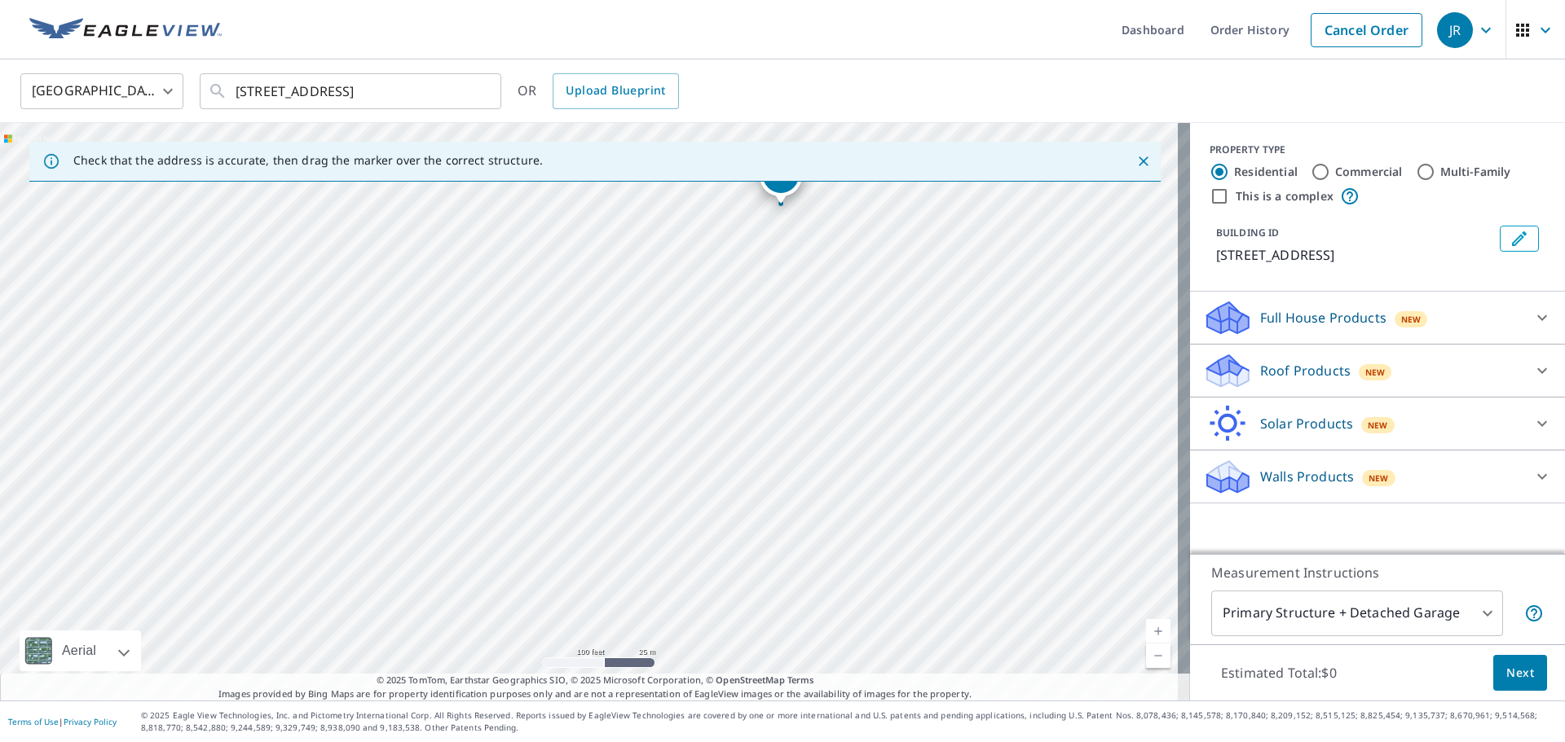
drag, startPoint x: 632, startPoint y: 389, endPoint x: 667, endPoint y: 442, distance: 63.1
click at [667, 442] on div "[STREET_ADDRESS][PERSON_NAME]" at bounding box center [595, 412] width 1190 height 578
drag, startPoint x: 780, startPoint y: 187, endPoint x: 650, endPoint y: 370, distance: 224.5
drag, startPoint x: 598, startPoint y: 484, endPoint x: 662, endPoint y: 385, distance: 118.0
click at [662, 385] on div "[STREET_ADDRESS]" at bounding box center [595, 412] width 1190 height 578
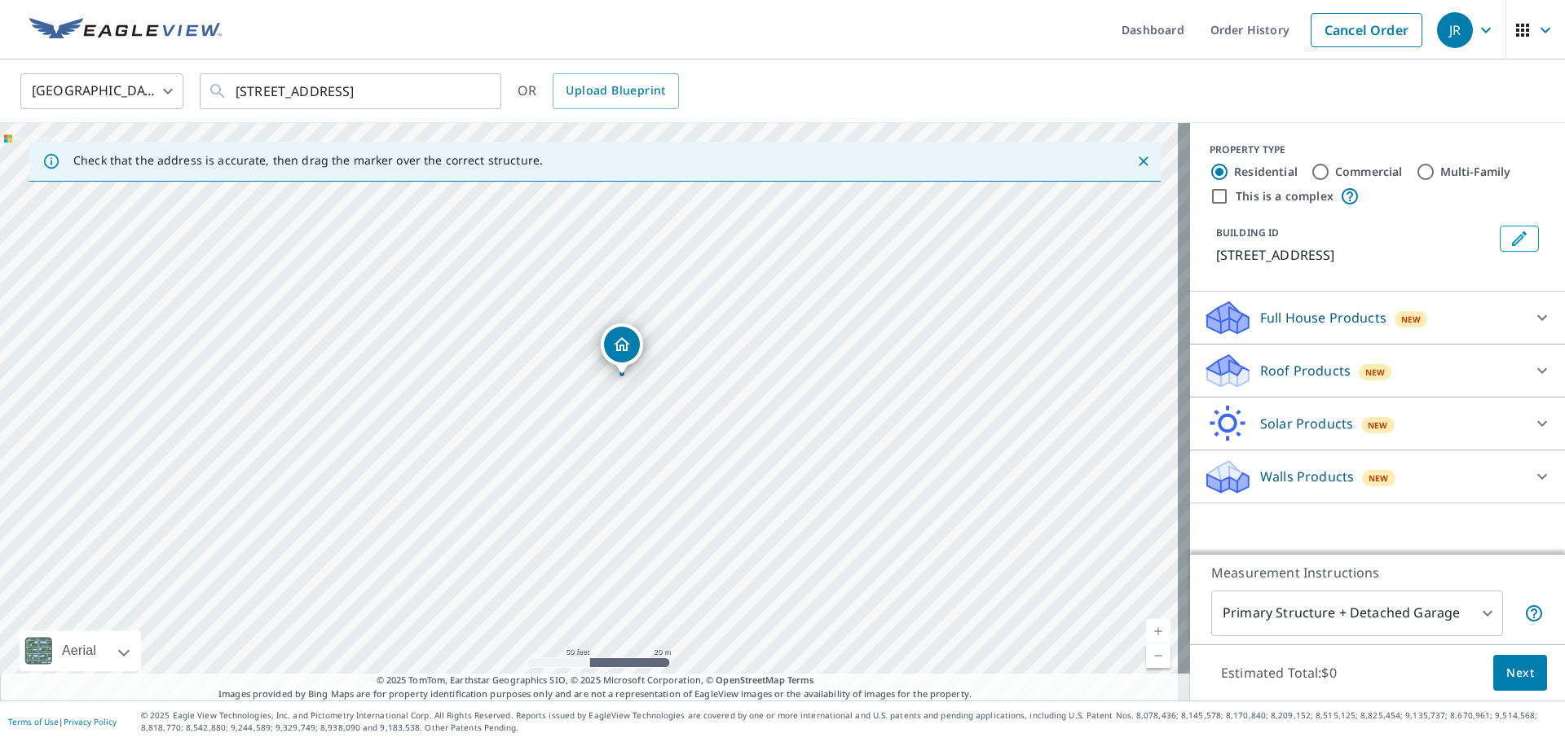
drag, startPoint x: 611, startPoint y: 326, endPoint x: 618, endPoint y: 446, distance: 120.0
click at [618, 446] on div "[STREET_ADDRESS]" at bounding box center [595, 412] width 1190 height 578
drag, startPoint x: 622, startPoint y: 353, endPoint x: 619, endPoint y: 334, distance: 19.0
click at [1231, 373] on icon at bounding box center [1228, 377] width 42 height 20
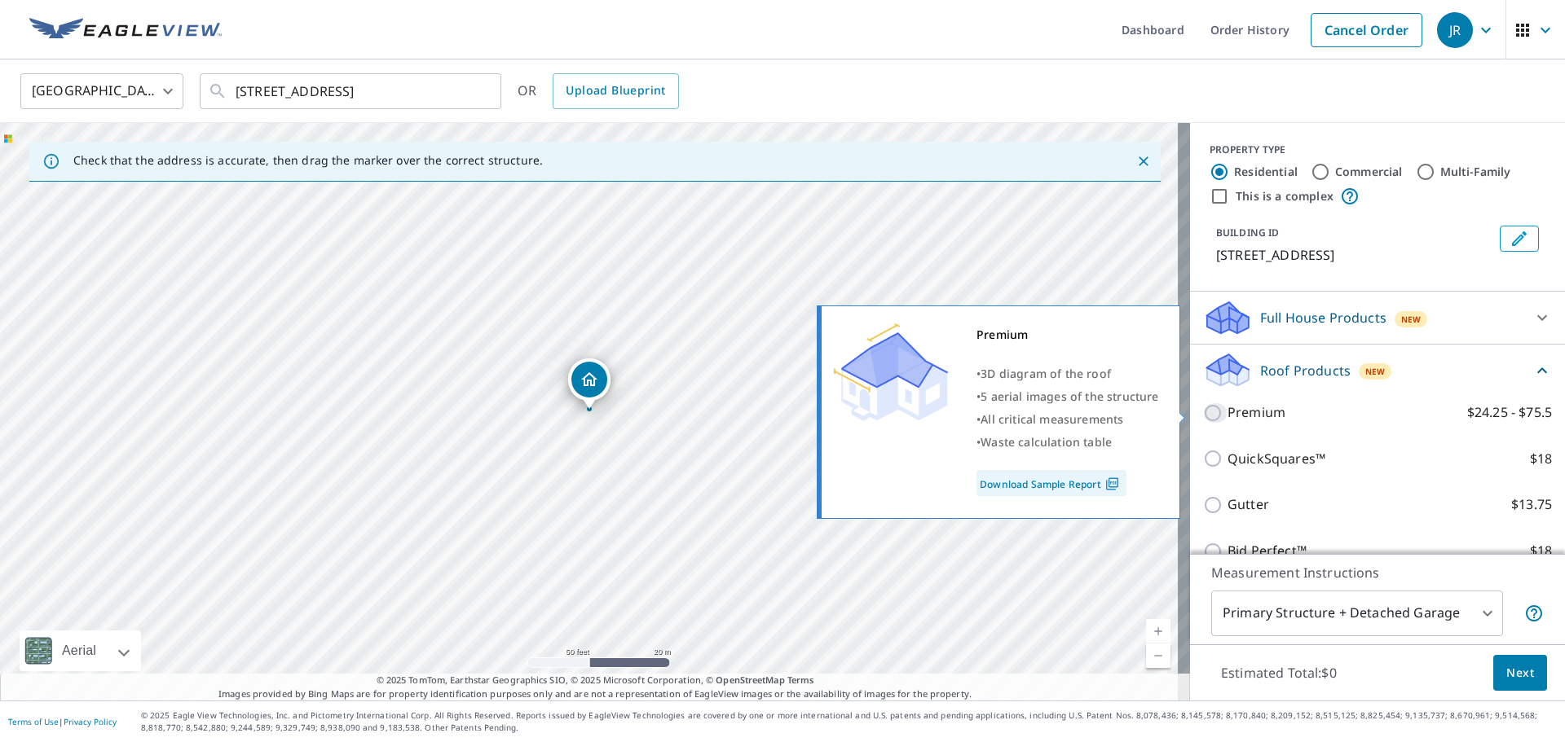
click at [1203, 410] on input "Premium $24.25 - $75.5" at bounding box center [1215, 413] width 24 height 20
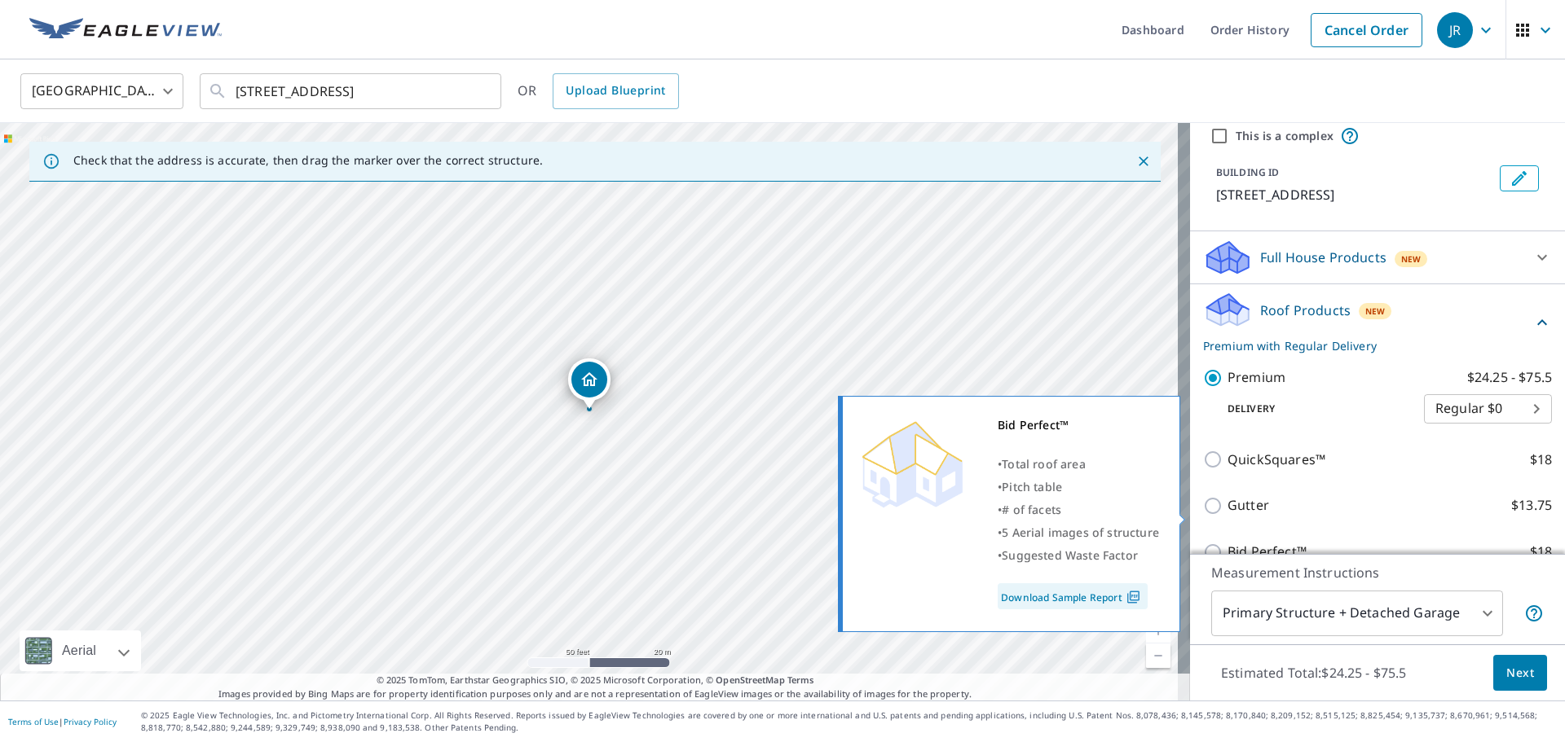
scroll to position [195, 0]
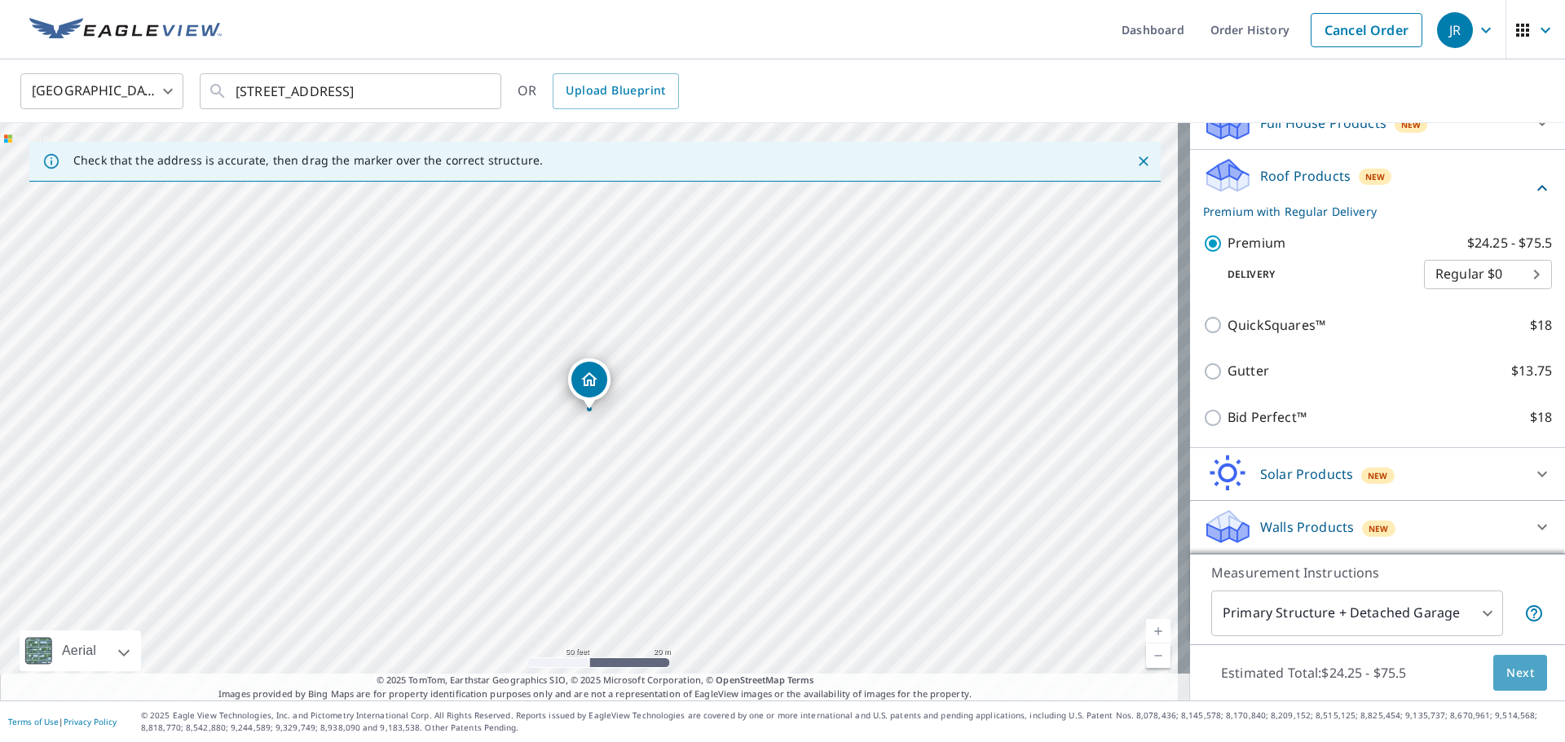
click at [1506, 668] on span "Next" at bounding box center [1520, 673] width 28 height 20
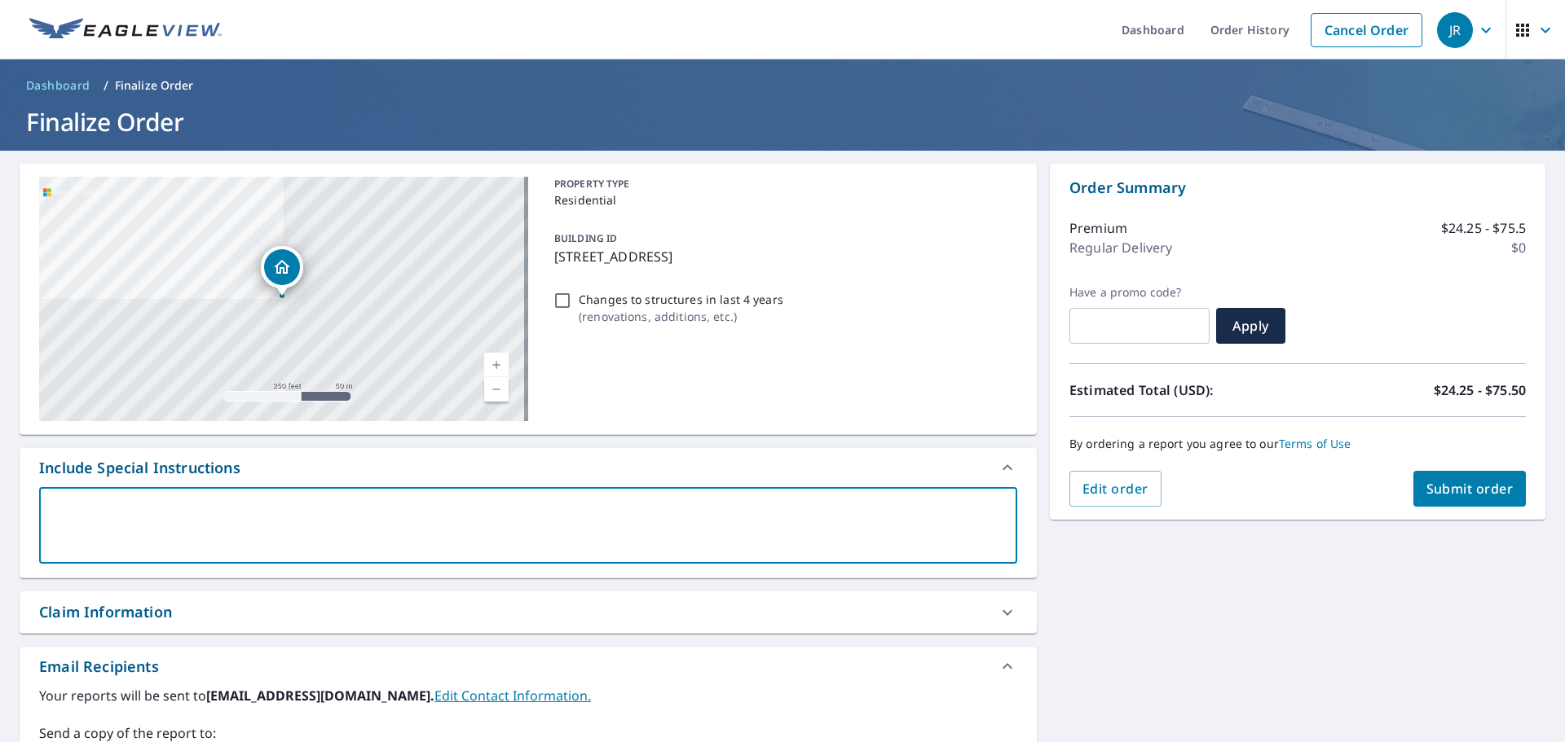
click at [192, 536] on textarea at bounding box center [528, 526] width 955 height 46
click at [1471, 486] on span "Submit order" at bounding box center [1469, 489] width 87 height 18
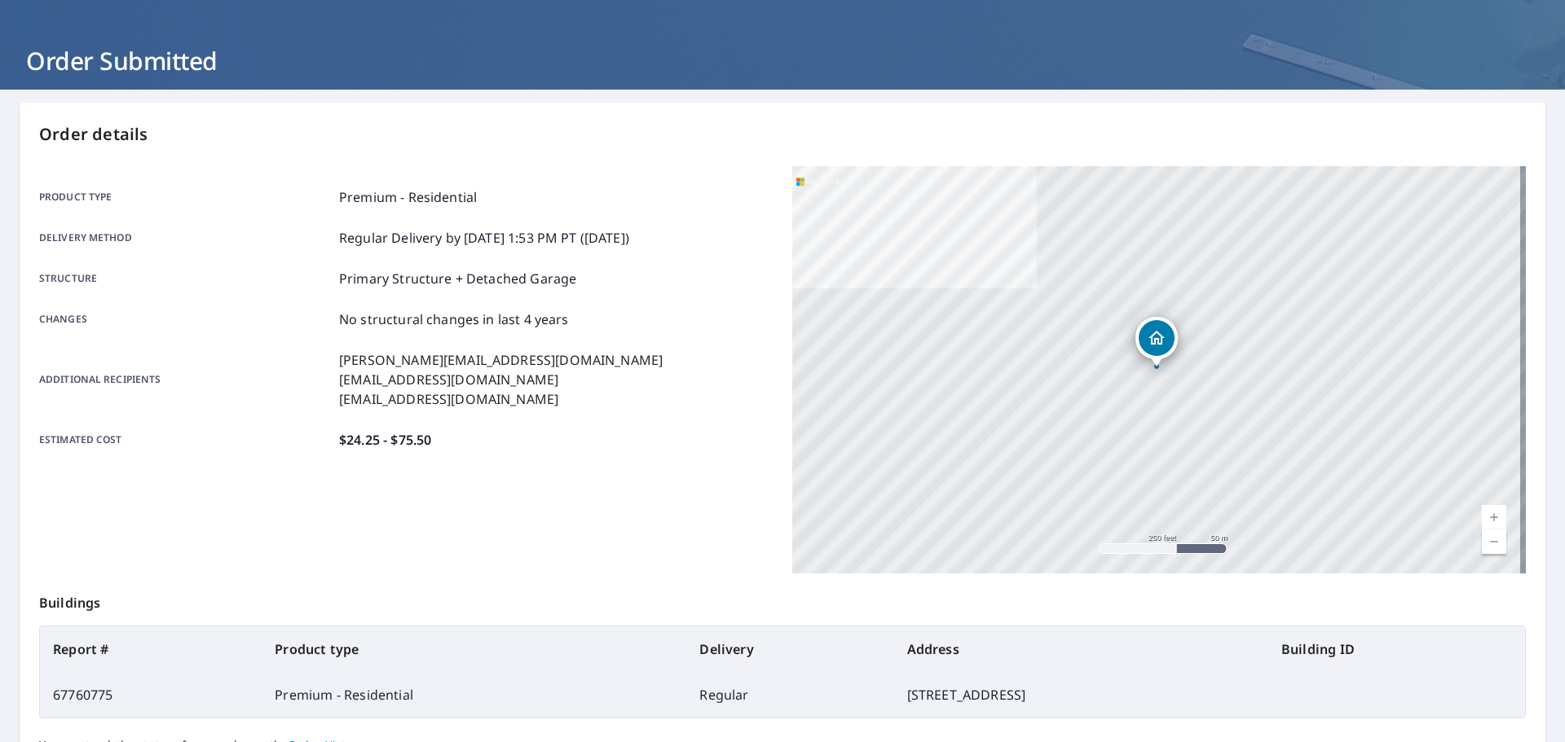
scroll to position [163, 0]
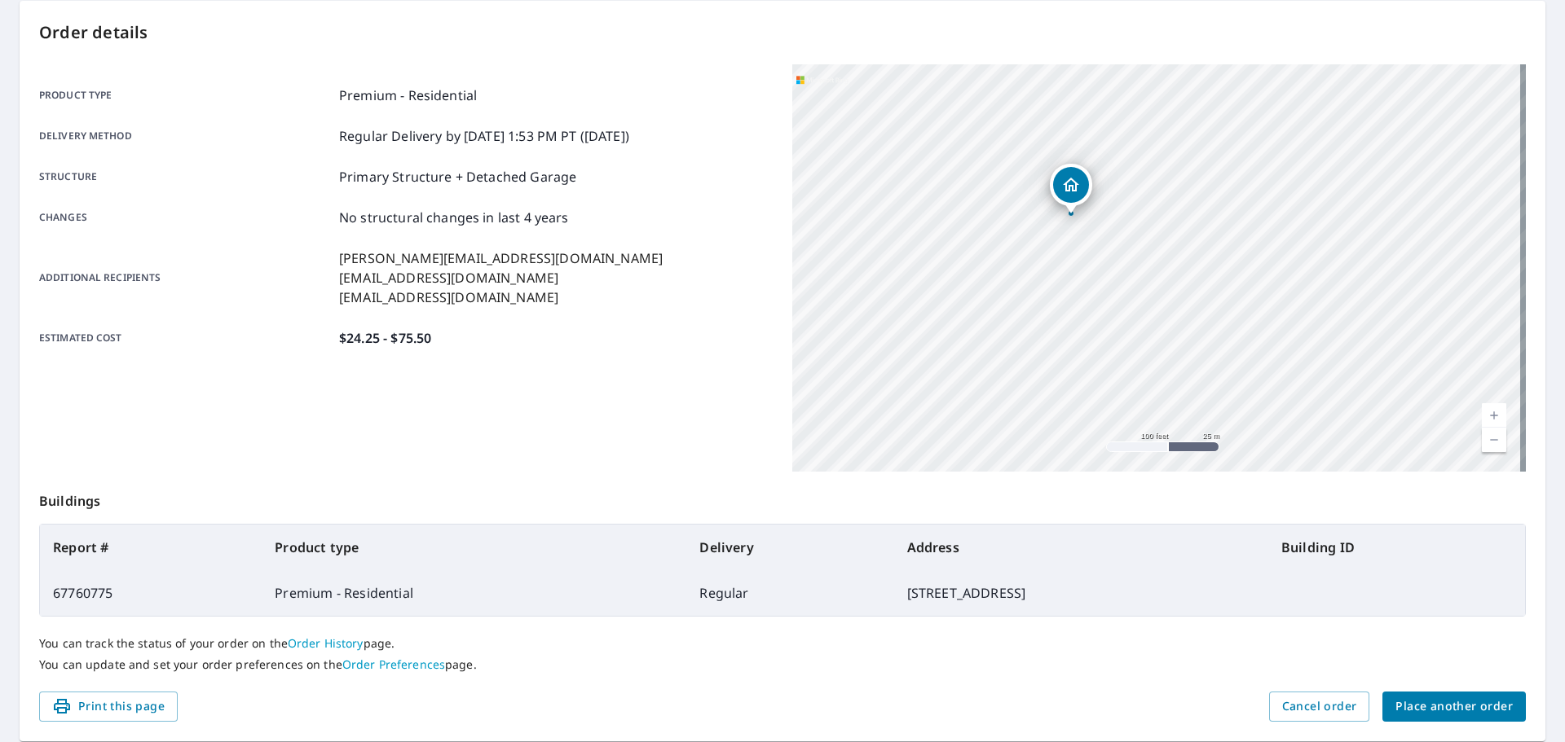
drag, startPoint x: 1174, startPoint y: 312, endPoint x: 1159, endPoint y: 504, distance: 192.9
click at [1159, 504] on div "Order details Product type Premium - Residential Delivery method Regular Delive…" at bounding box center [783, 371] width 1526 height 741
click at [1414, 701] on span "Place another order" at bounding box center [1453, 707] width 117 height 20
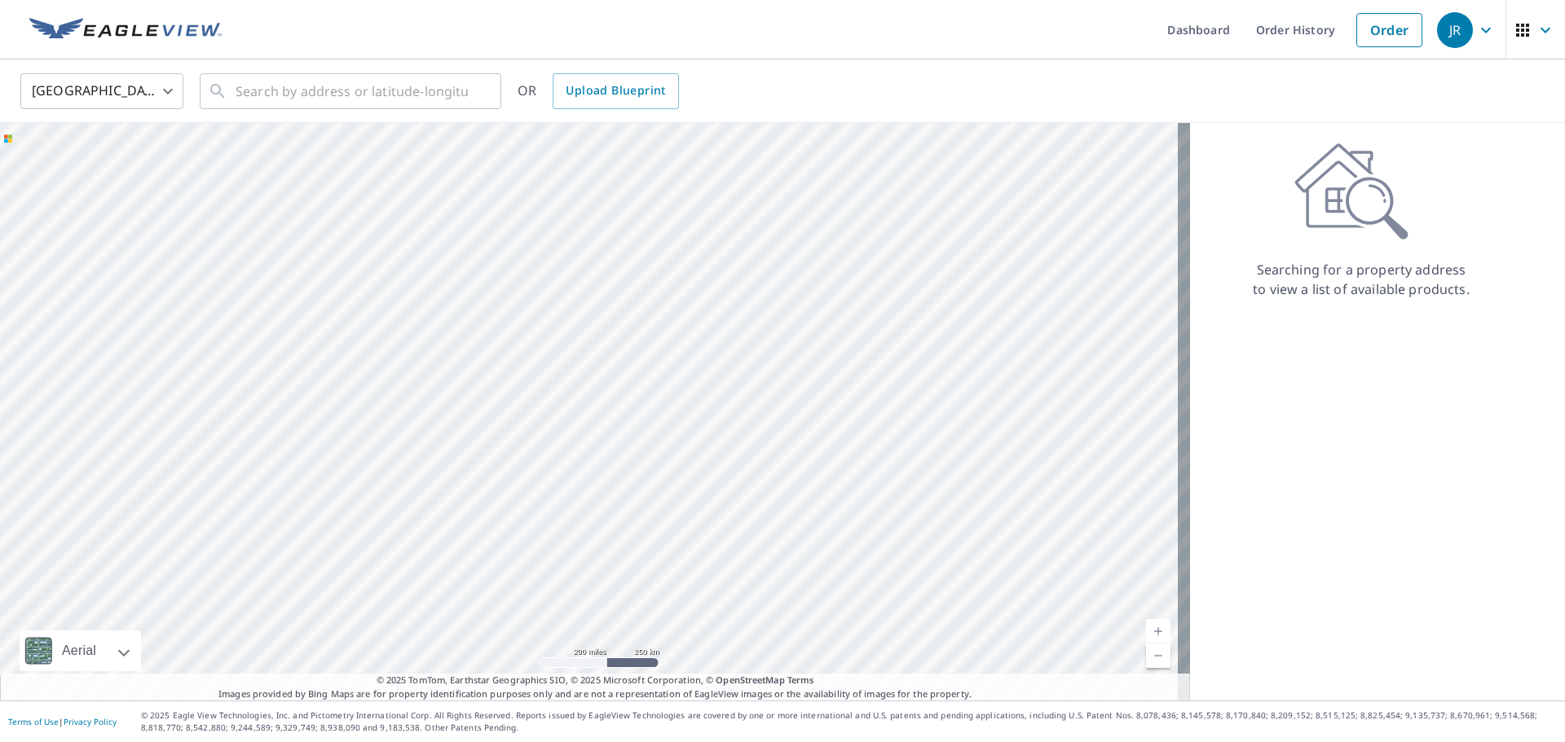
click at [723, 449] on div at bounding box center [595, 412] width 1190 height 578
drag, startPoint x: 422, startPoint y: 314, endPoint x: 976, endPoint y: 451, distance: 571.0
click at [976, 451] on div at bounding box center [595, 412] width 1190 height 578
